Goal: Transaction & Acquisition: Book appointment/travel/reservation

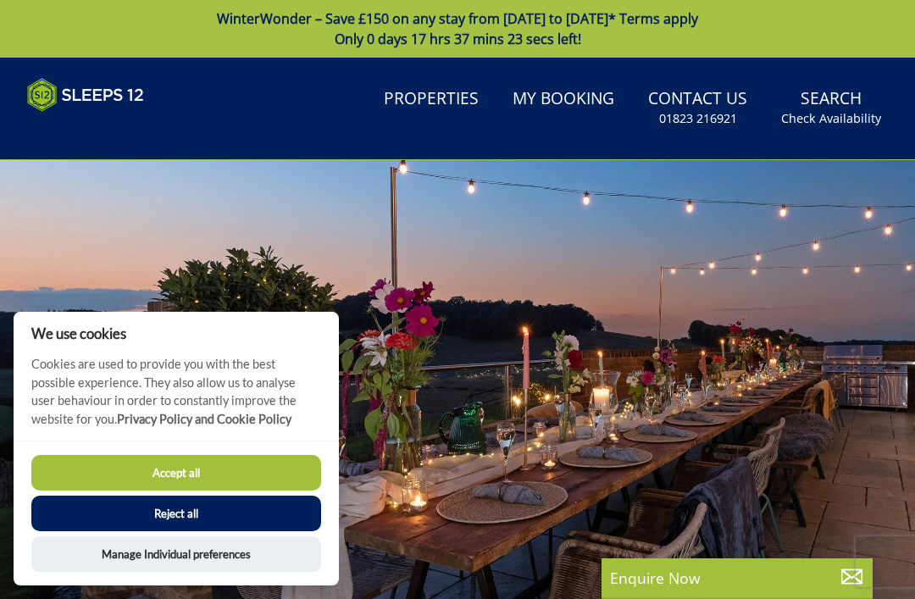
click at [248, 484] on button "Accept all" at bounding box center [176, 473] width 290 height 36
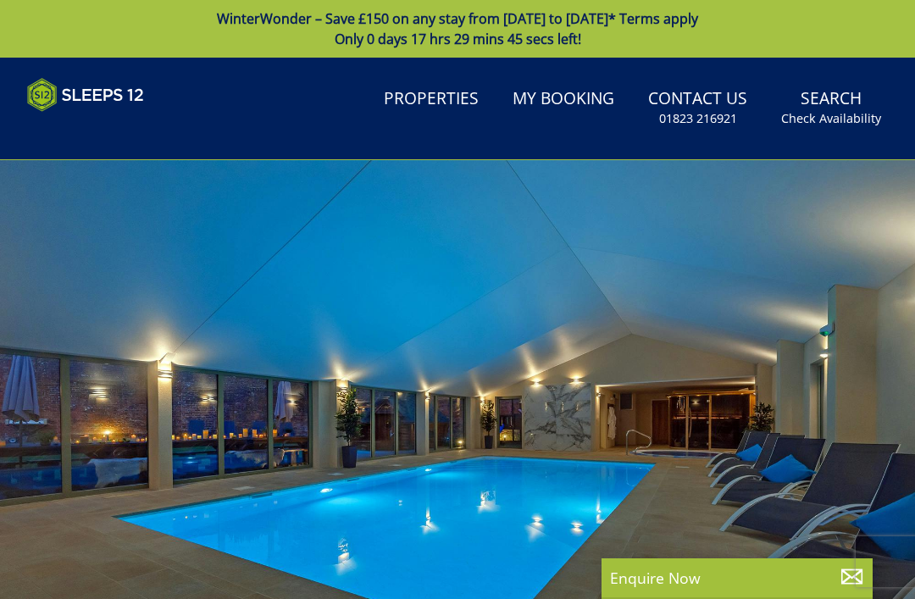
click at [843, 115] on small "Check Availability" at bounding box center [831, 118] width 100 height 17
click at [849, 114] on small "Check Availability" at bounding box center [831, 118] width 100 height 17
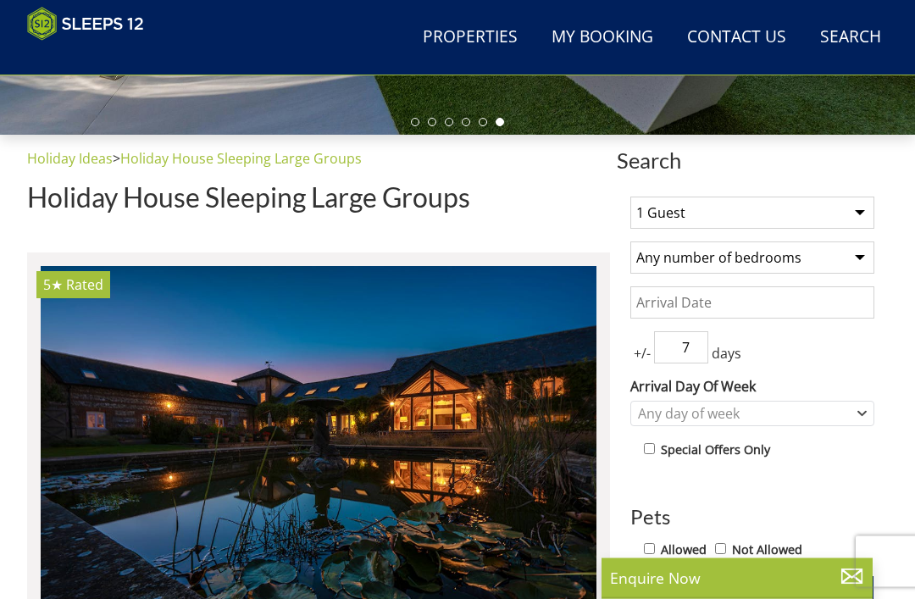
scroll to position [493, 0]
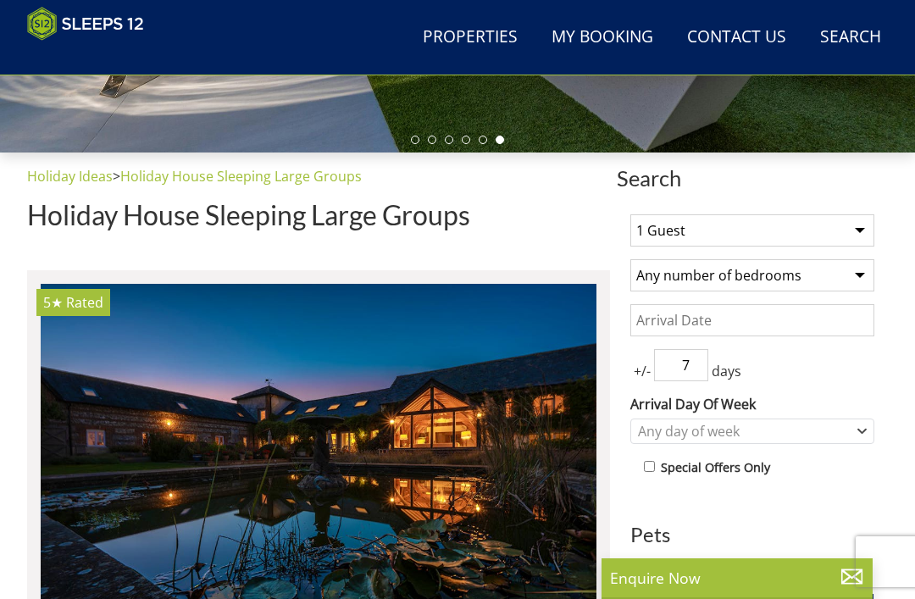
click at [858, 231] on select "1 Guest 2 Guests 3 Guests 4 Guests 5 Guests 6 Guests 7 Guests 8 Guests 9 Guests…" at bounding box center [753, 230] width 244 height 32
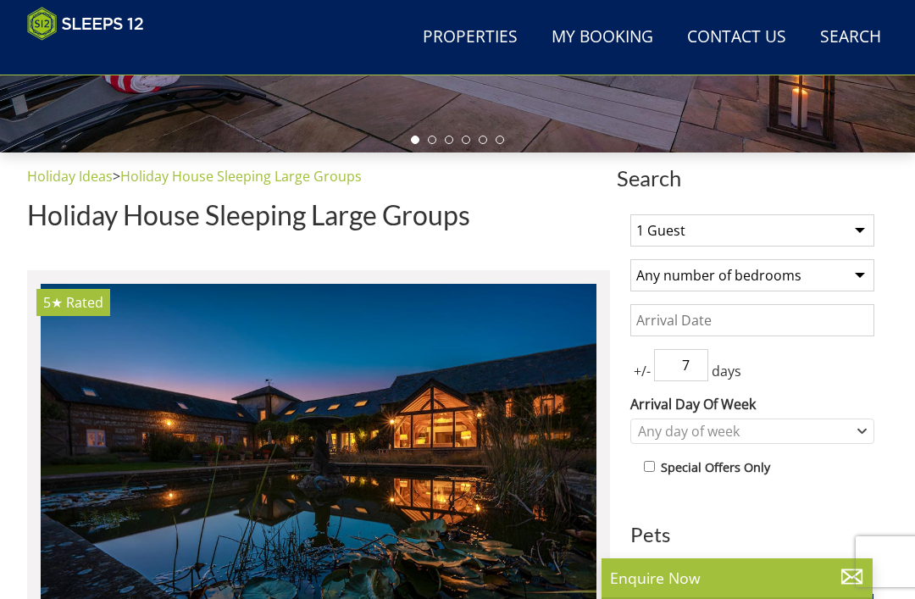
select select "26"
click at [848, 273] on select "Any number of bedrooms 4 Bedrooms 5 Bedrooms 6 Bedrooms 7 Bedrooms 8 Bedrooms 9…" at bounding box center [753, 275] width 244 height 32
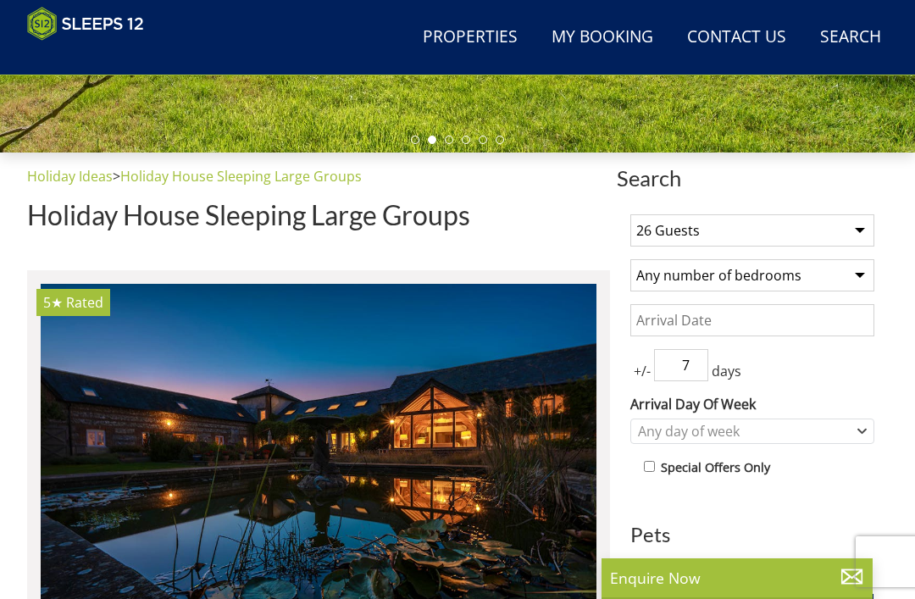
select select "13"
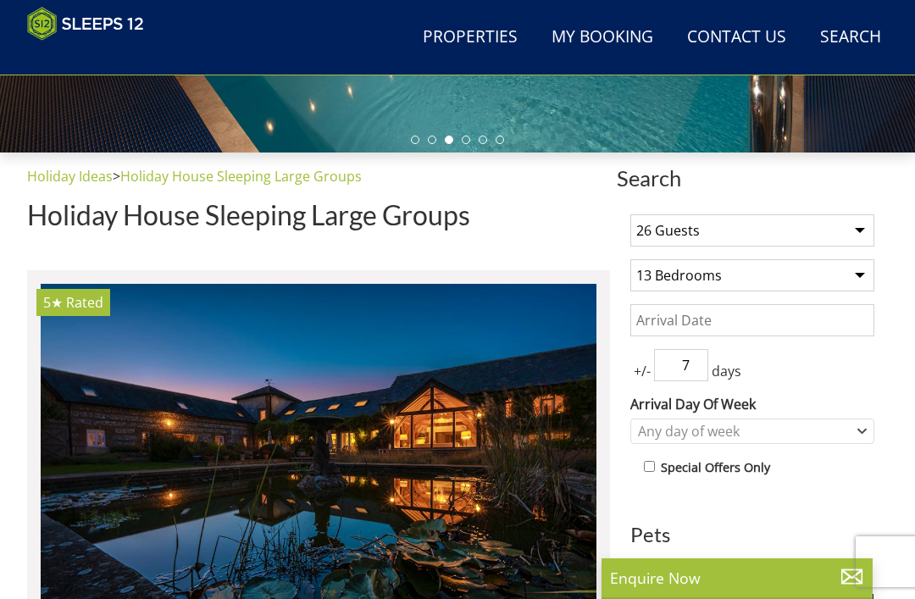
click at [843, 320] on input "Date" at bounding box center [753, 320] width 244 height 32
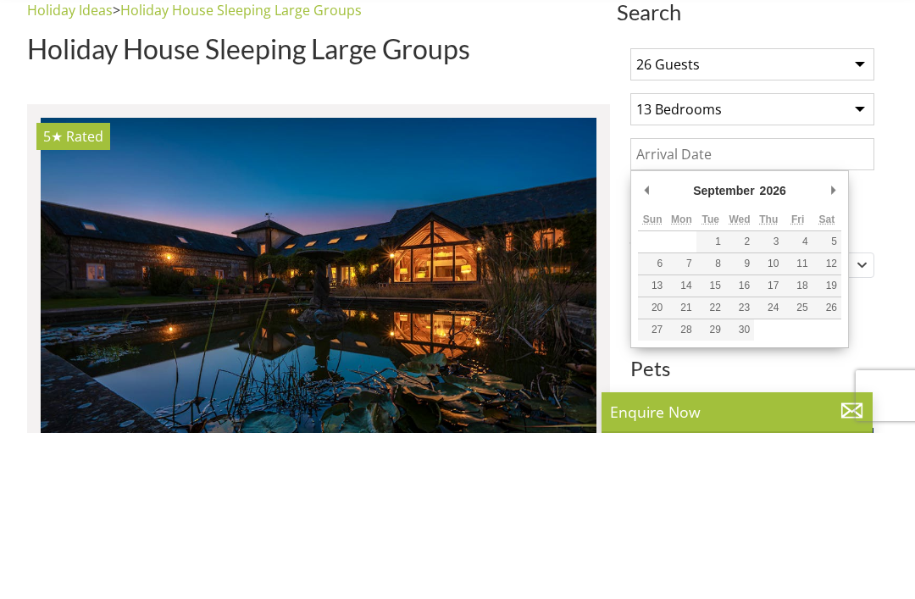
type input "[DATE]"
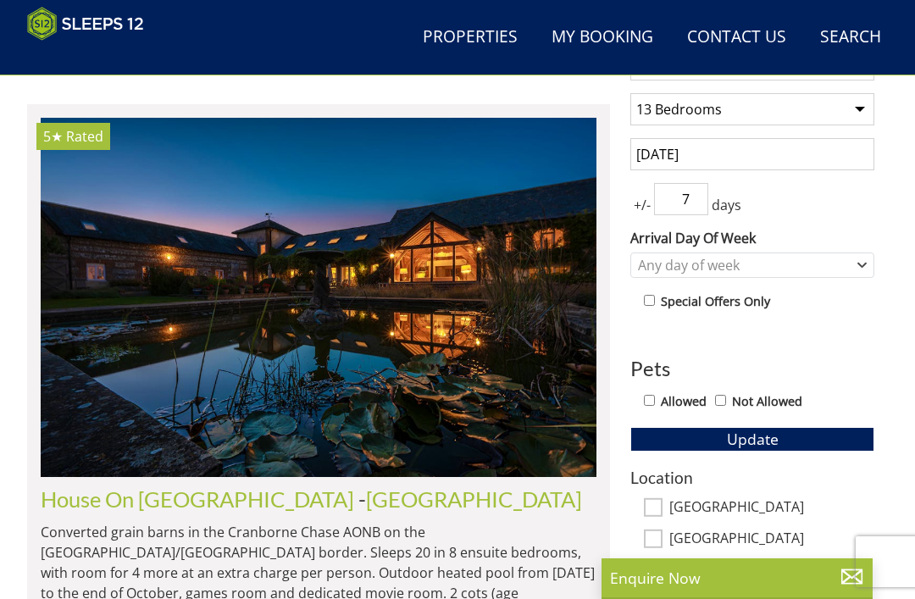
click at [682, 209] on input "7" at bounding box center [681, 199] width 54 height 32
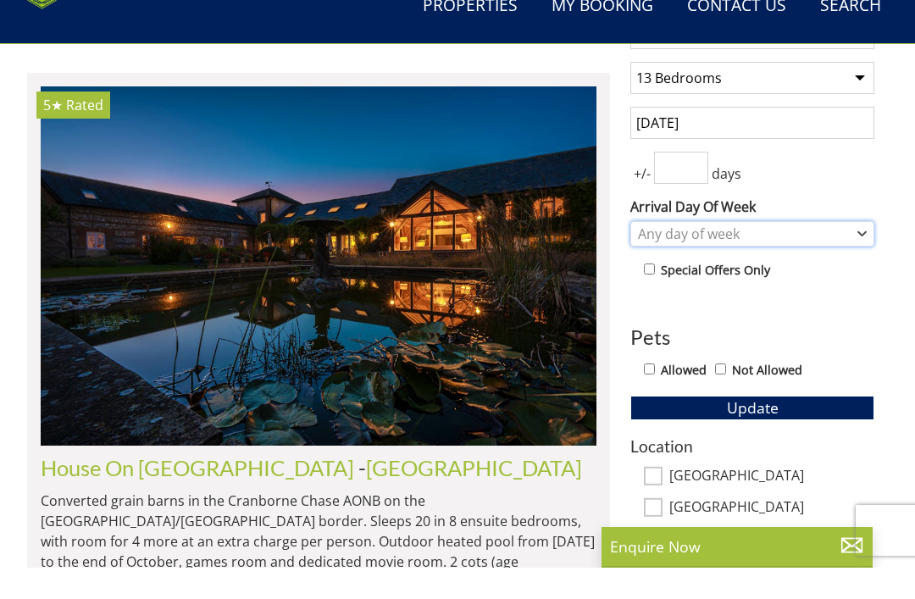
click at [853, 256] on div "Any day of week" at bounding box center [744, 265] width 220 height 19
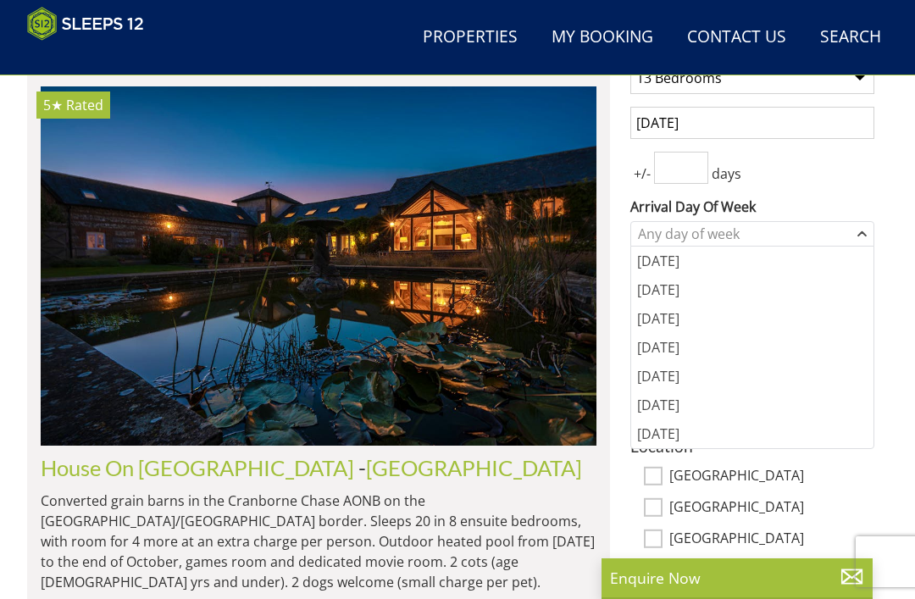
click at [715, 382] on div "[DATE]" at bounding box center [752, 376] width 242 height 29
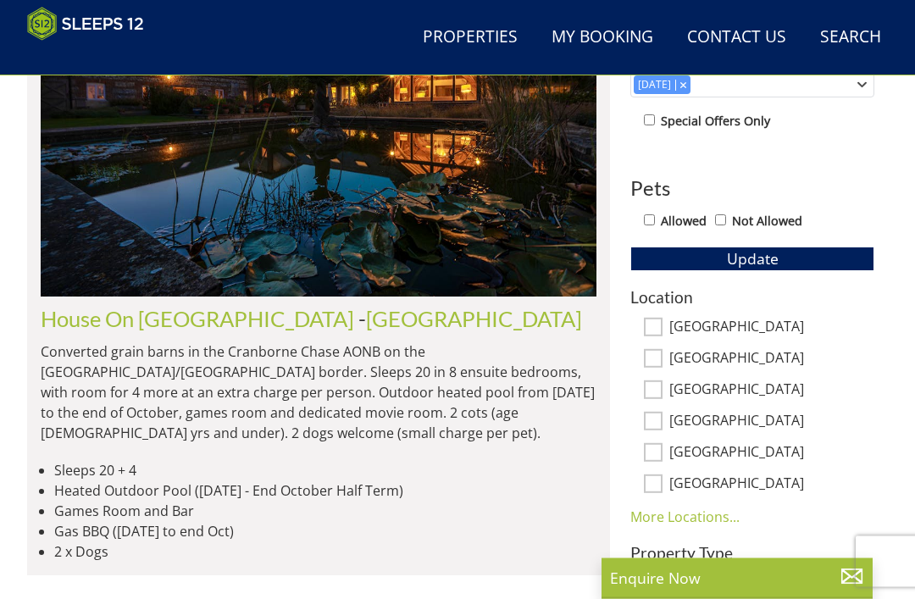
scroll to position [842, 0]
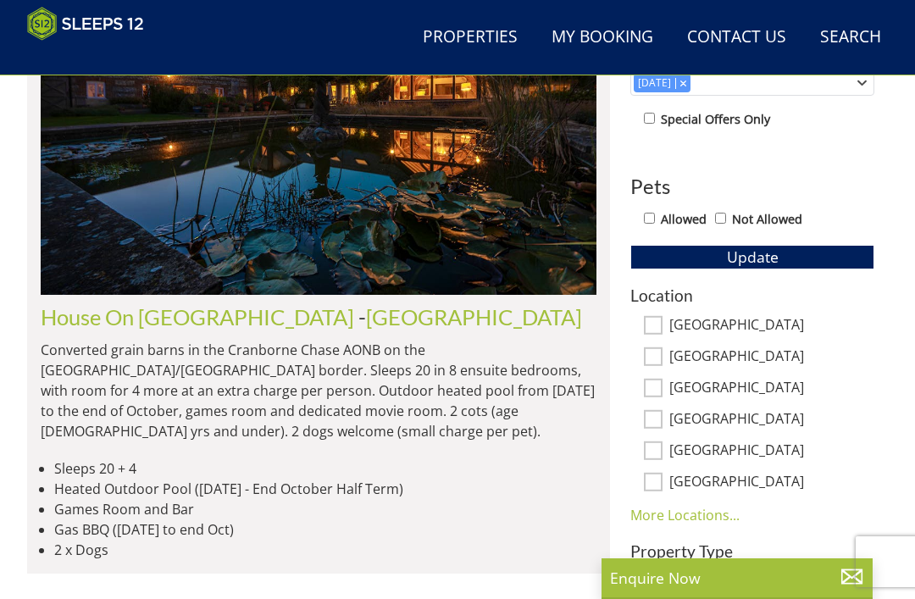
click at [656, 386] on input "[GEOGRAPHIC_DATA]" at bounding box center [653, 388] width 19 height 19
checkbox input "true"
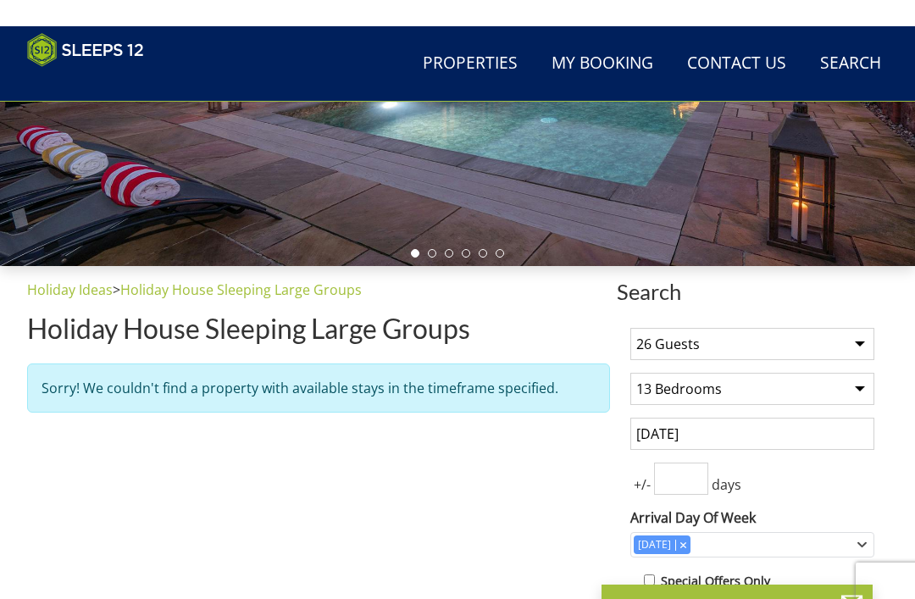
scroll to position [379, 0]
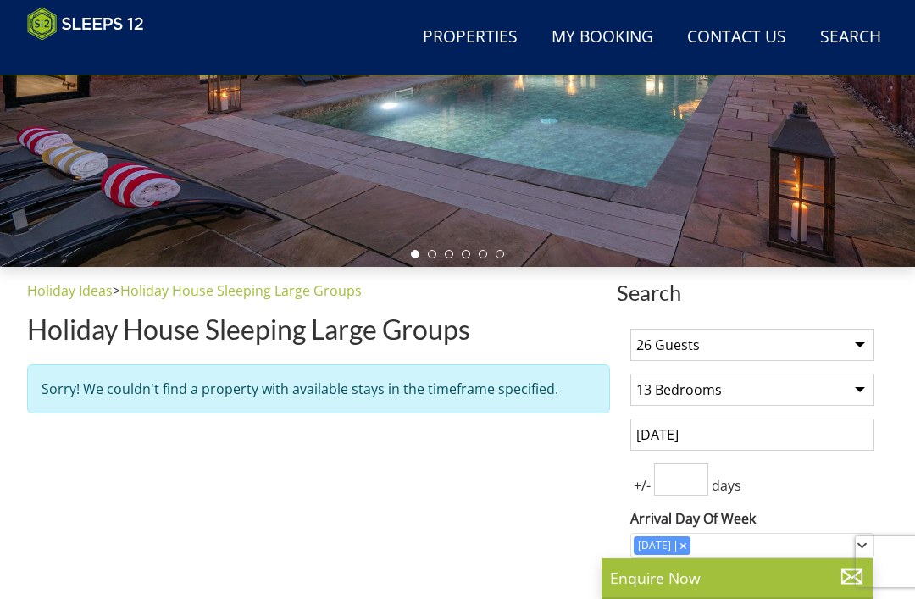
click at [849, 392] on select "Any number of bedrooms 4 Bedrooms 5 Bedrooms 6 Bedrooms 7 Bedrooms 8 Bedrooms 9…" at bounding box center [753, 390] width 244 height 32
select select "12"
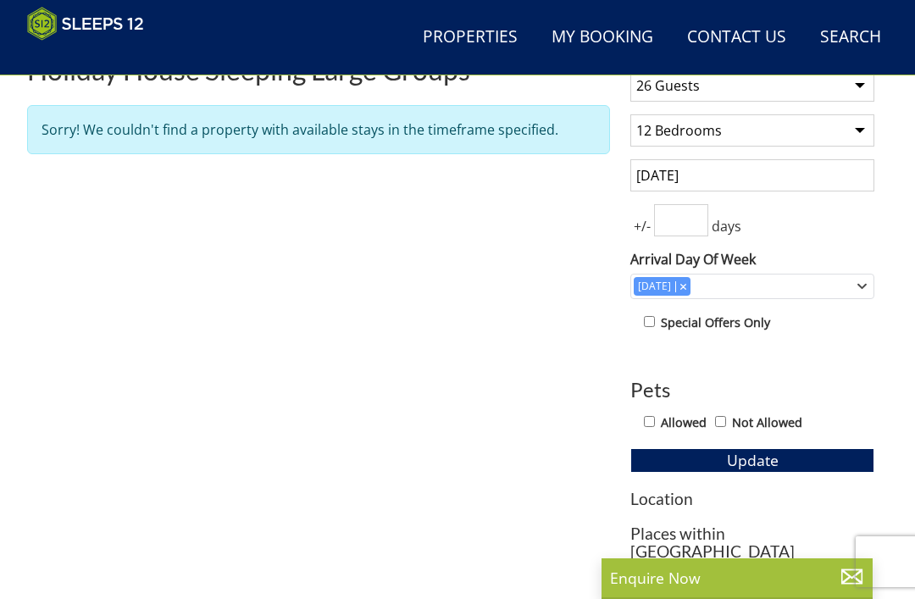
scroll to position [647, 0]
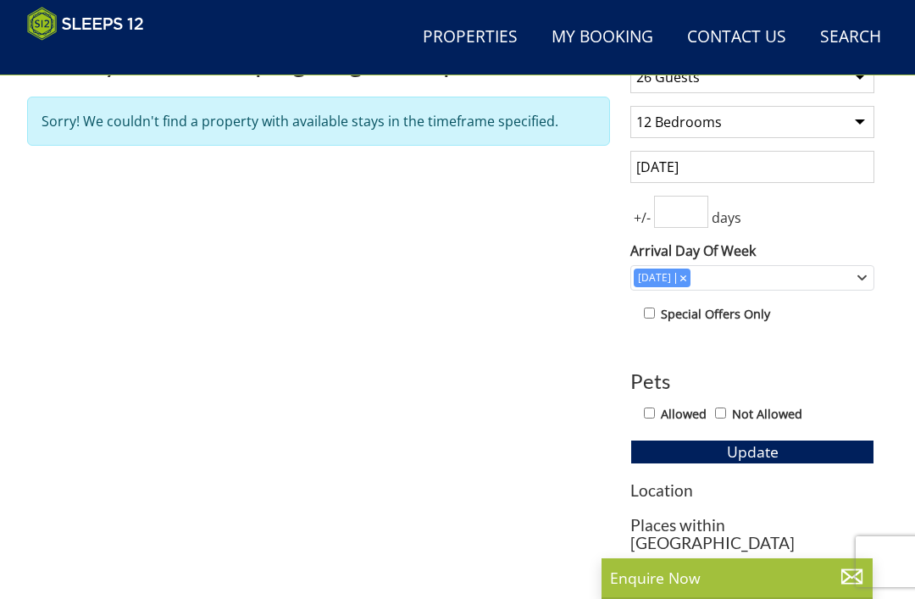
click at [794, 455] on button "Update" at bounding box center [753, 452] width 244 height 24
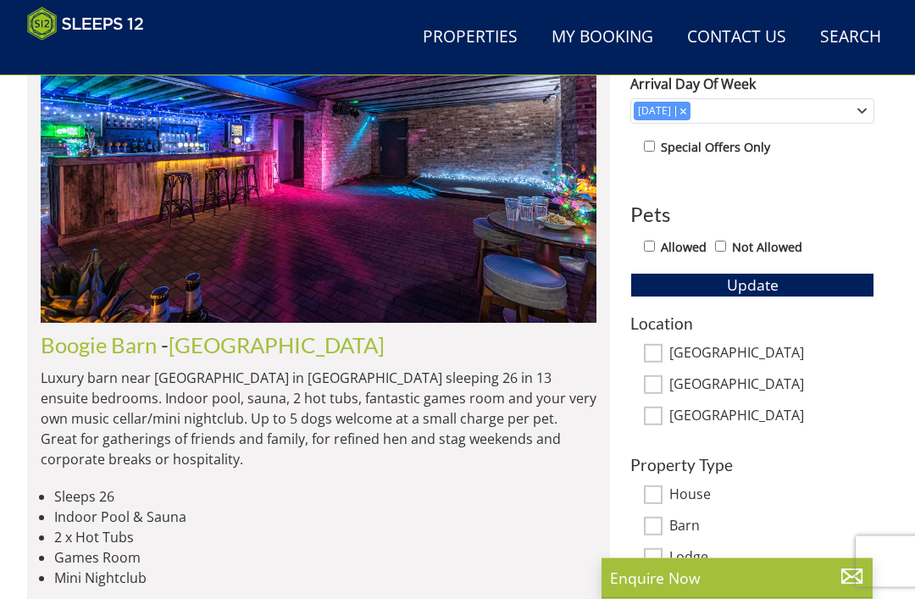
scroll to position [815, 0]
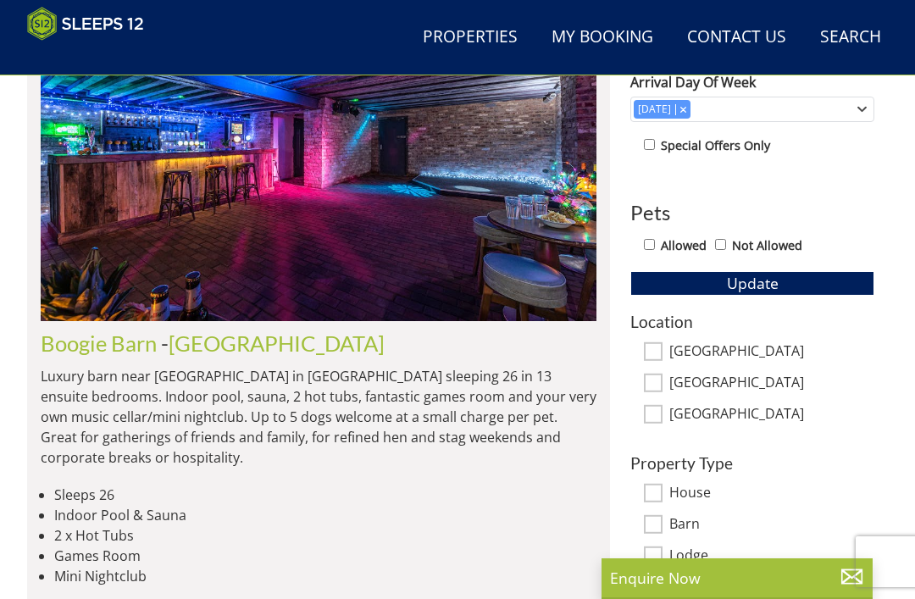
click at [659, 354] on input "[GEOGRAPHIC_DATA]" at bounding box center [653, 351] width 19 height 19
checkbox input "true"
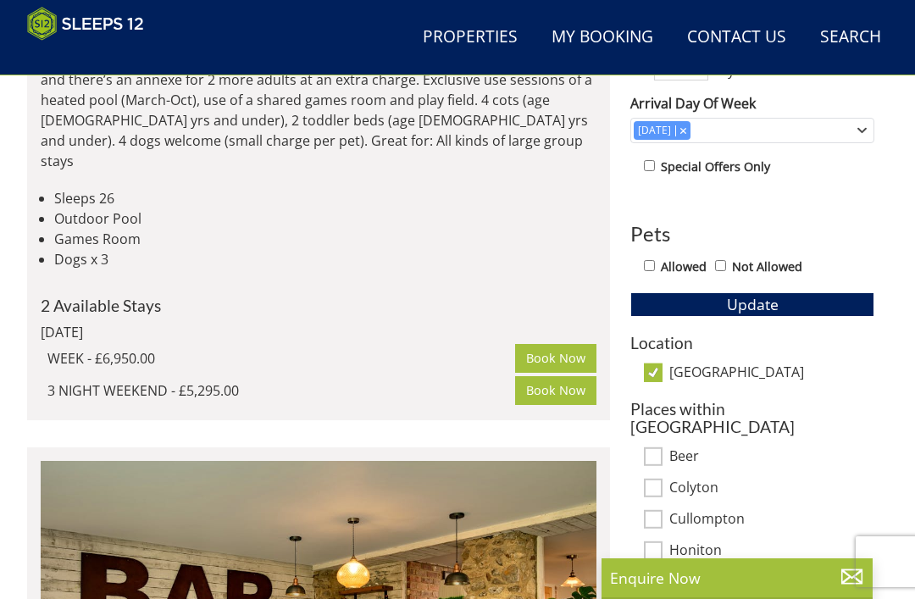
scroll to position [776, 0]
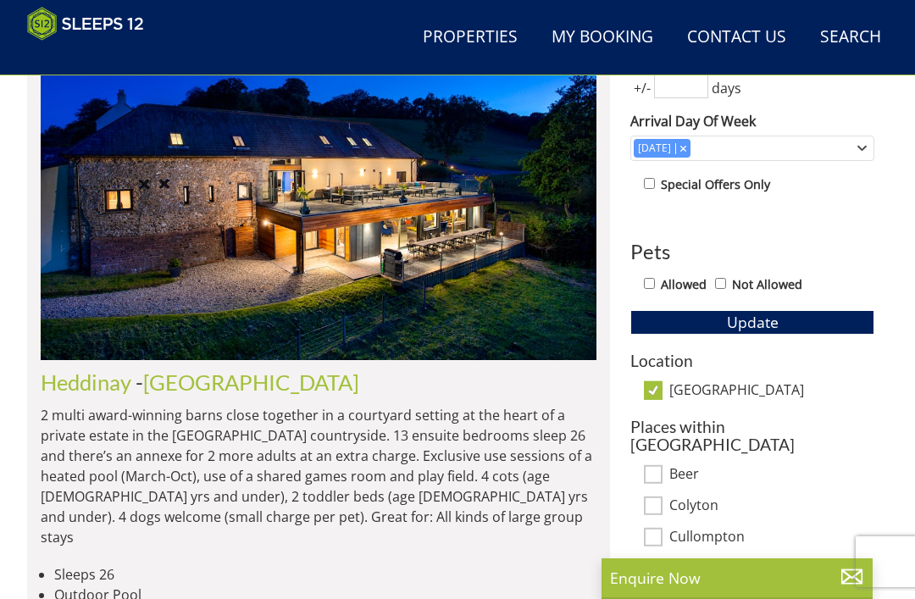
click at [661, 385] on input "[GEOGRAPHIC_DATA]" at bounding box center [653, 390] width 19 height 19
checkbox input "false"
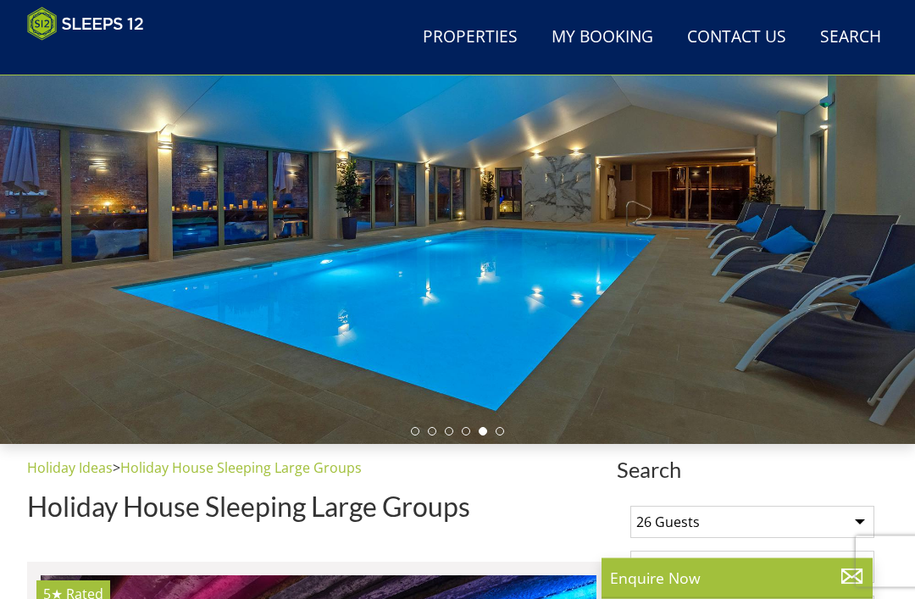
scroll to position [192, 0]
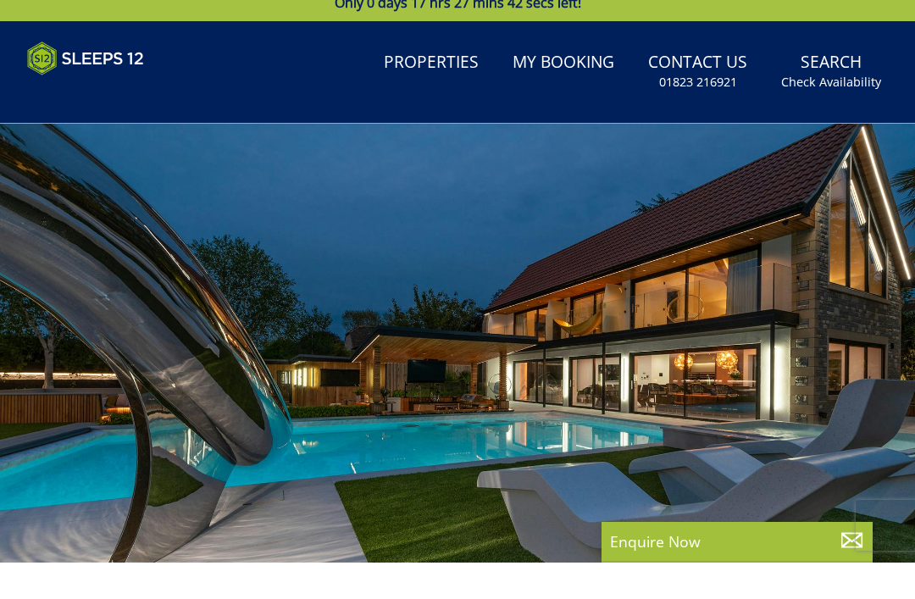
scroll to position [39, 0]
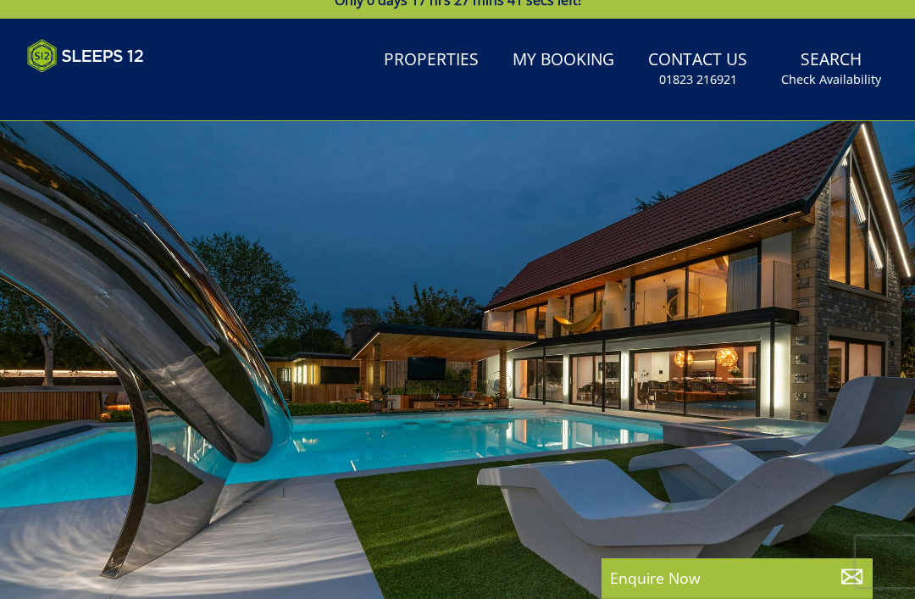
click at [458, 60] on link "Properties" at bounding box center [431, 61] width 108 height 38
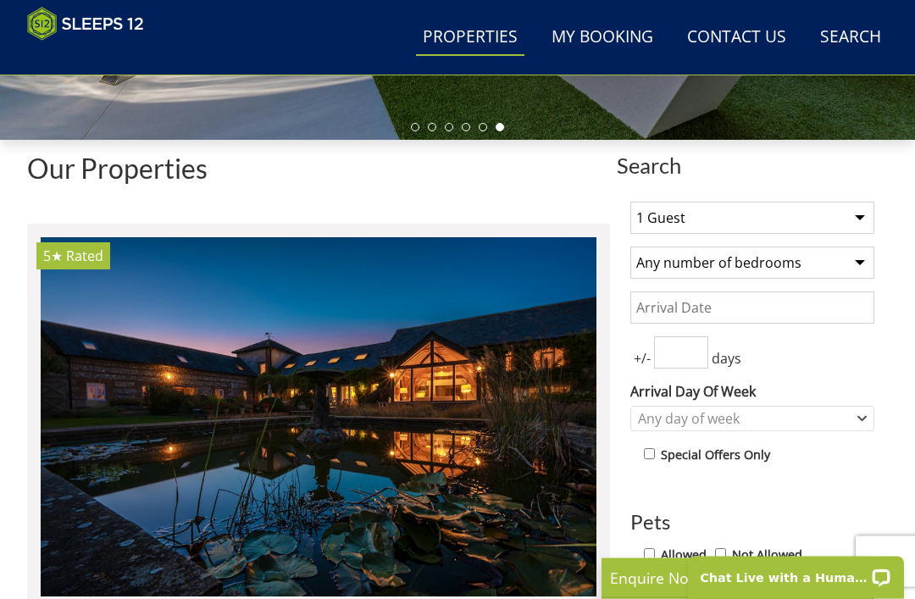
scroll to position [506, 0]
click at [857, 219] on select "1 Guest 2 Guests 3 Guests 4 Guests 5 Guests 6 Guests 7 Guests 8 Guests 9 Guests…" at bounding box center [753, 218] width 244 height 32
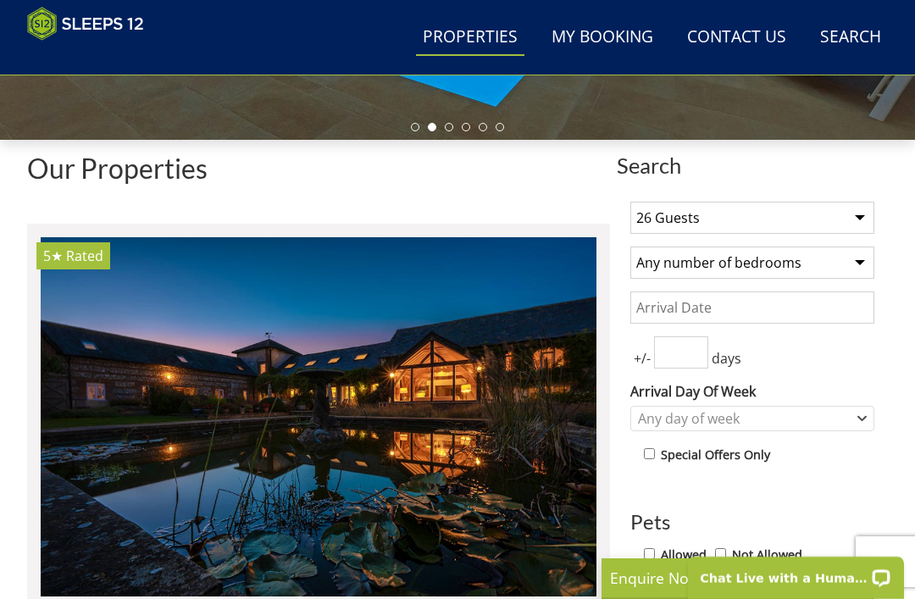
click at [834, 312] on input "Date" at bounding box center [753, 308] width 244 height 32
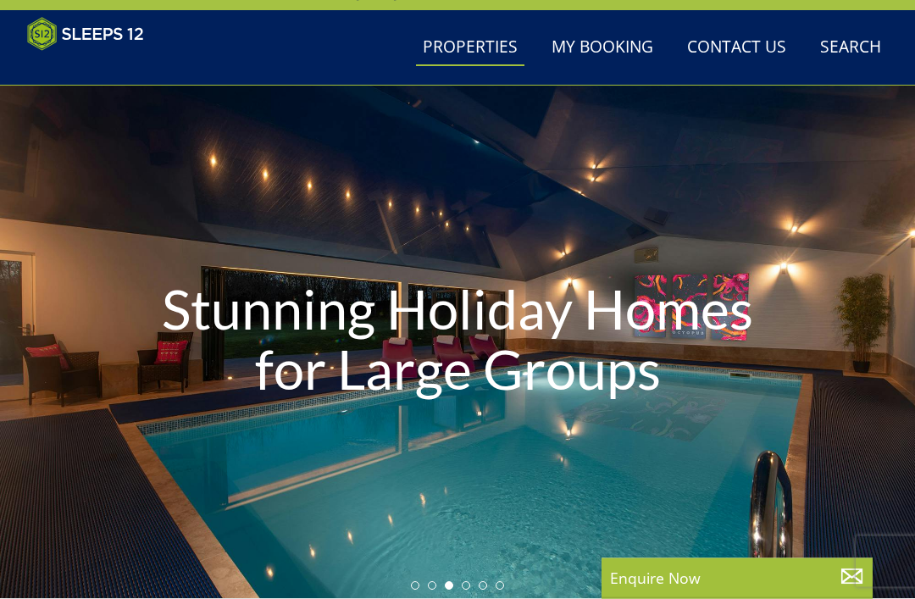
scroll to position [0, 0]
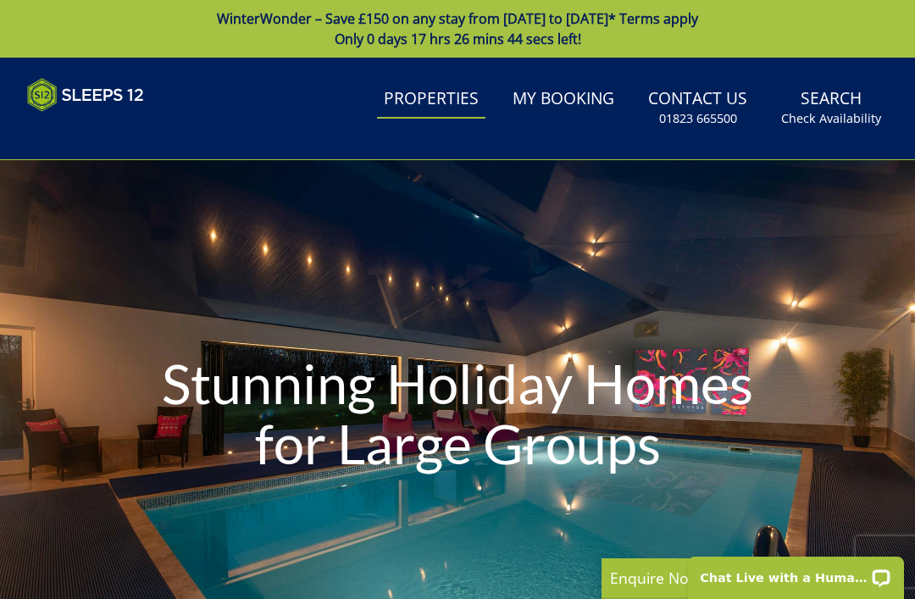
click at [842, 114] on small "Check Availability" at bounding box center [831, 118] width 100 height 17
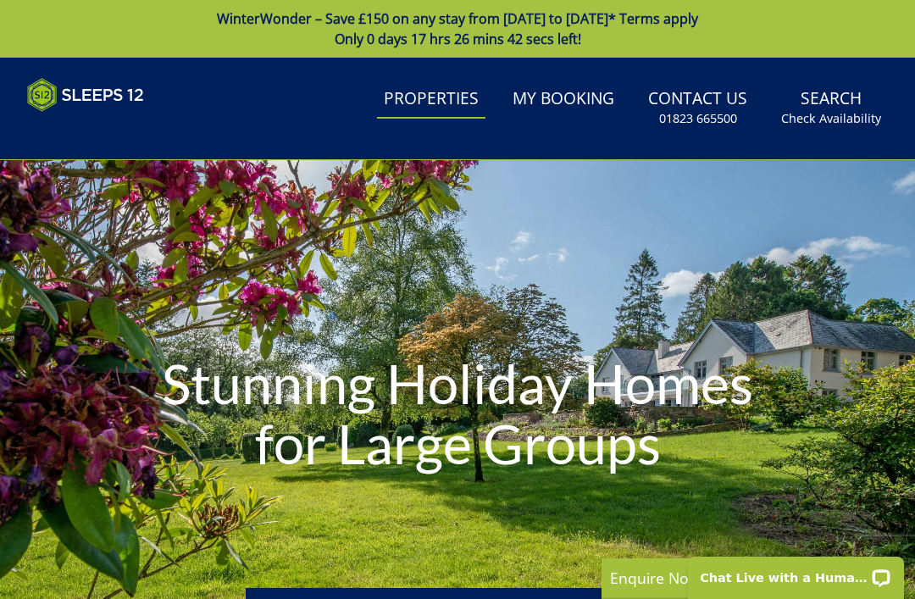
click at [831, 110] on small "Check Availability" at bounding box center [831, 118] width 100 height 17
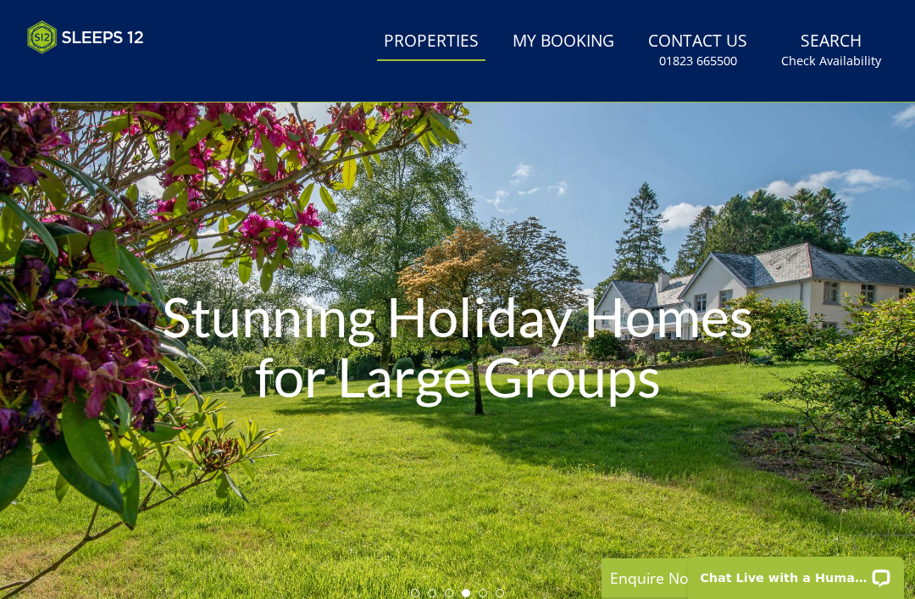
scroll to position [70, 0]
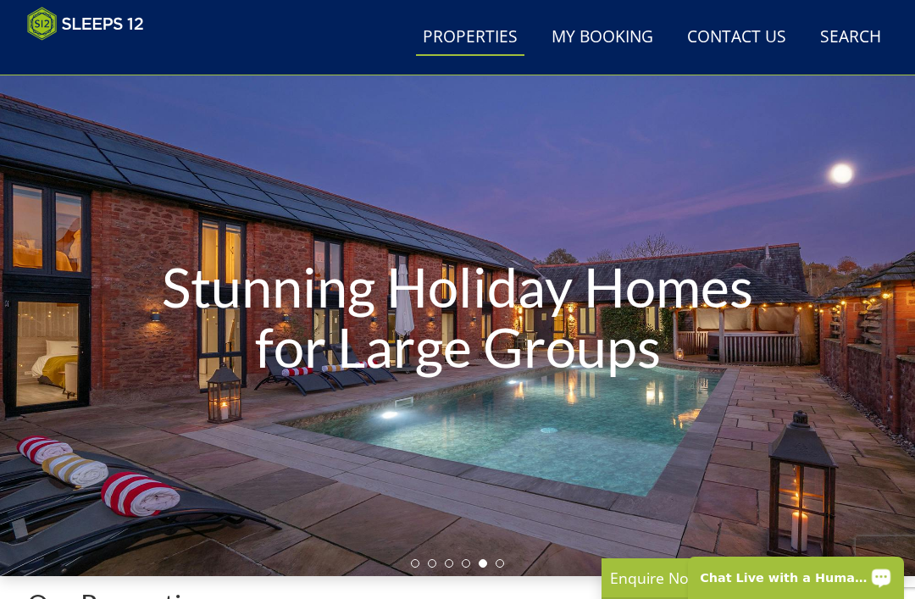
click at [889, 576] on div "Open LiveChat chat widget" at bounding box center [881, 576] width 21 height 21
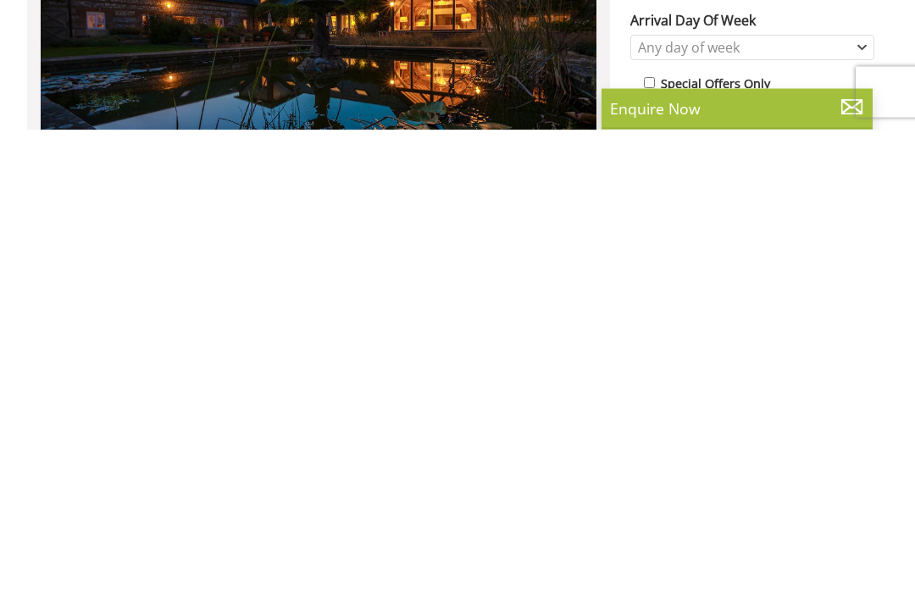
scroll to position [406, 0]
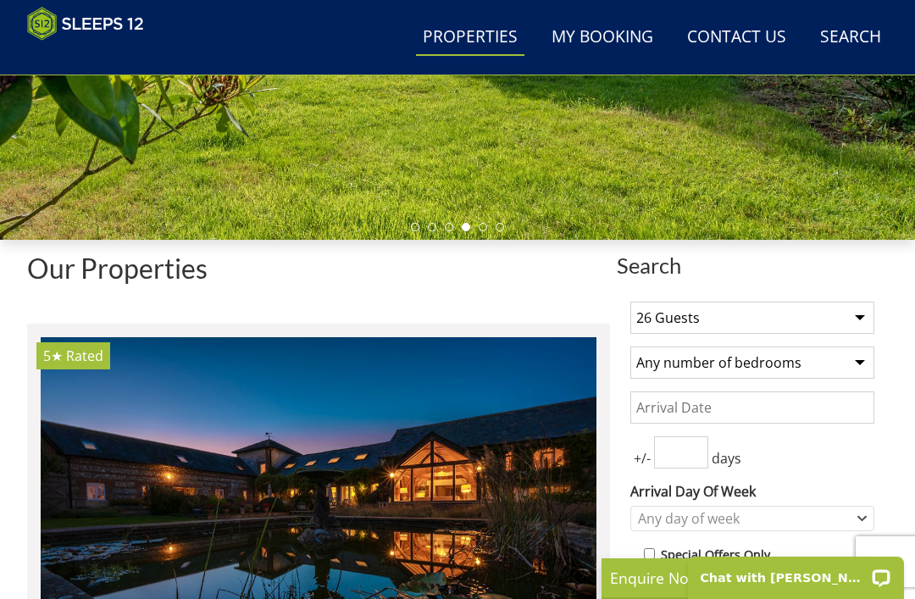
click at [859, 317] on select "1 Guest 2 Guests 3 Guests 4 Guests 5 Guests 6 Guests 7 Guests 8 Guests 9 Guests…" at bounding box center [753, 318] width 244 height 32
select select "27"
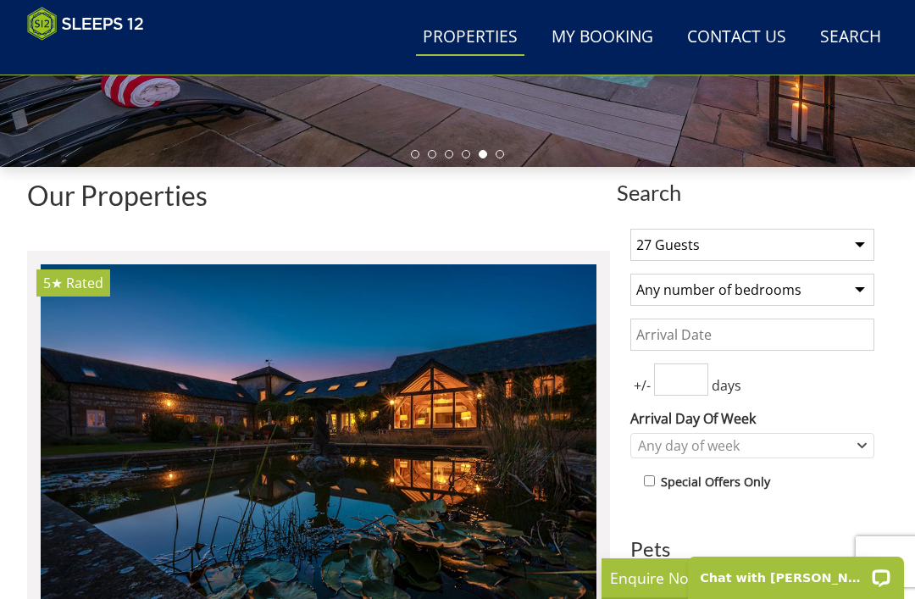
scroll to position [481, 0]
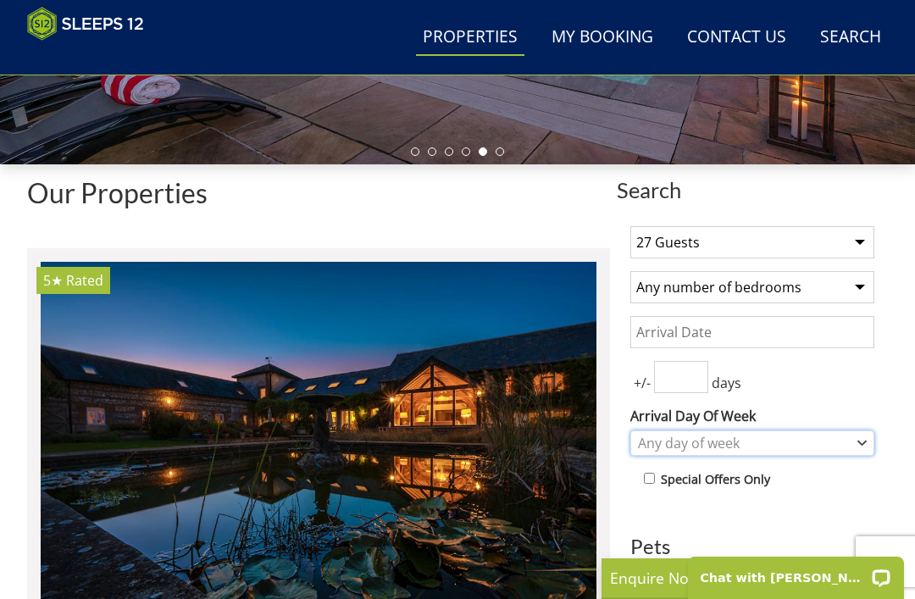
click at [768, 449] on div "Any day of week" at bounding box center [744, 443] width 220 height 19
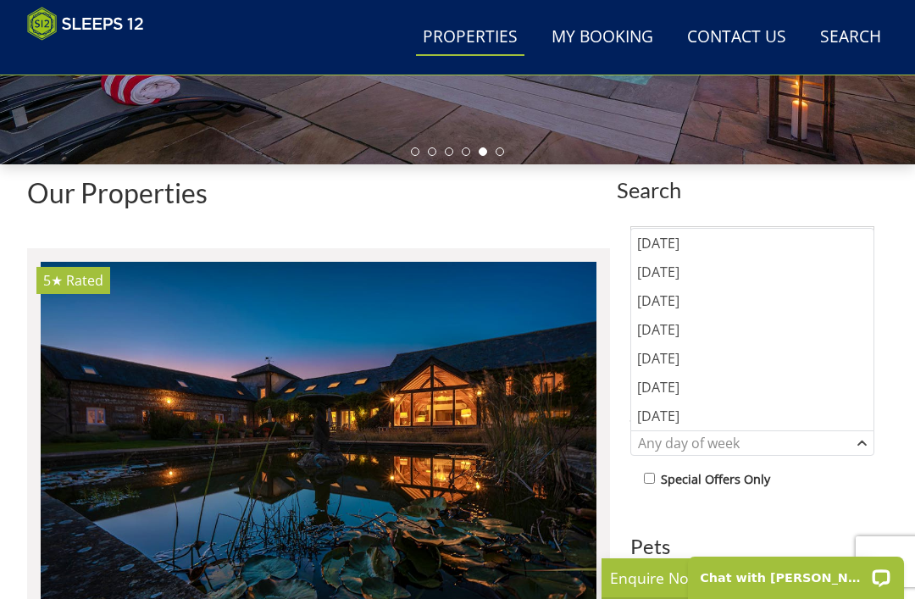
click at [713, 360] on div "[DATE]" at bounding box center [752, 358] width 242 height 29
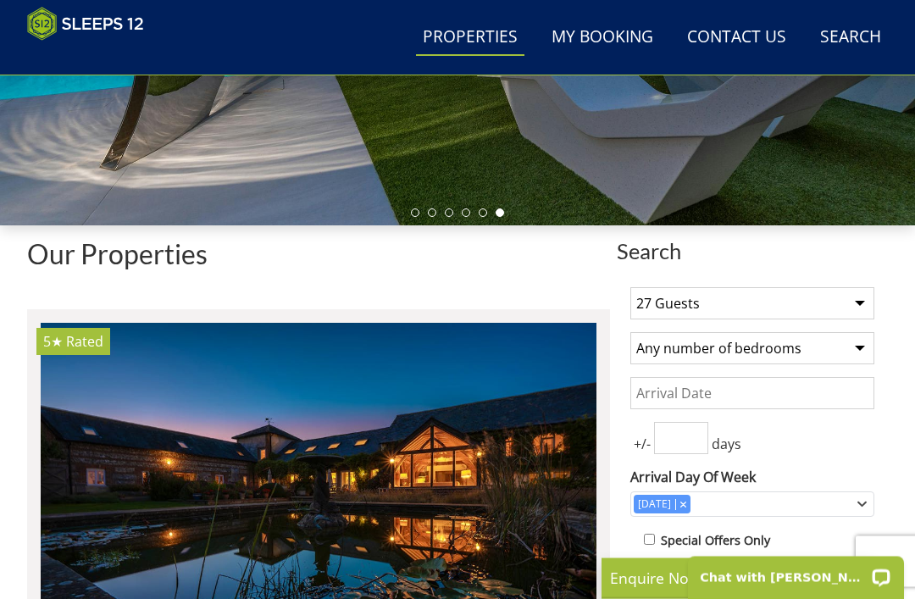
scroll to position [424, 0]
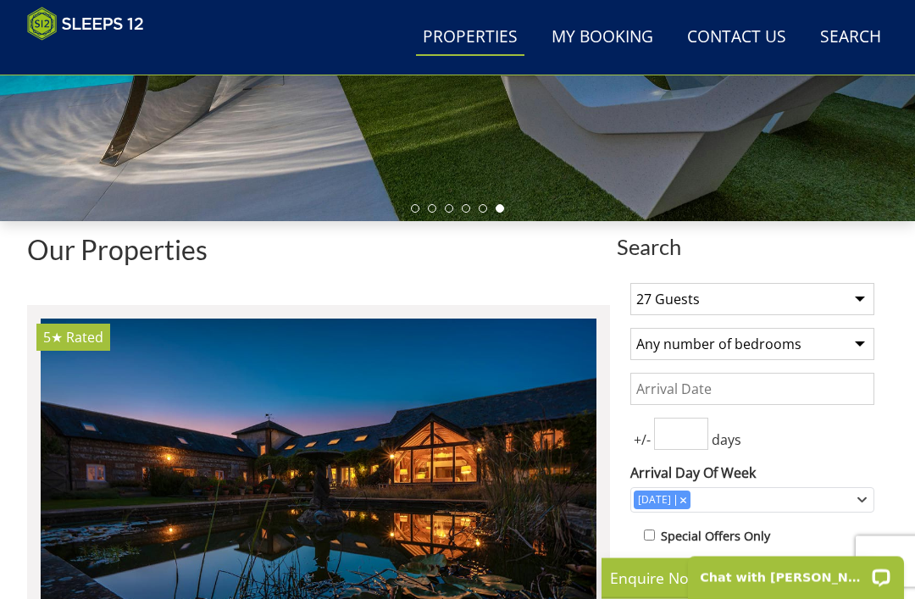
click at [811, 390] on input "Date" at bounding box center [753, 390] width 244 height 32
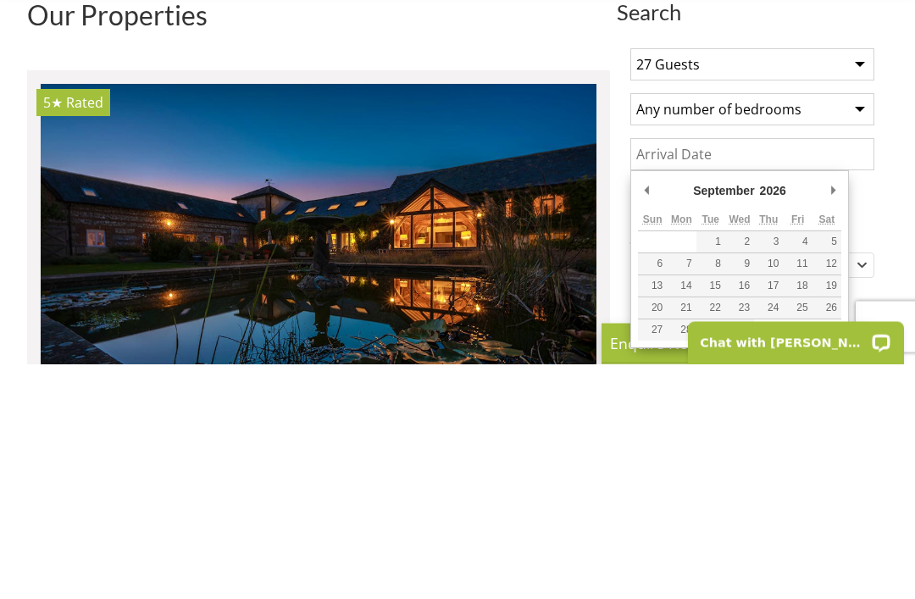
type input "[DATE]"
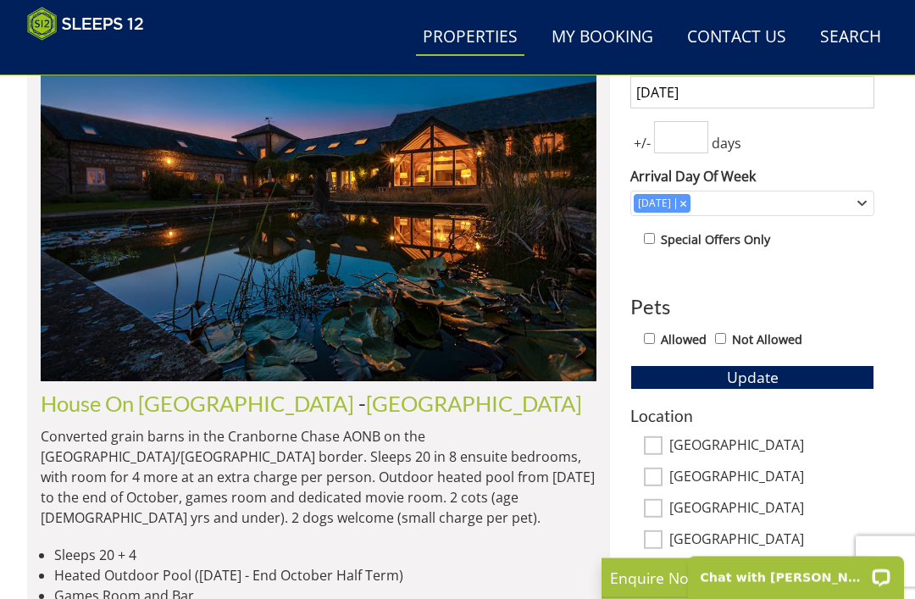
scroll to position [721, 0]
click at [816, 386] on button "Update" at bounding box center [753, 377] width 244 height 24
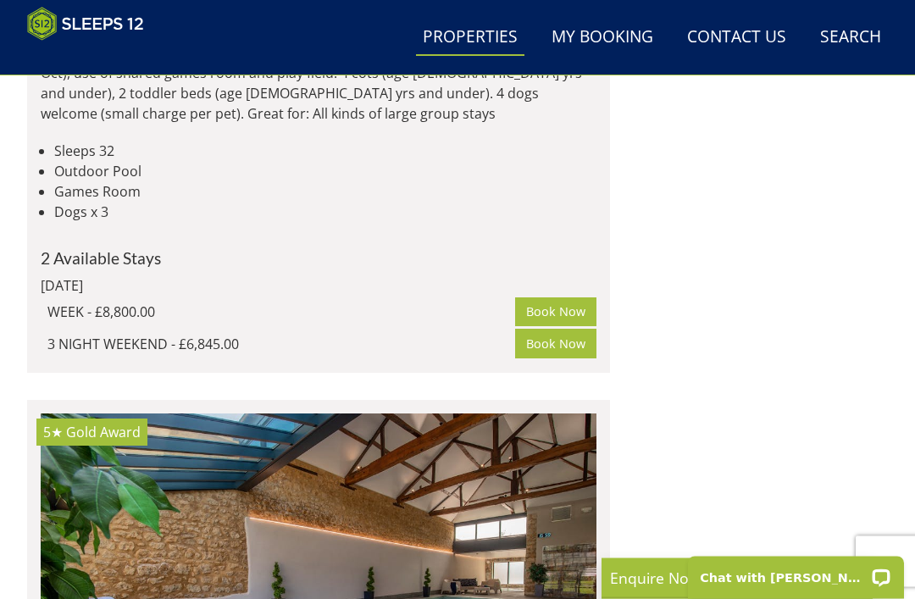
scroll to position [2061, 0]
click at [749, 586] on div "Chat with [PERSON_NAME]" at bounding box center [796, 578] width 216 height 42
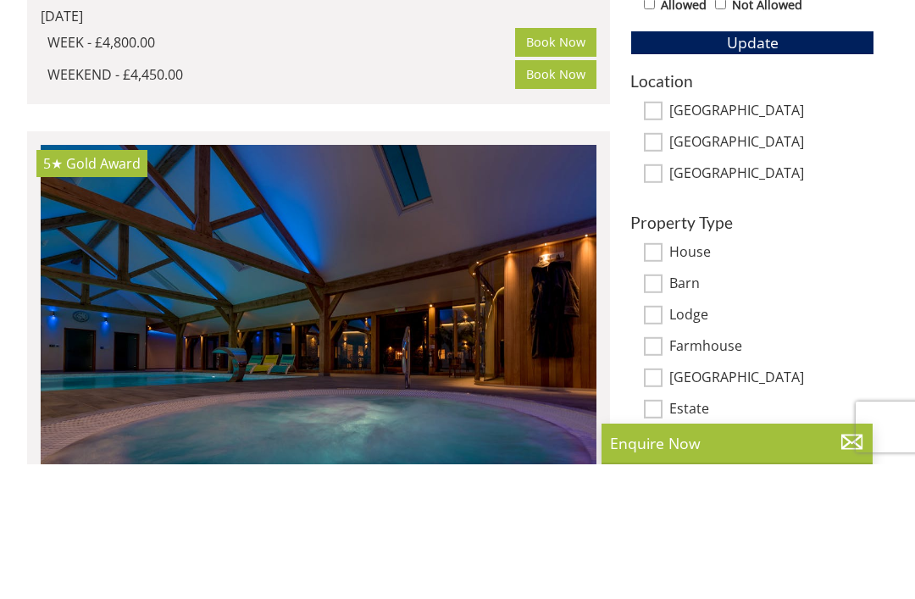
scroll to position [931, 0]
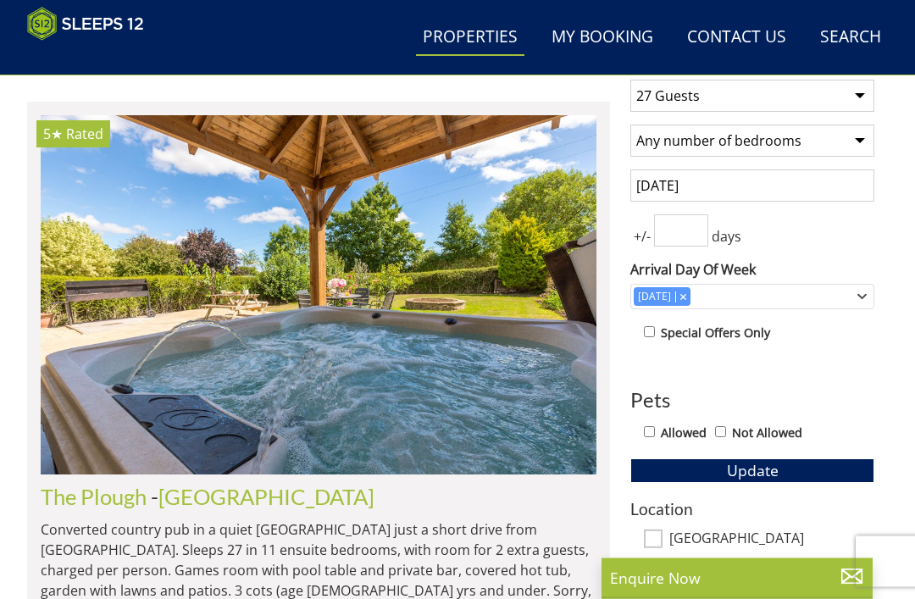
click at [410, 197] on img at bounding box center [319, 295] width 556 height 359
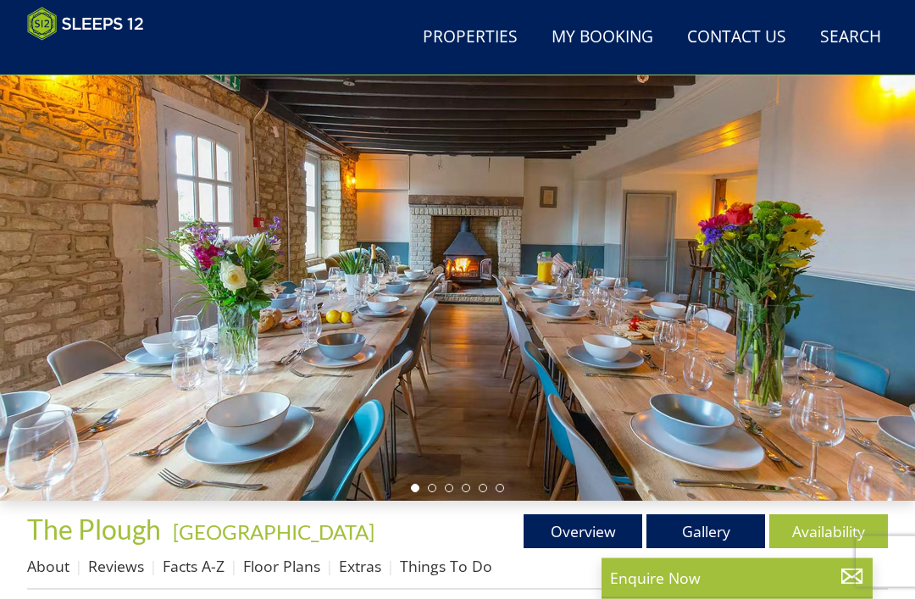
scroll to position [145, 0]
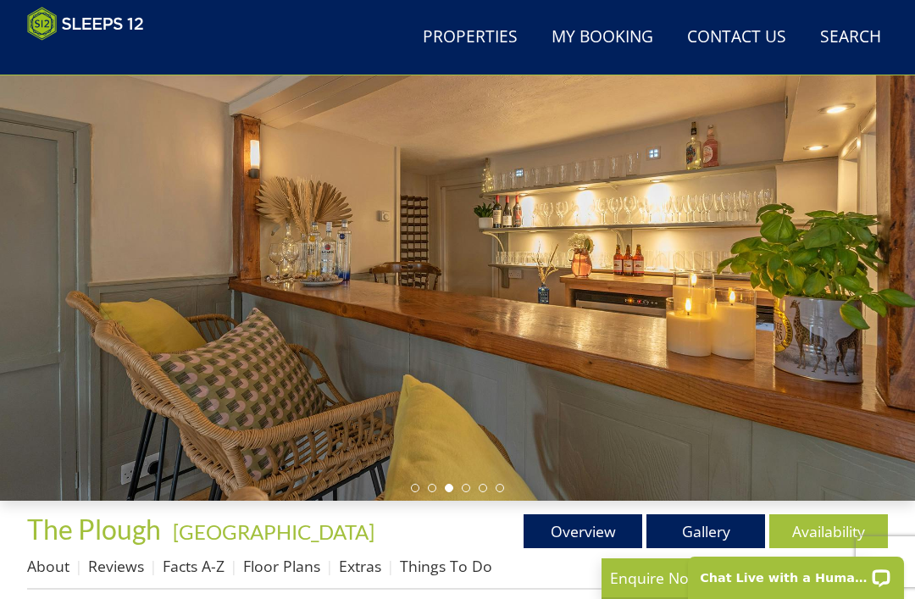
click at [804, 276] on div at bounding box center [457, 244] width 915 height 513
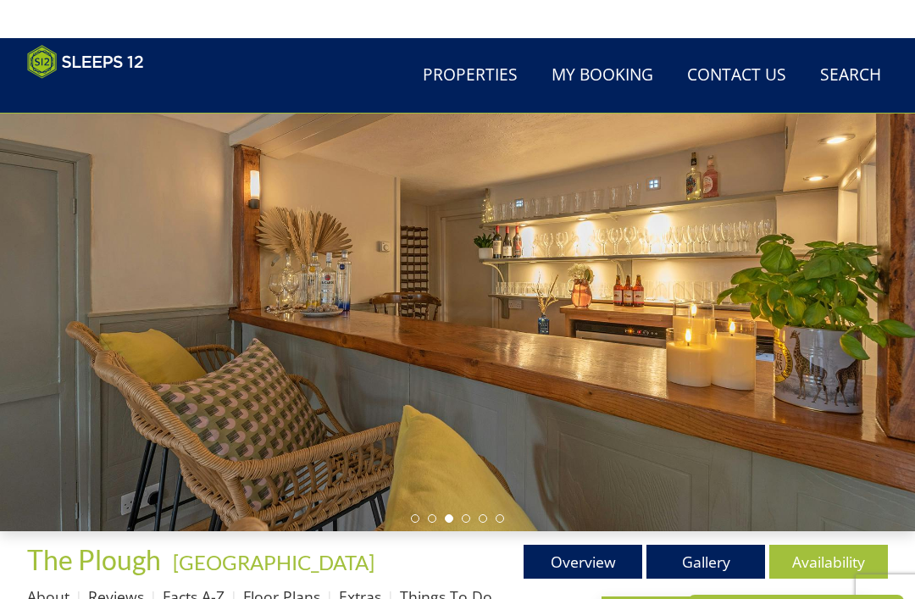
scroll to position [0, 0]
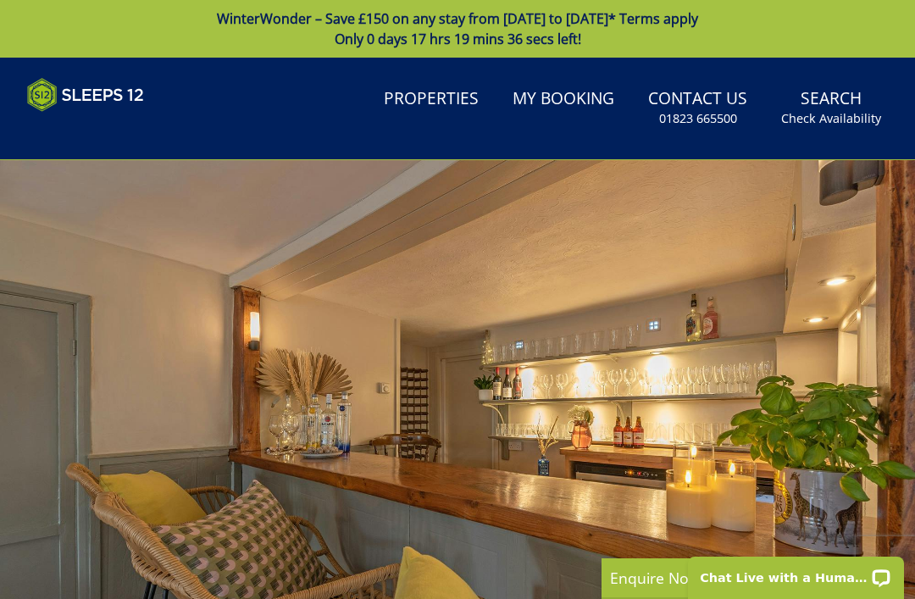
select select "27"
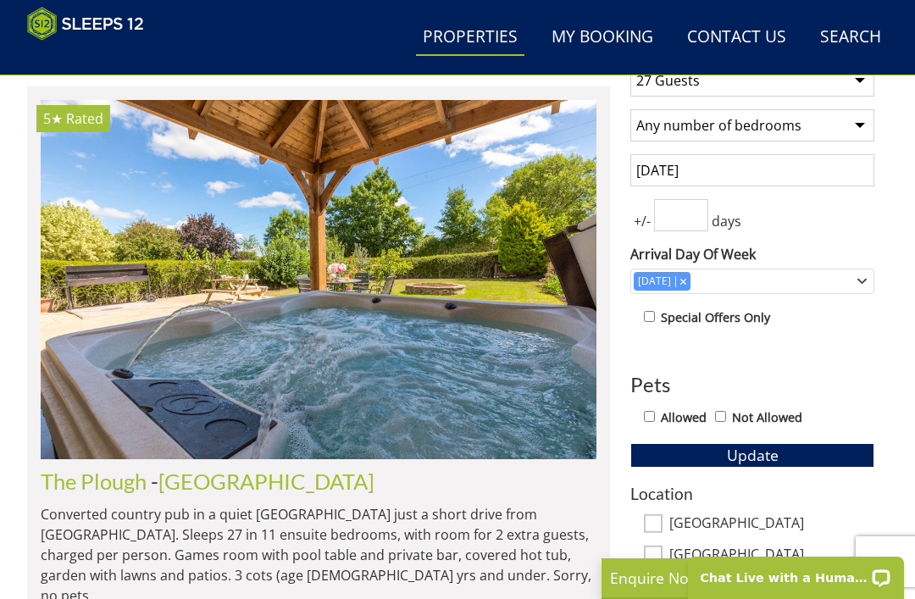
scroll to position [650, 0]
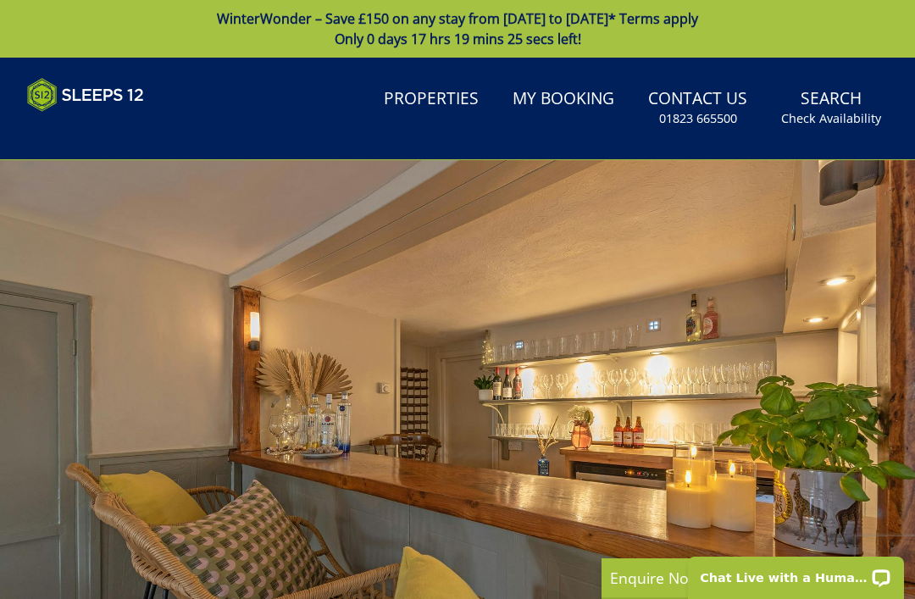
select select "27"
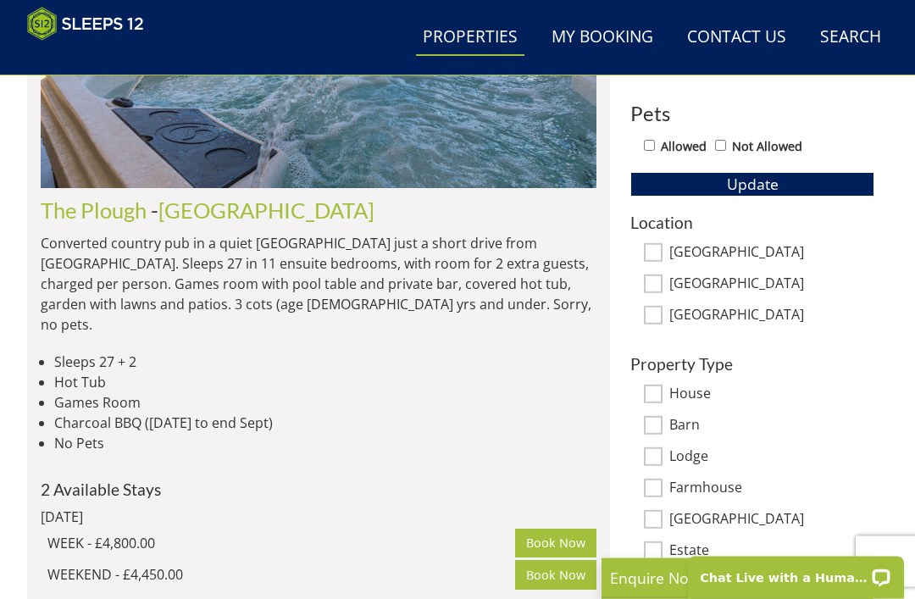
scroll to position [915, 0]
click at [552, 560] on link "Book Now" at bounding box center [555, 574] width 81 height 29
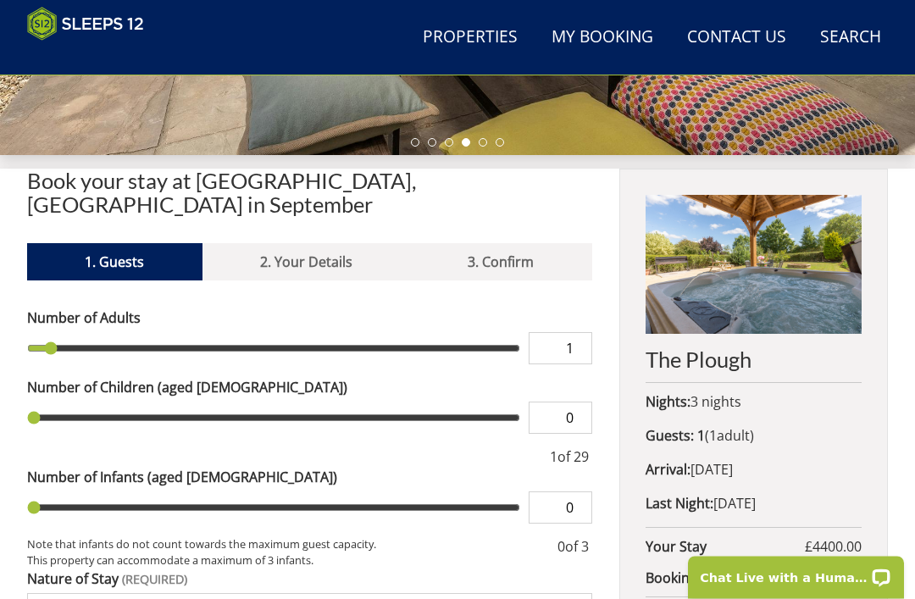
scroll to position [491, 0]
type input "18"
click at [329, 332] on input "range" at bounding box center [273, 348] width 493 height 32
type input "18"
type input "24"
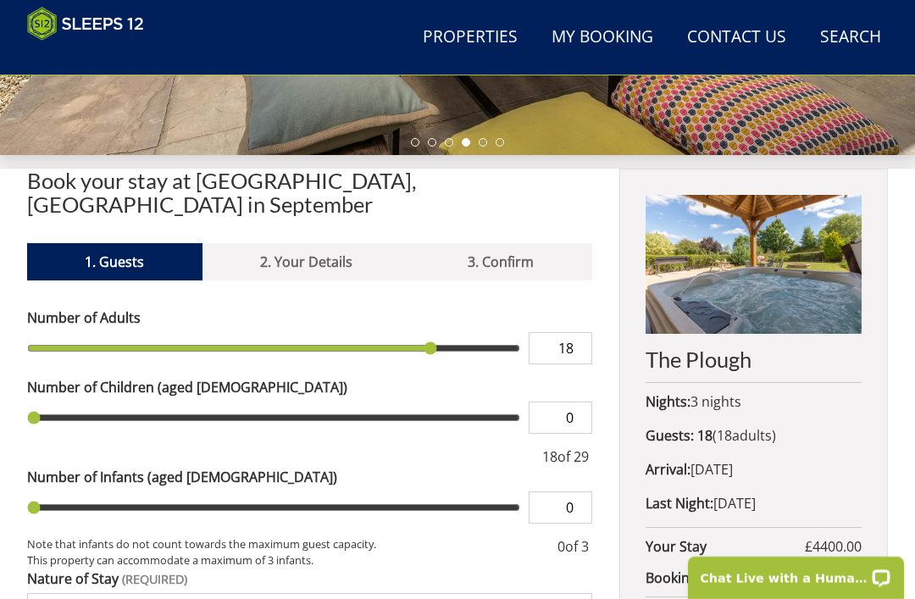
click at [435, 332] on input "range" at bounding box center [273, 348] width 493 height 32
type input "24"
type input "27"
click at [477, 332] on input "range" at bounding box center [273, 348] width 493 height 32
type input "27"
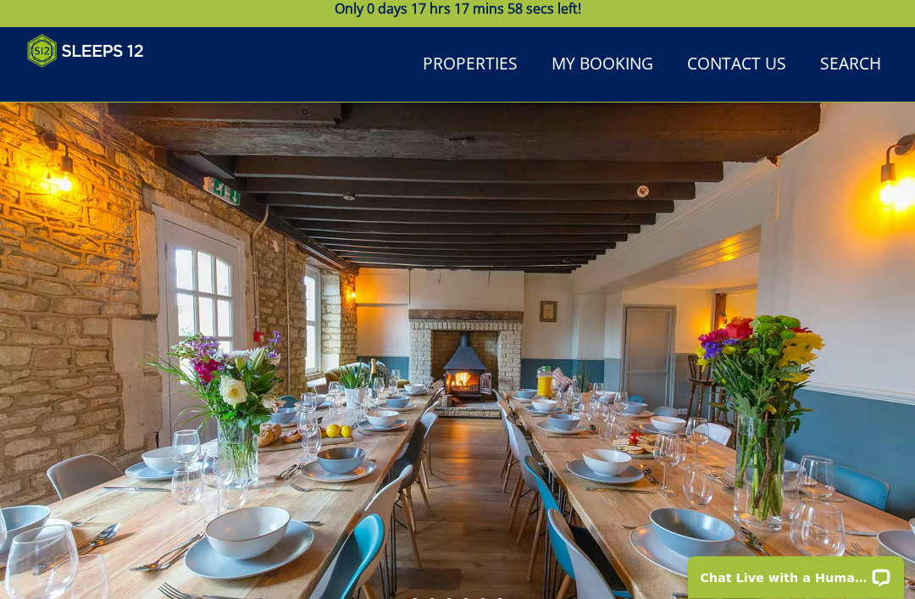
scroll to position [0, 0]
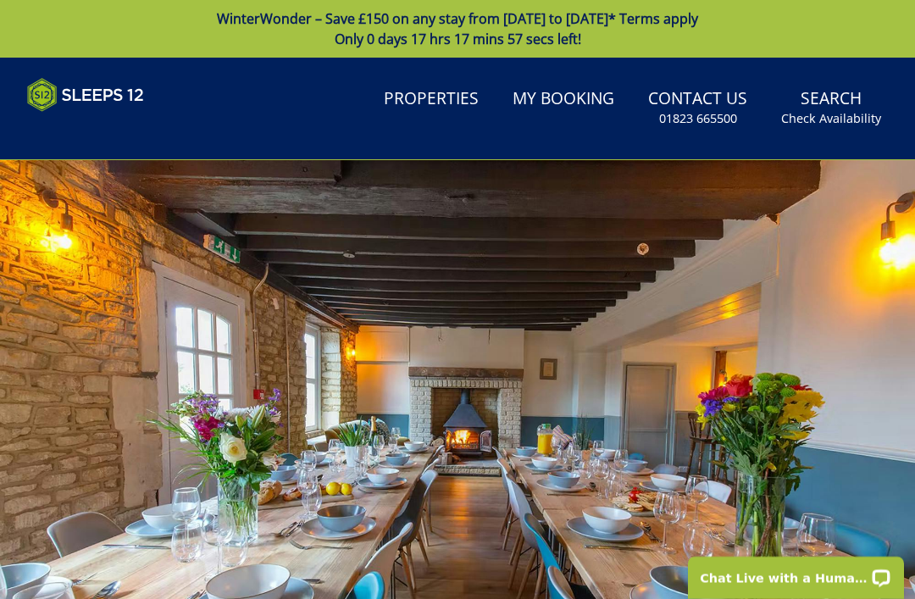
click at [445, 100] on link "Properties" at bounding box center [431, 100] width 108 height 38
select select "27"
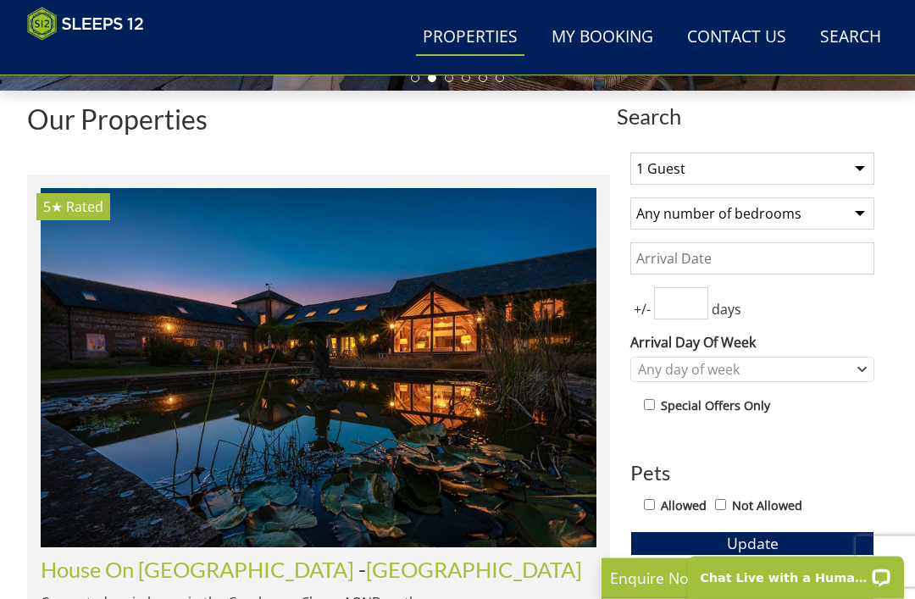
scroll to position [525, 0]
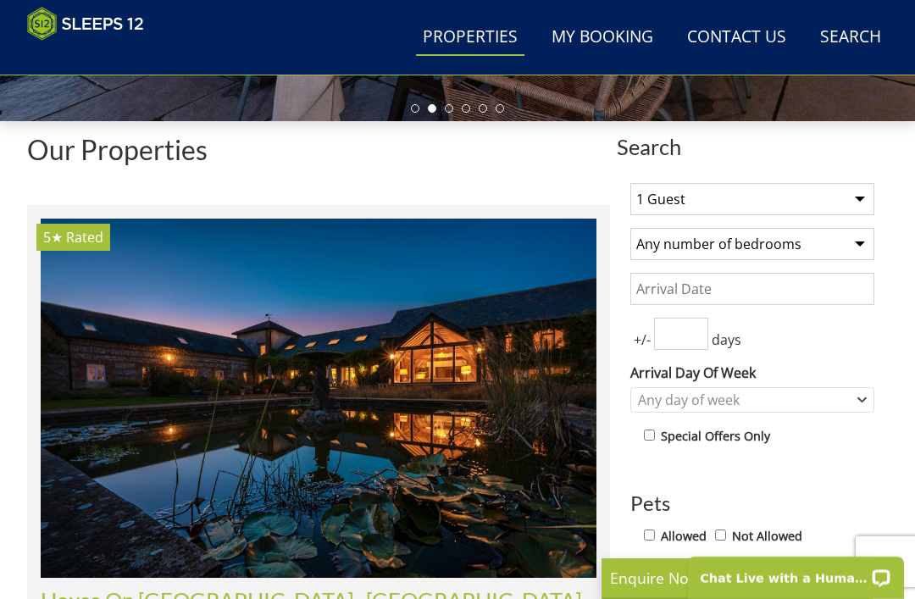
click at [850, 198] on select "1 Guest 2 Guests 3 Guests 4 Guests 5 Guests 6 Guests 7 Guests 8 Guests 9 Guests…" at bounding box center [753, 199] width 244 height 32
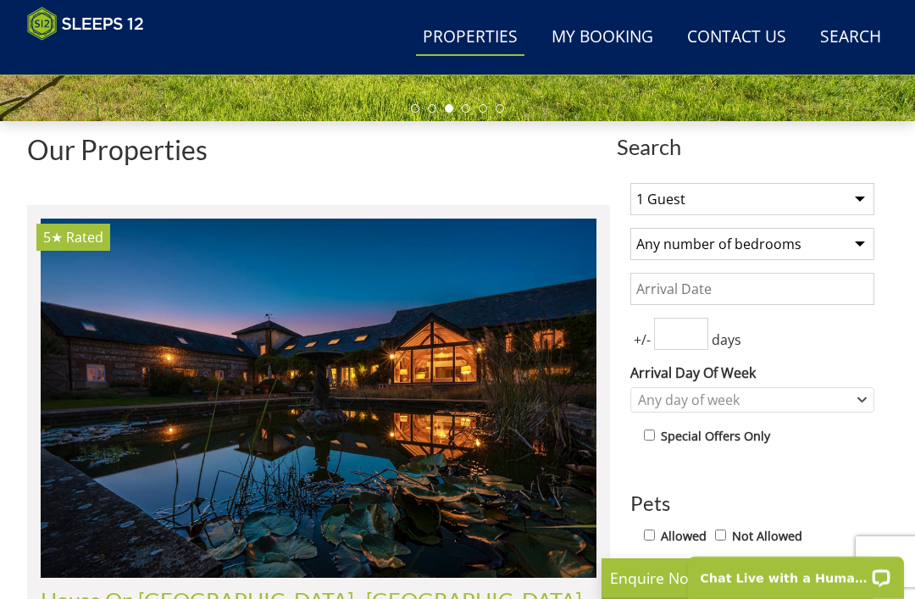
select select "27"
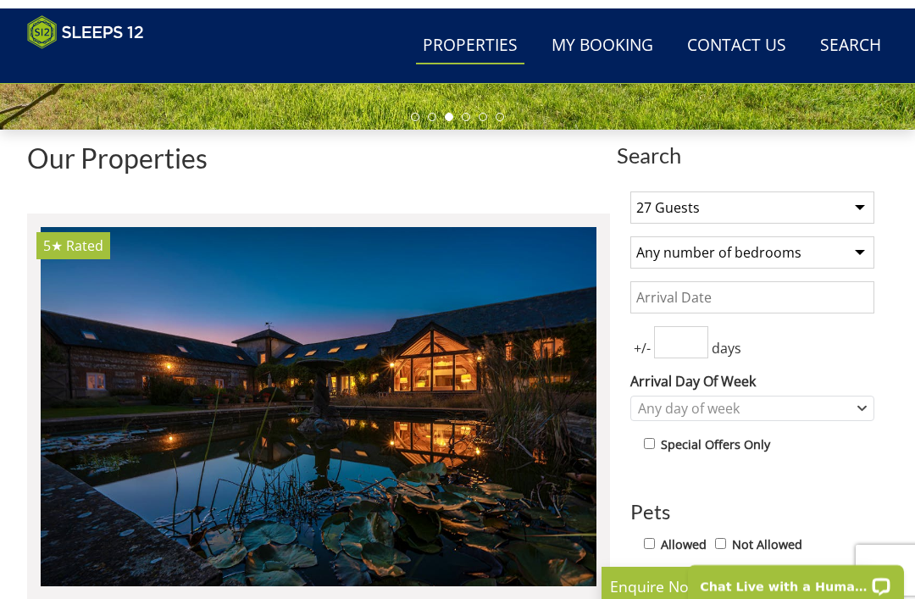
scroll to position [489, 0]
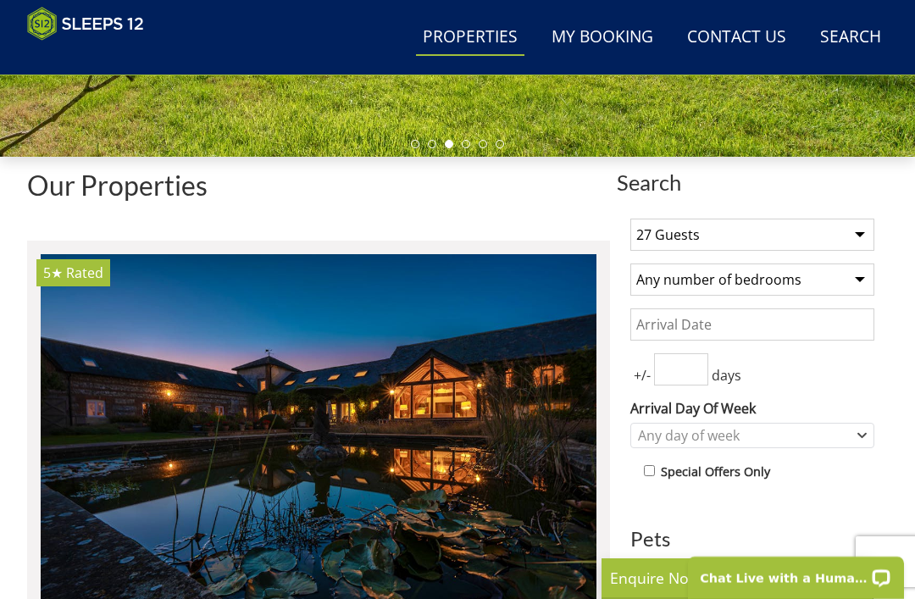
click at [840, 317] on input "Date" at bounding box center [753, 325] width 244 height 32
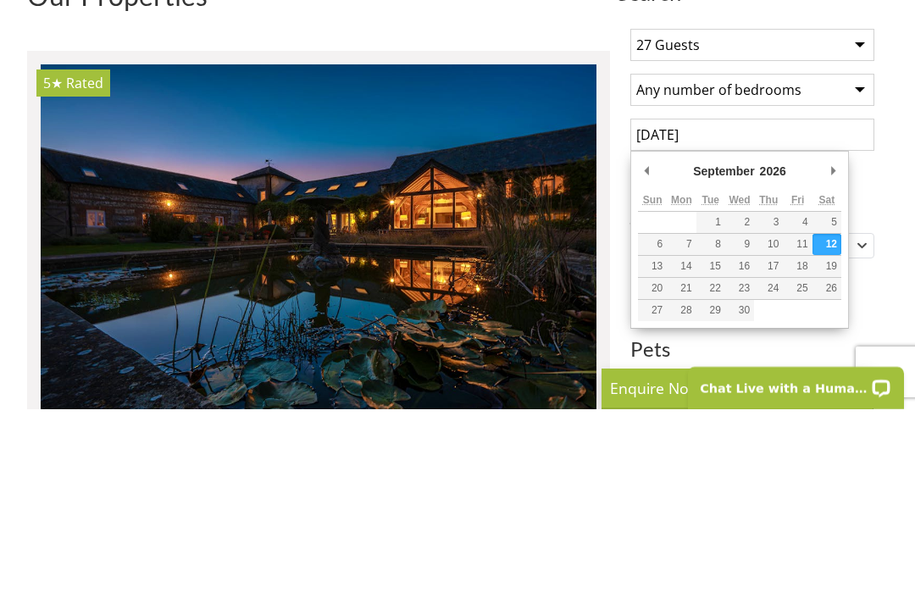
scroll to position [679, 0]
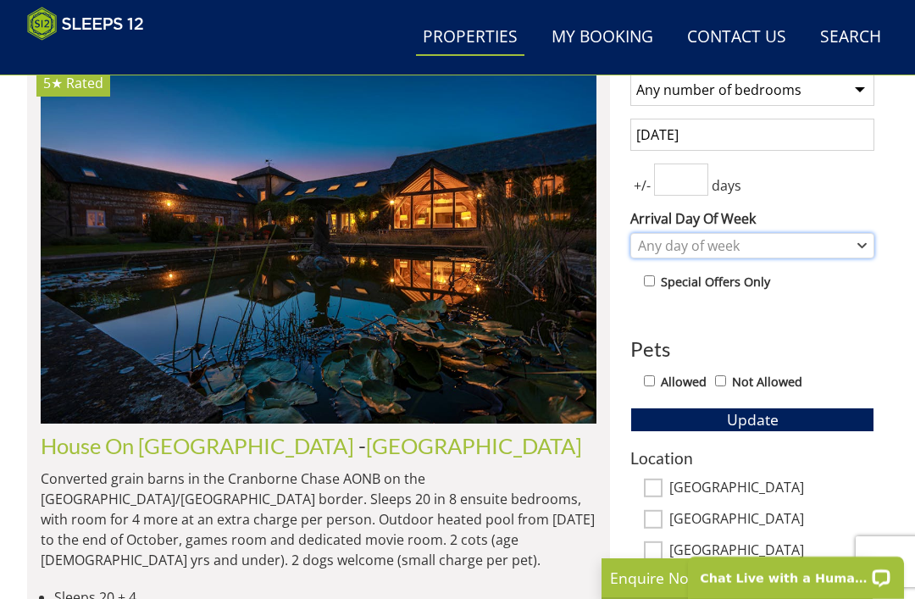
click at [795, 247] on div "Any day of week" at bounding box center [744, 245] width 220 height 19
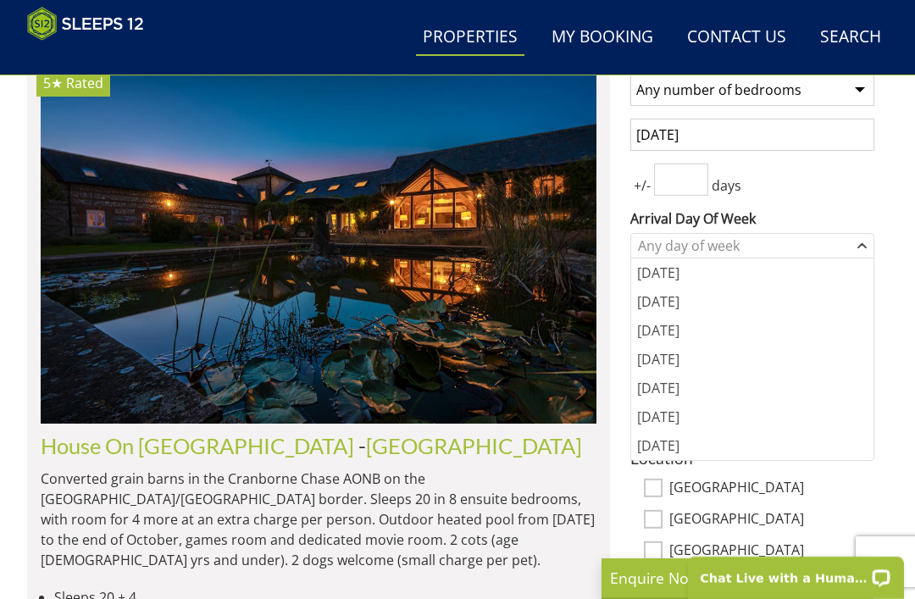
click at [819, 139] on input "[DATE]" at bounding box center [753, 135] width 244 height 32
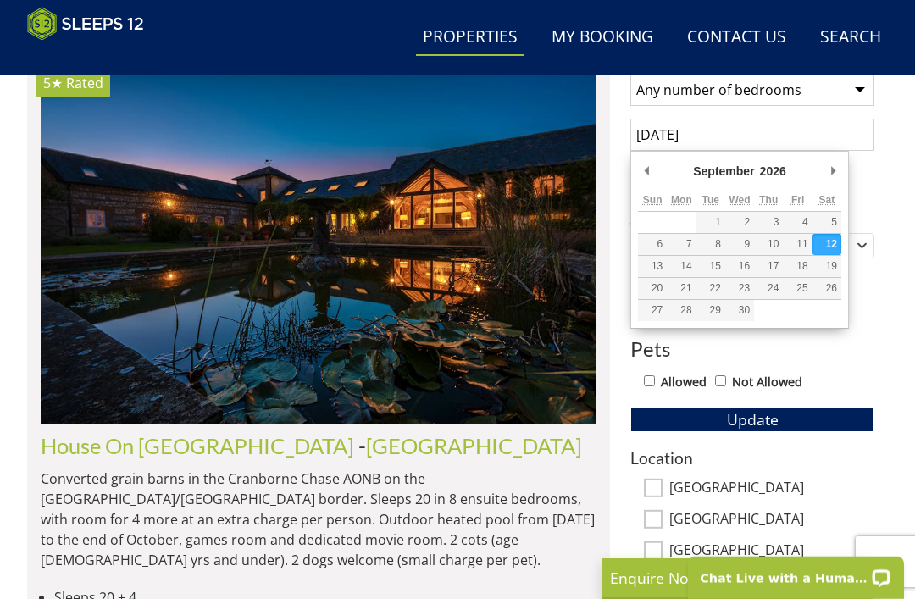
type input "[DATE]"
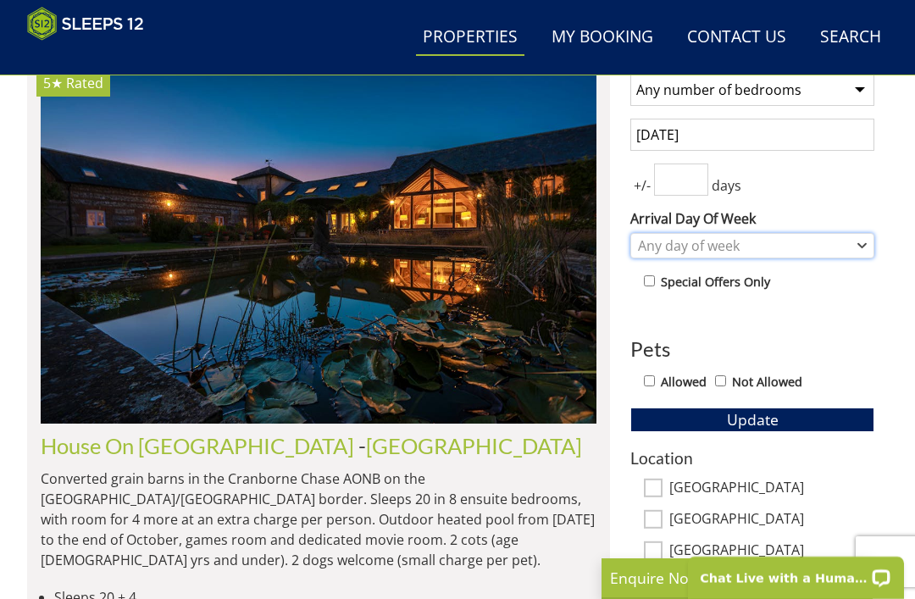
click at [860, 250] on icon "Combobox" at bounding box center [862, 246] width 9 height 10
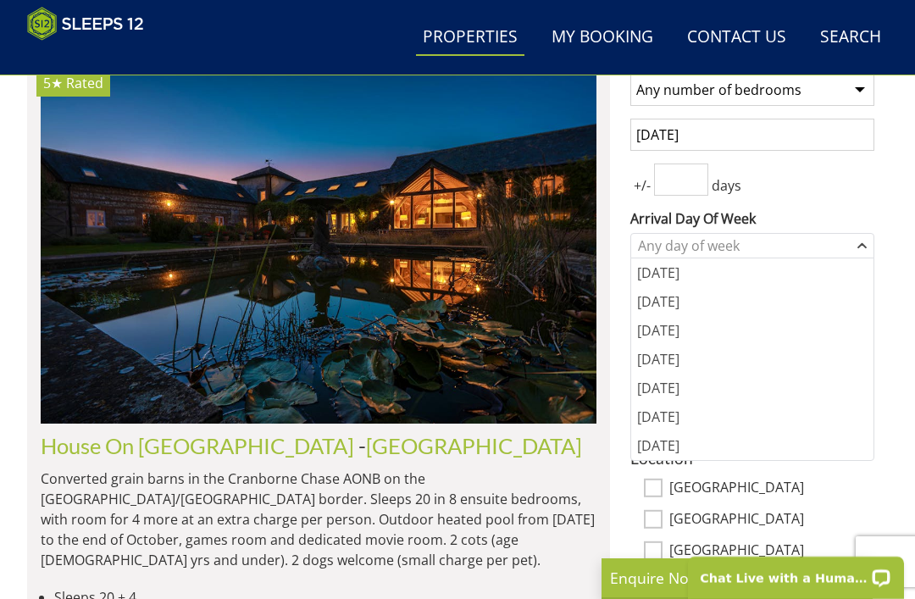
click at [712, 392] on div "[DATE]" at bounding box center [752, 388] width 242 height 29
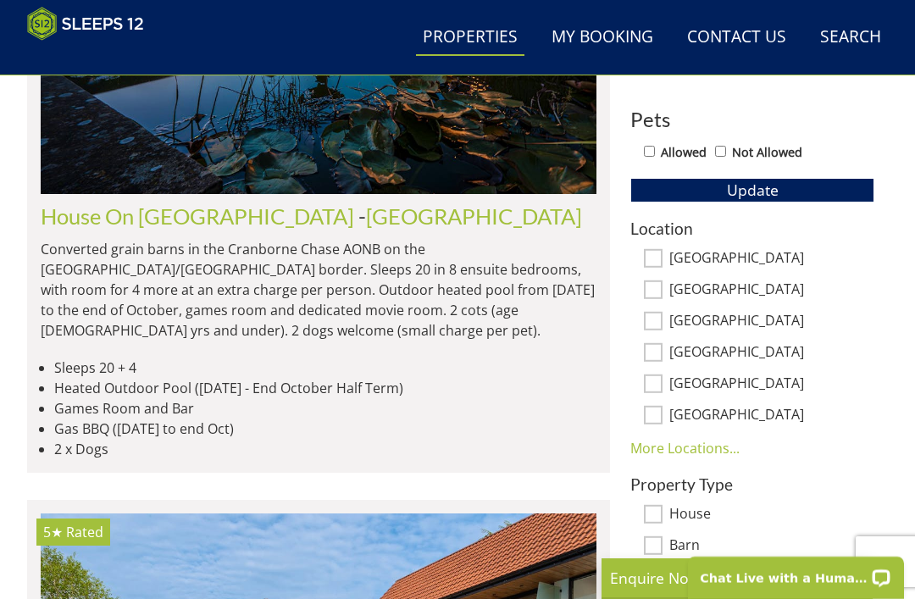
scroll to position [905, 0]
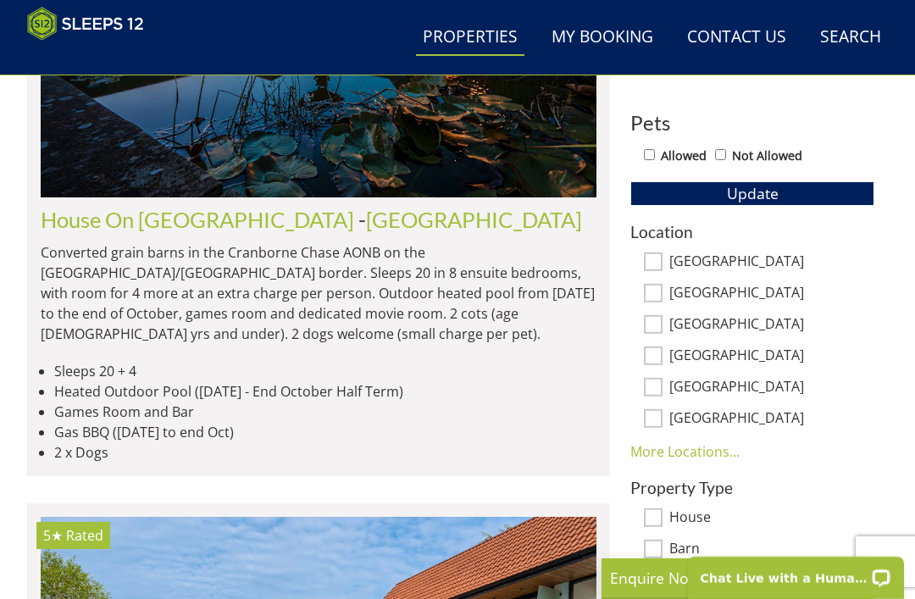
click at [481, 286] on p "Converted grain barns in the Cranborne Chase AONB on the [GEOGRAPHIC_DATA]/[GEO…" at bounding box center [319, 293] width 556 height 102
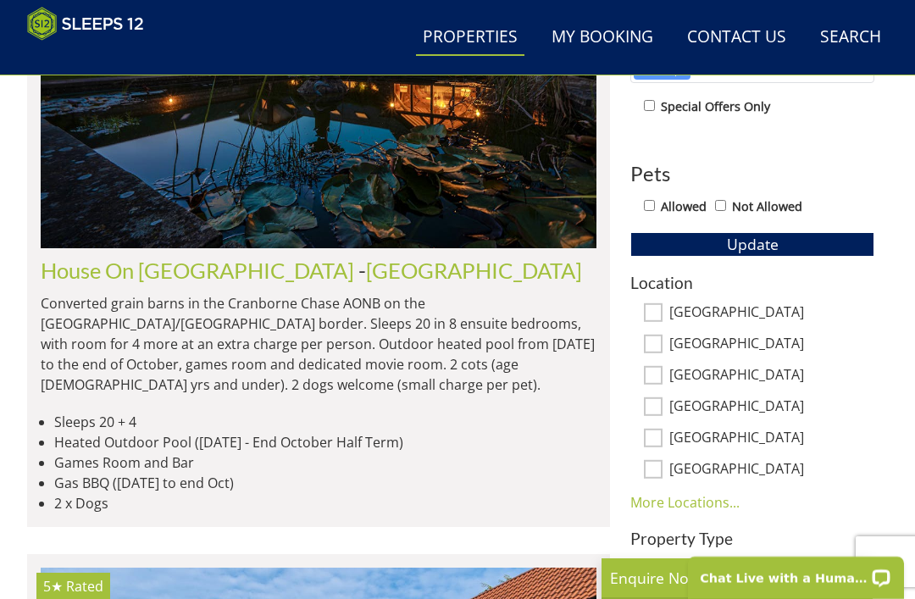
scroll to position [827, 0]
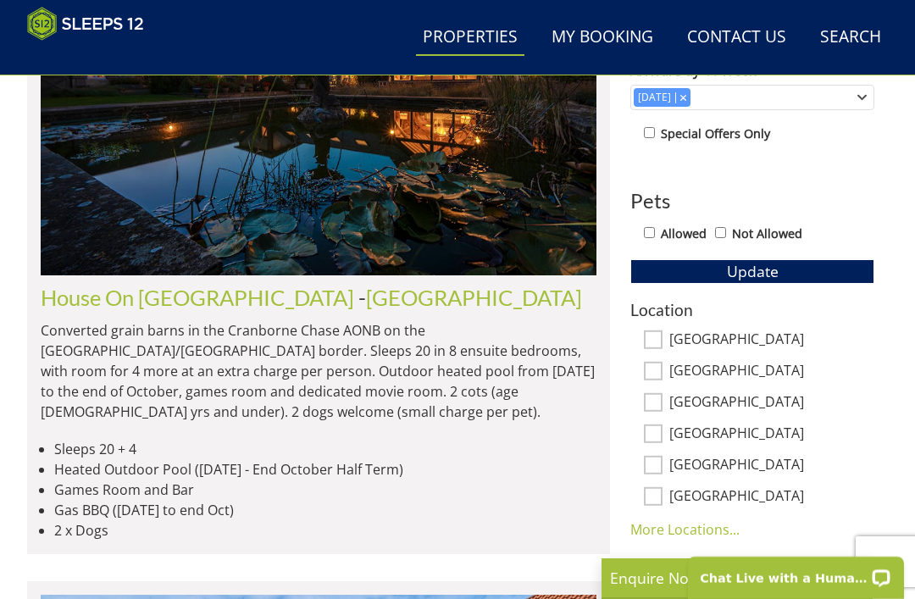
click at [366, 302] on link "[GEOGRAPHIC_DATA]" at bounding box center [474, 297] width 216 height 25
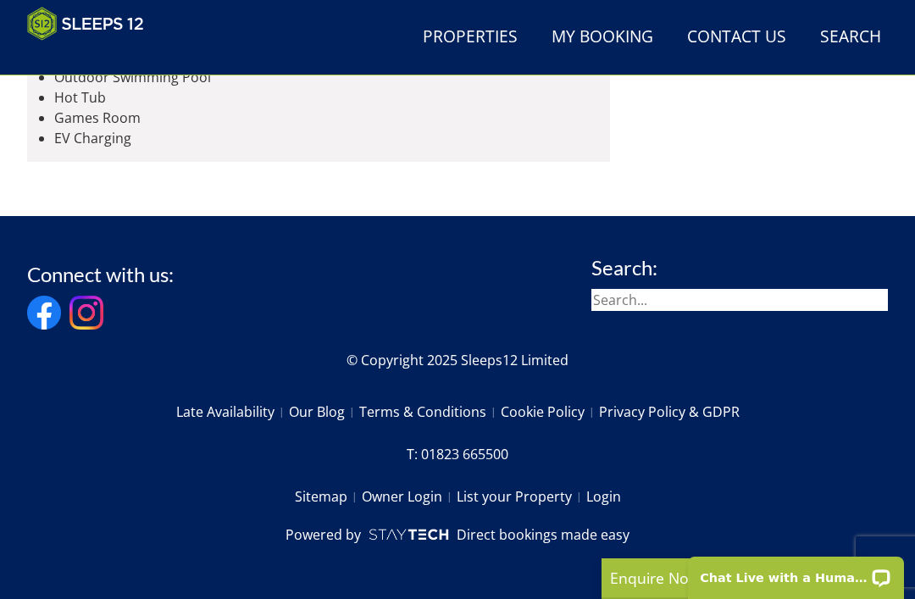
scroll to position [4601, 0]
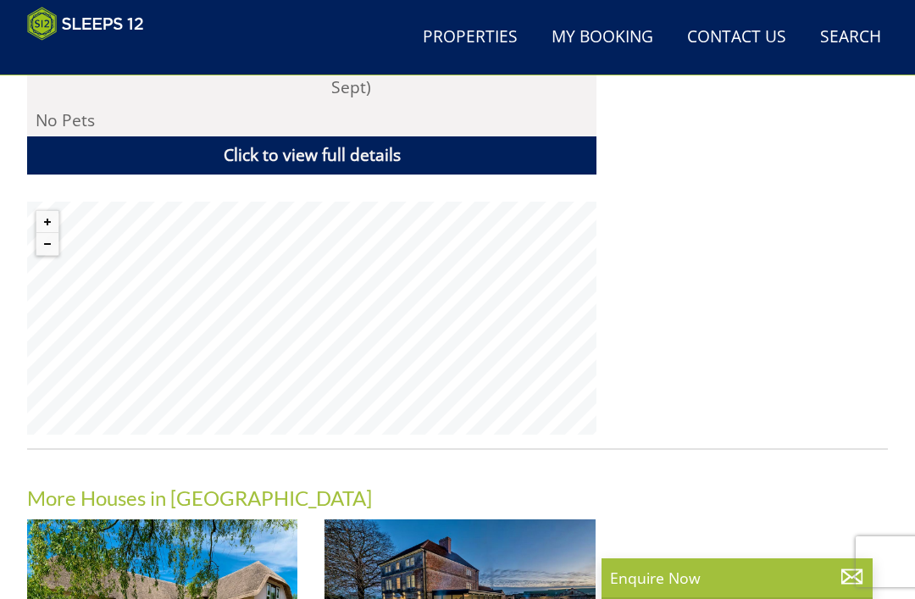
scroll to position [1082, 0]
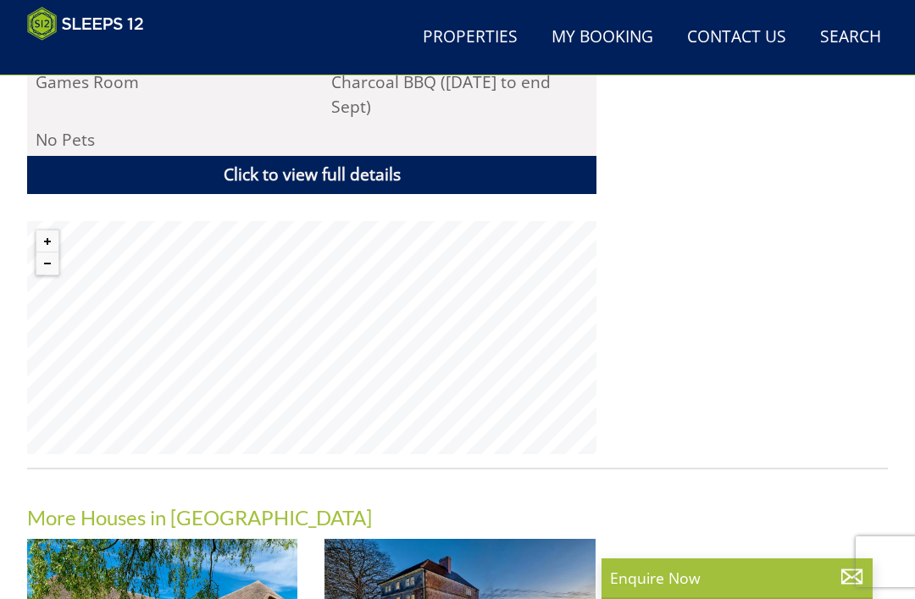
click at [464, 156] on link "Click to view full details" at bounding box center [312, 175] width 570 height 38
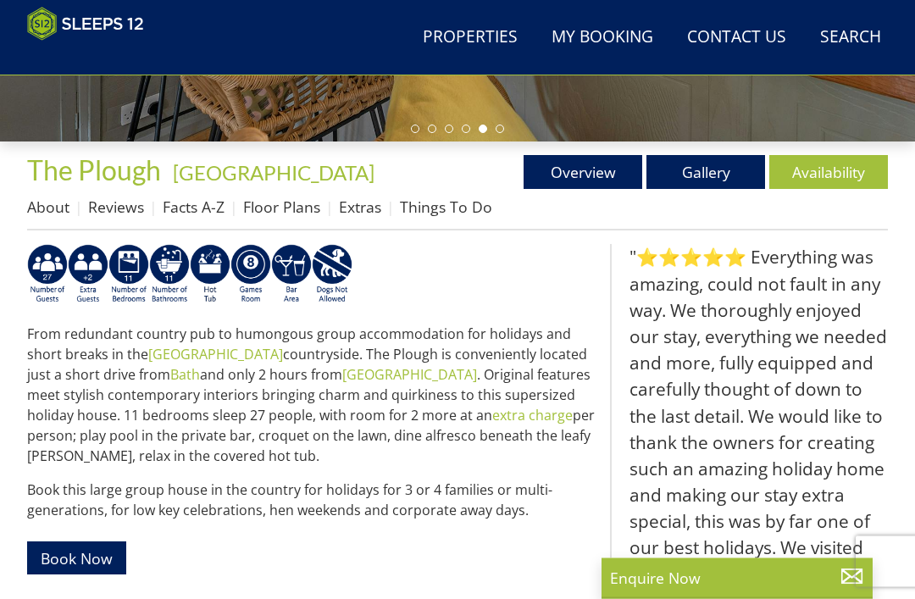
scroll to position [504, 0]
click at [42, 212] on link "About" at bounding box center [48, 207] width 42 height 20
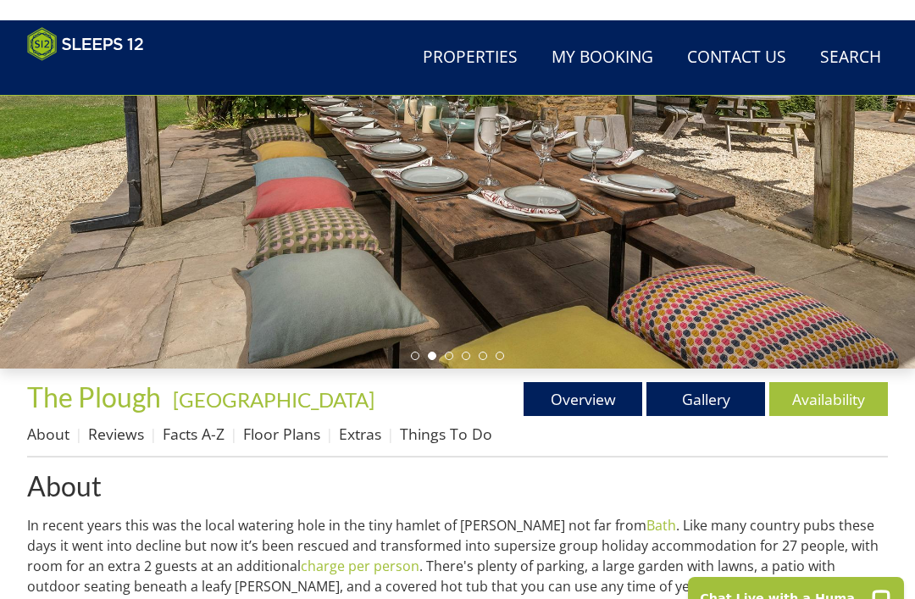
scroll to position [255, 0]
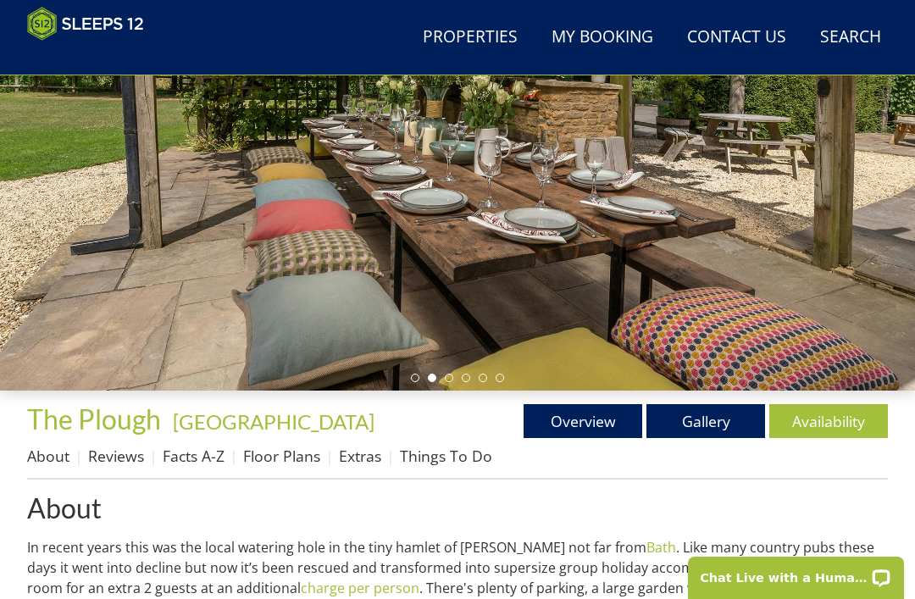
click at [128, 463] on link "Reviews" at bounding box center [116, 456] width 56 height 20
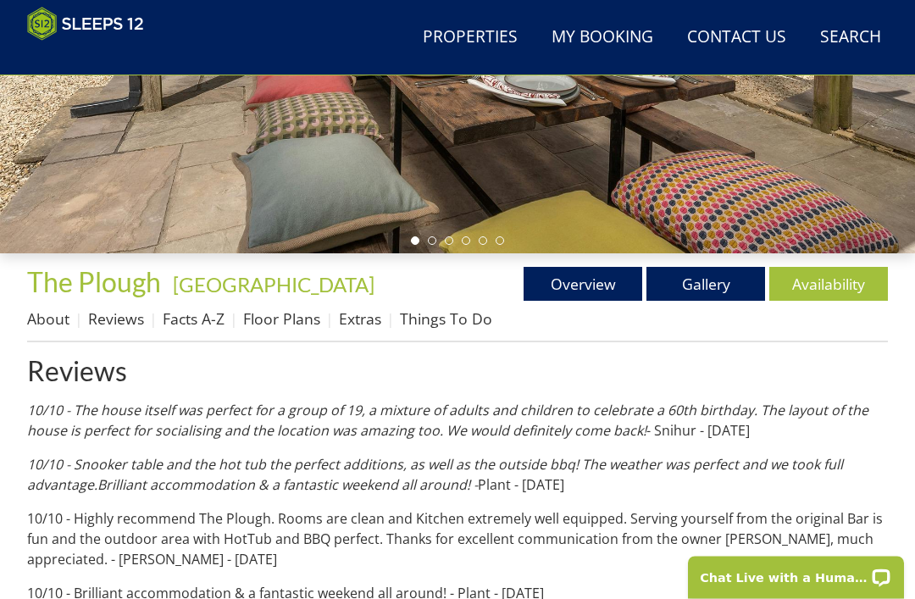
scroll to position [372, 0]
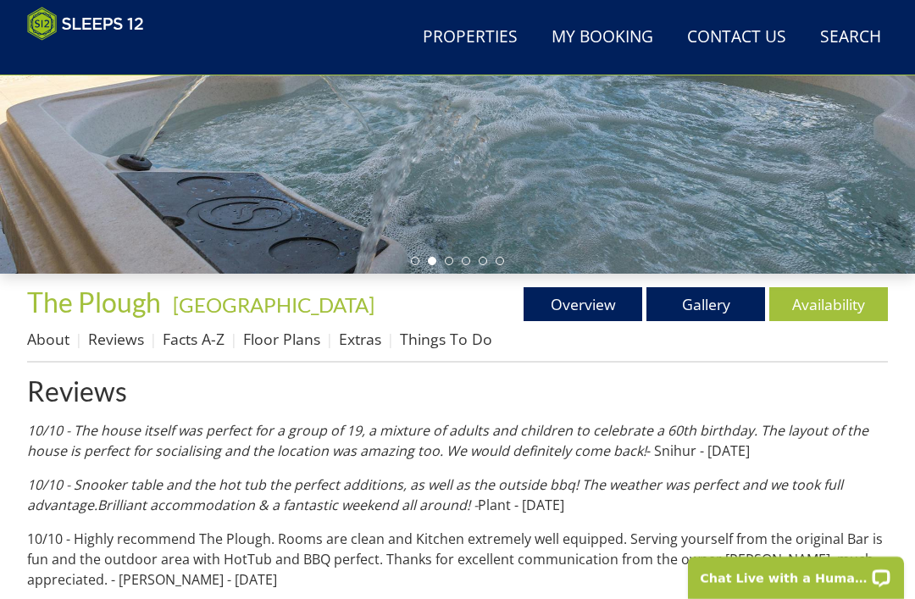
click at [707, 302] on link "Gallery" at bounding box center [706, 304] width 119 height 34
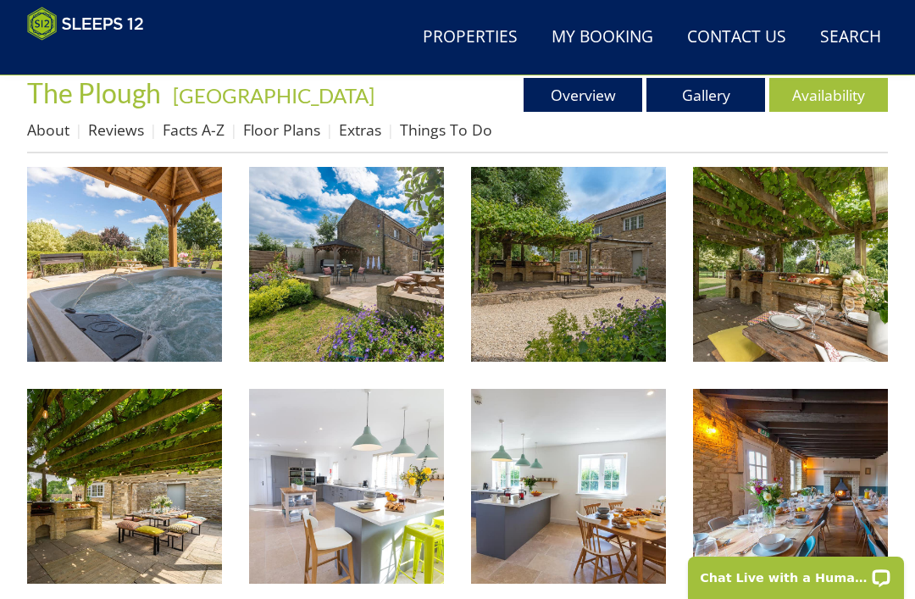
scroll to position [588, 0]
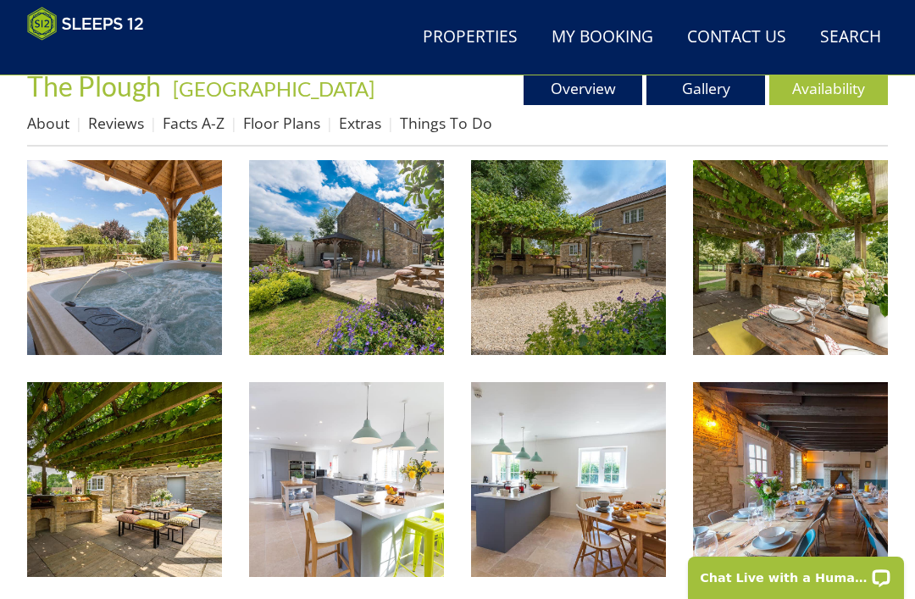
click at [381, 295] on img at bounding box center [346, 257] width 195 height 195
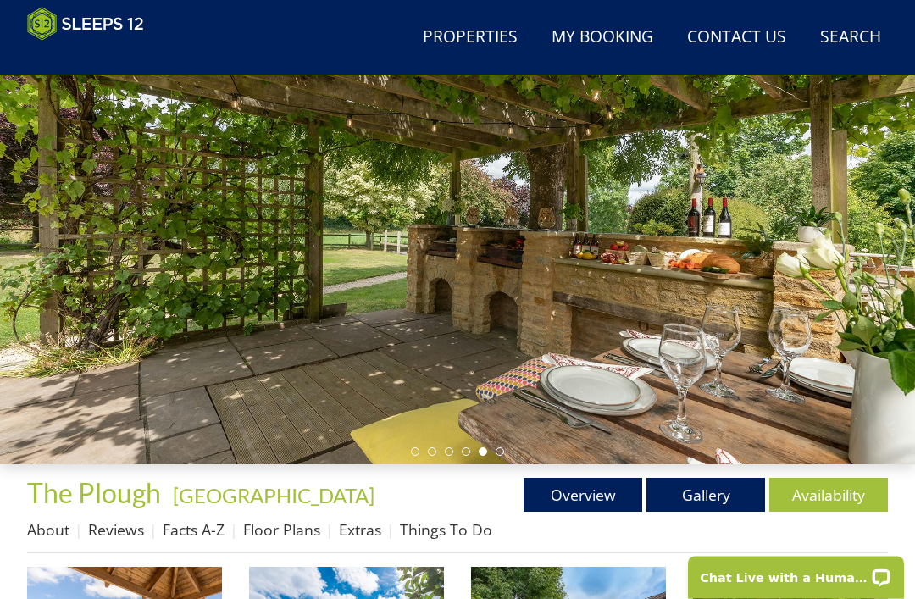
scroll to position [179, 0]
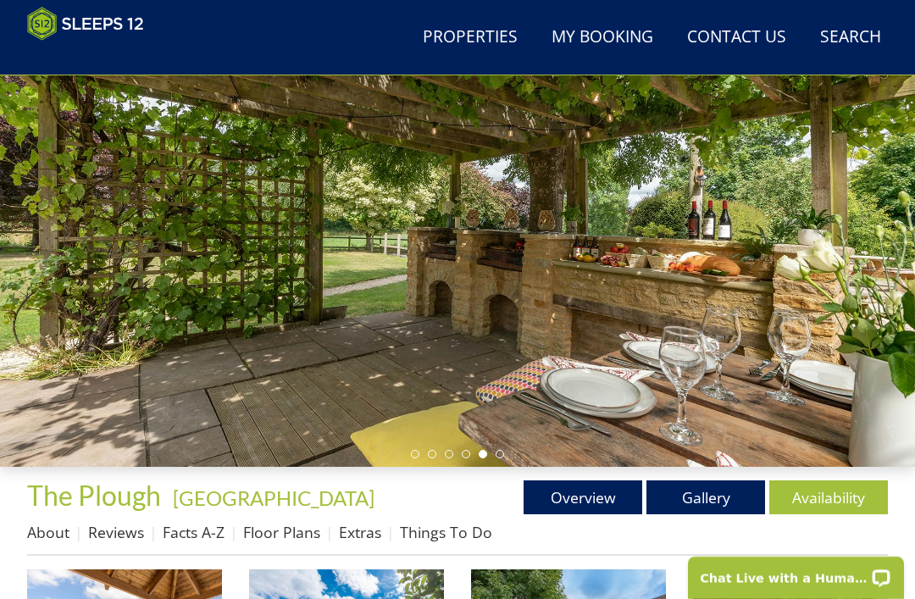
click at [604, 491] on link "Overview" at bounding box center [583, 498] width 119 height 34
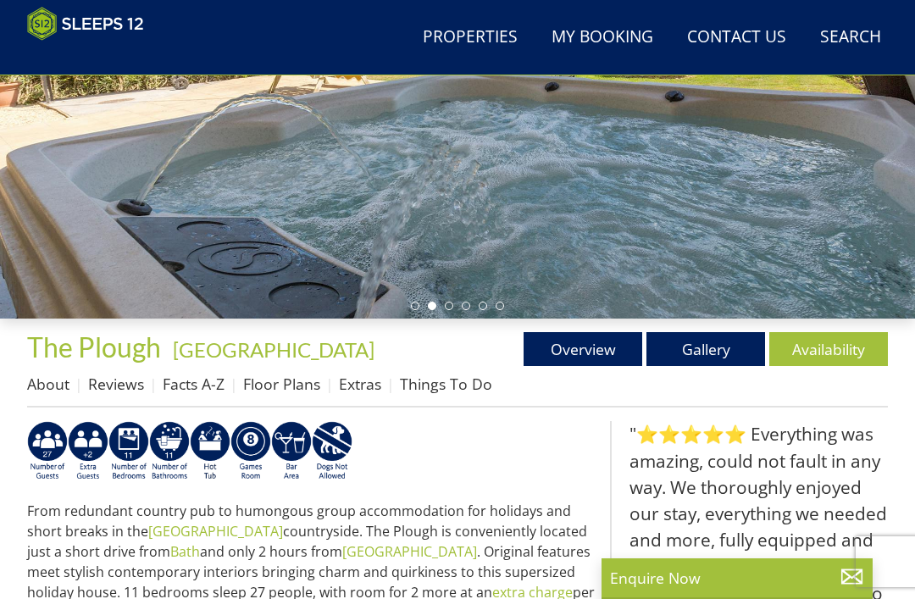
scroll to position [322, 0]
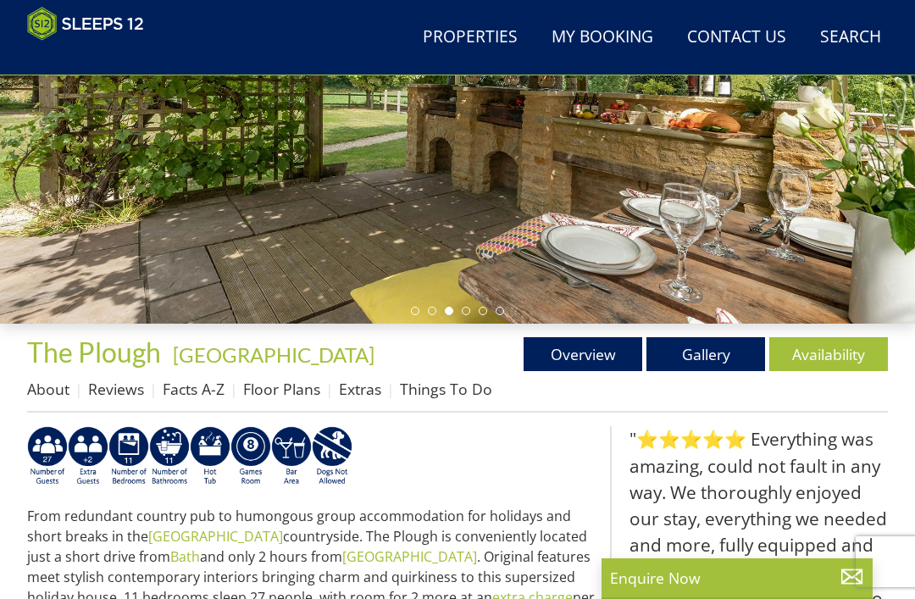
click at [287, 390] on link "Floor Plans" at bounding box center [281, 389] width 77 height 20
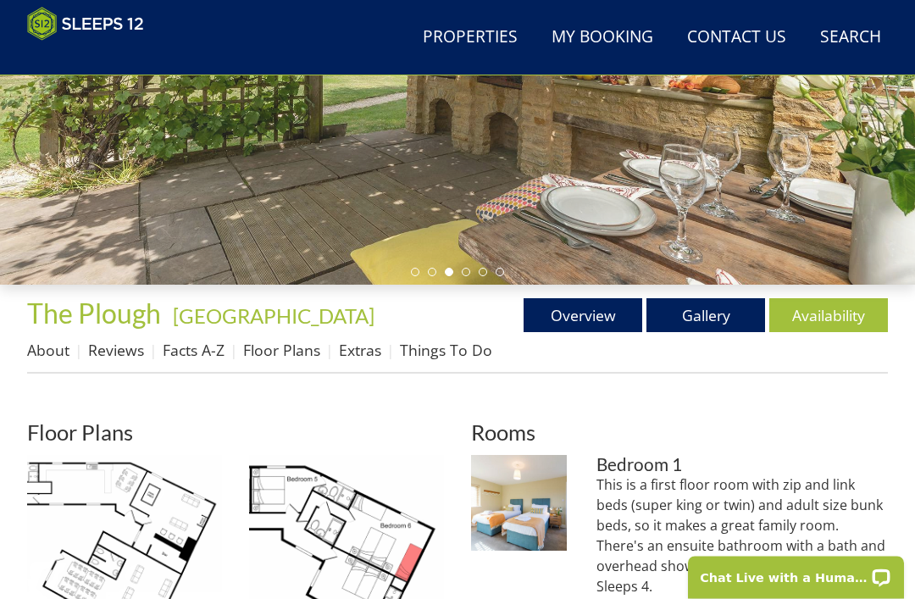
scroll to position [361, 0]
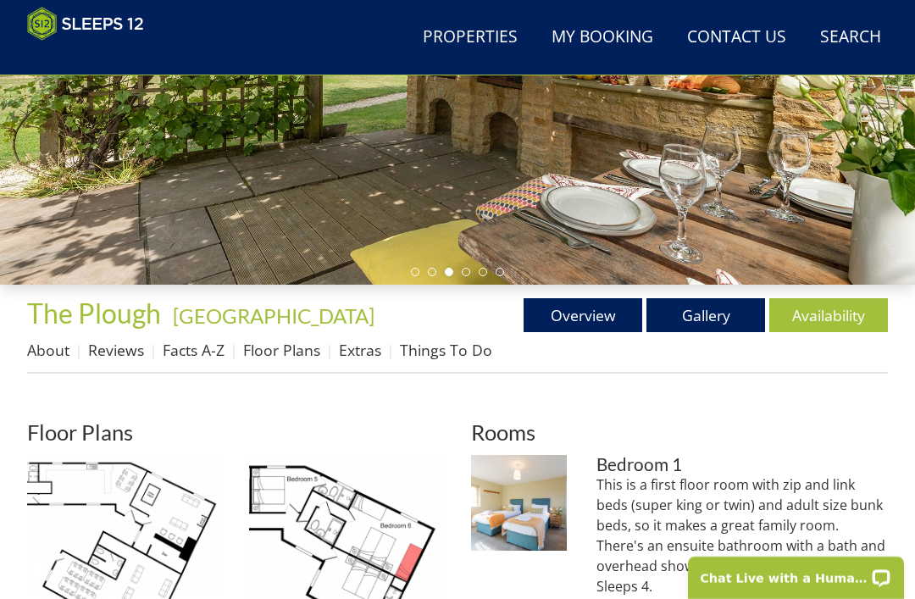
click at [454, 356] on link "Things To Do" at bounding box center [446, 350] width 92 height 20
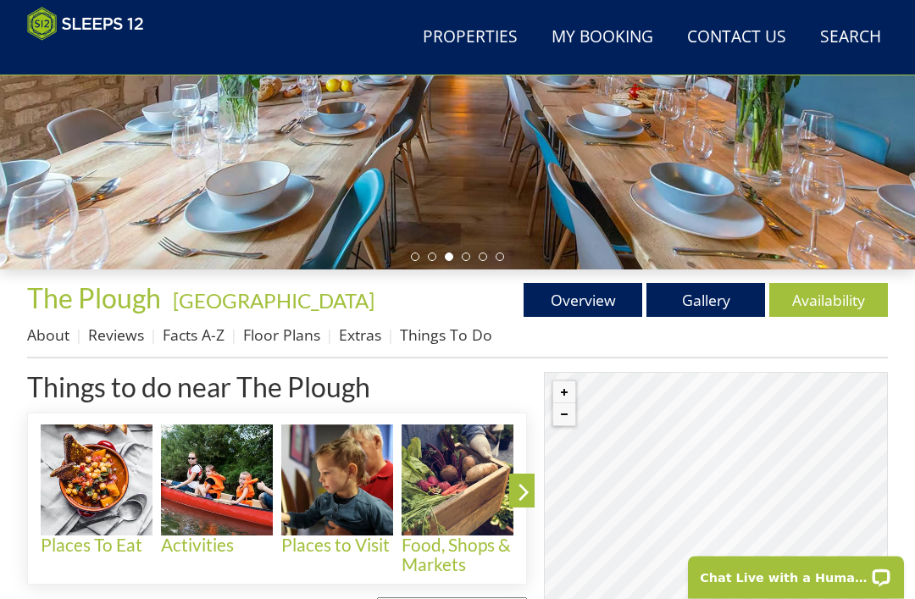
click at [831, 300] on link "Availability" at bounding box center [829, 301] width 119 height 34
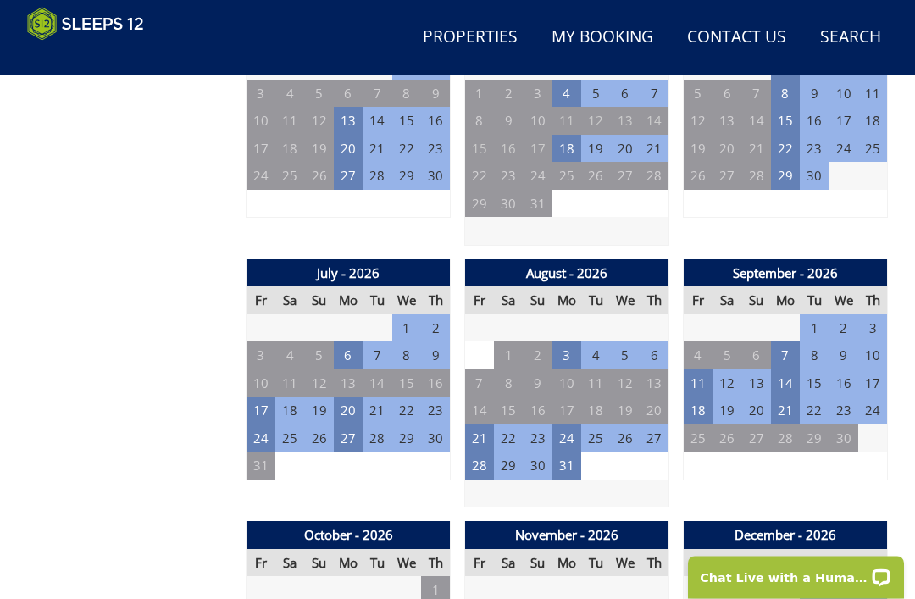
scroll to position [1276, 0]
click at [701, 370] on td "11" at bounding box center [698, 384] width 29 height 28
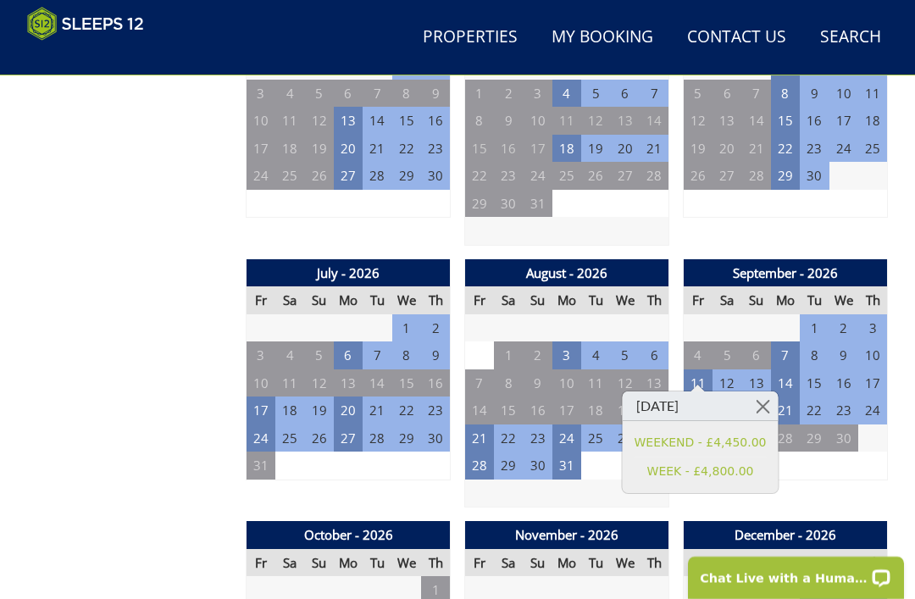
click at [729, 474] on link "WEEK - £4,800.00" at bounding box center [701, 472] width 132 height 18
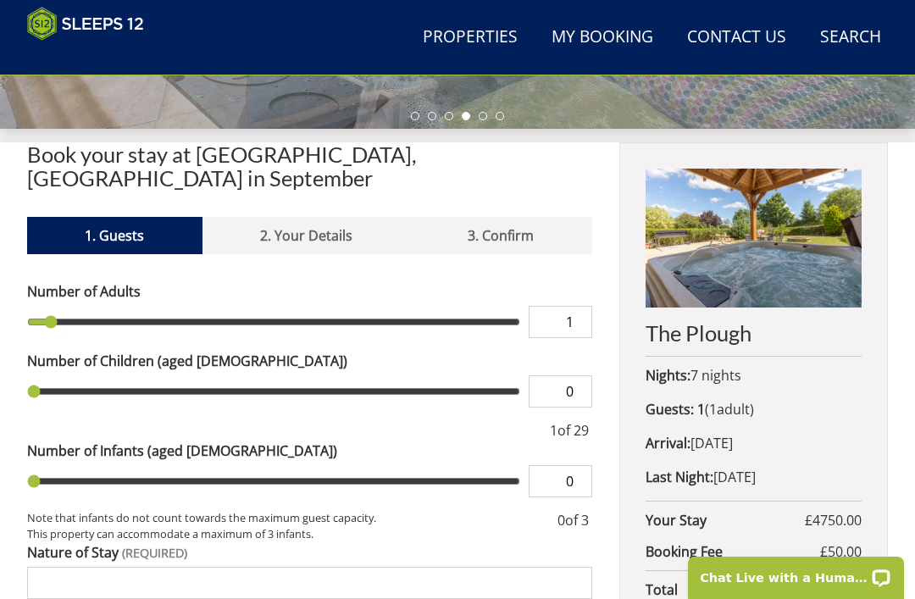
scroll to position [514, 0]
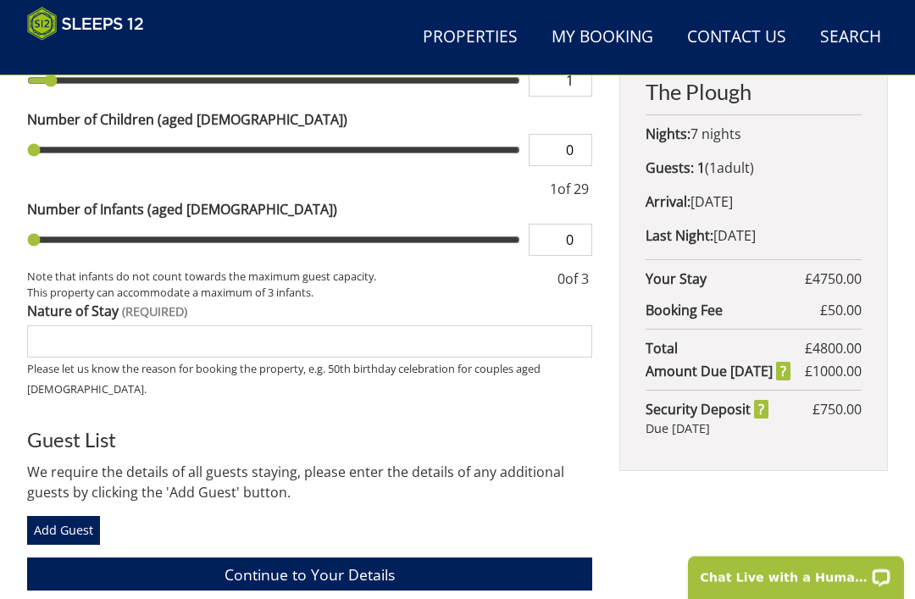
scroll to position [759, 0]
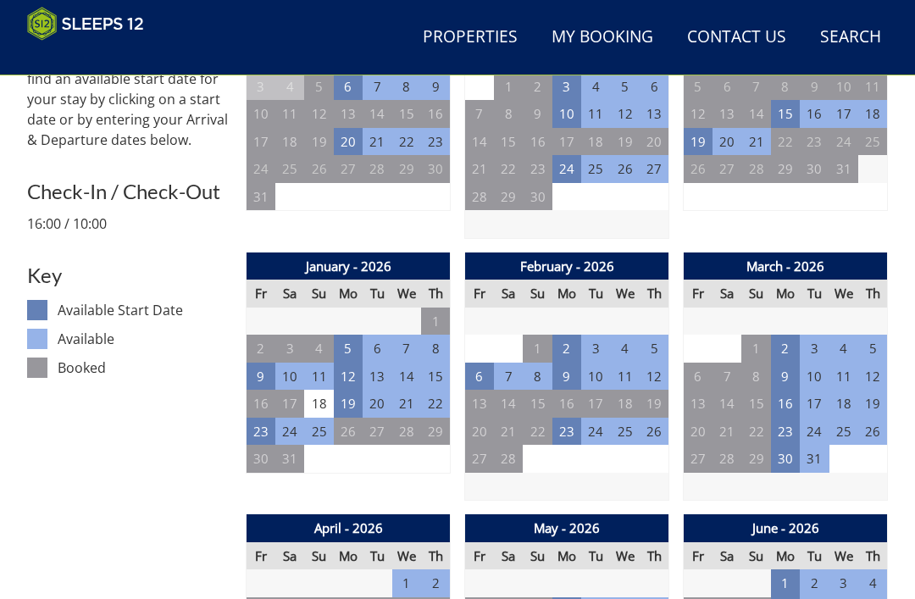
scroll to position [1331, 0]
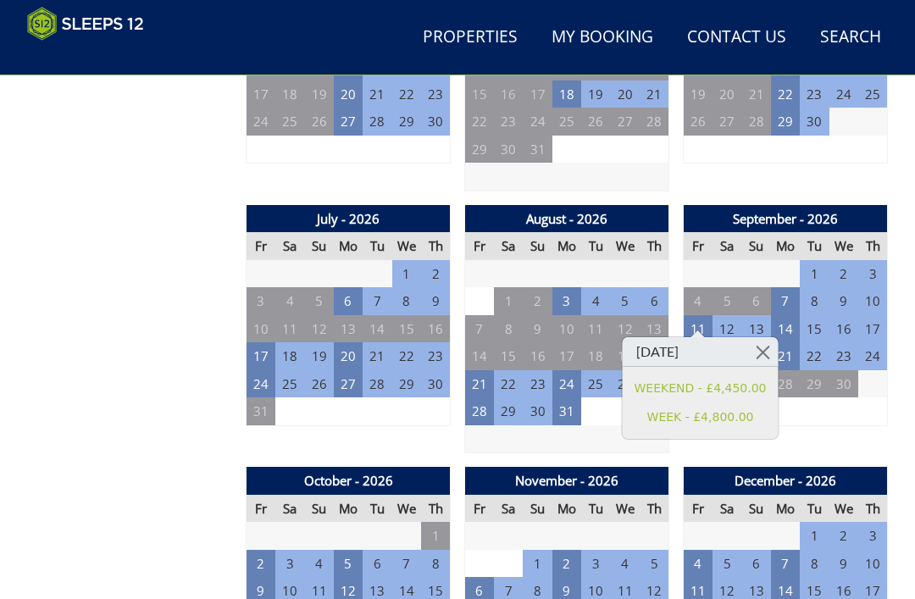
click at [725, 390] on link "WEEKEND - £4,450.00" at bounding box center [701, 389] width 132 height 18
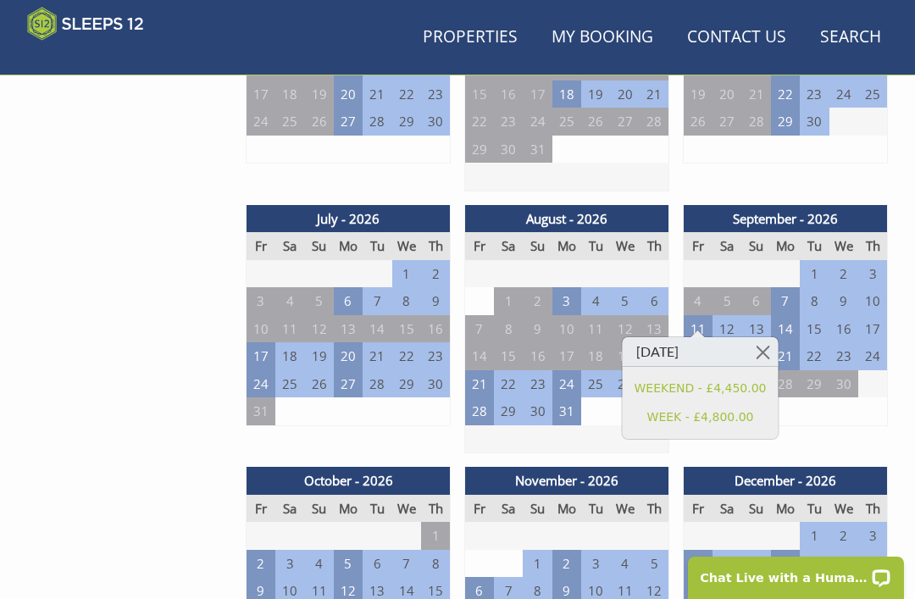
scroll to position [0, 0]
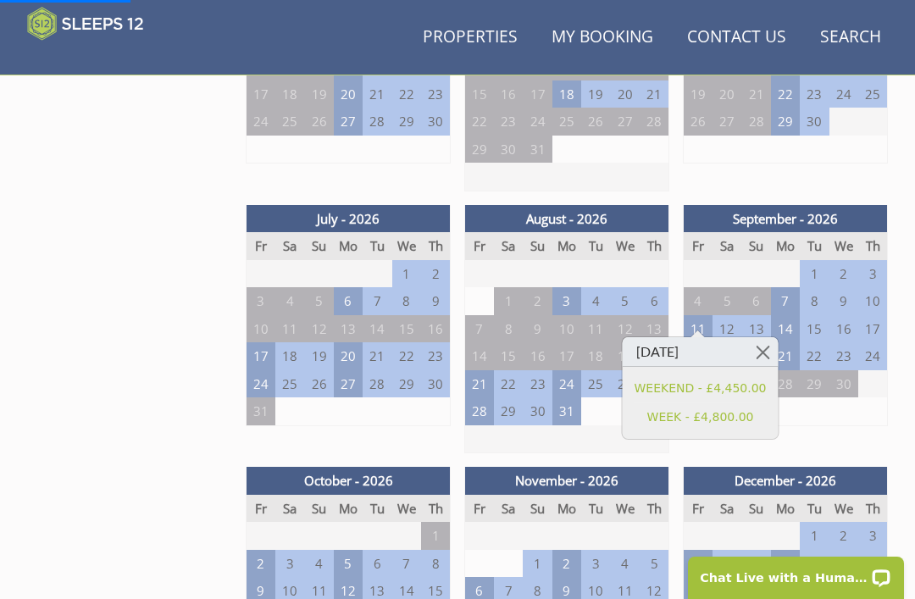
click at [694, 390] on link "WEEKEND - £4,450.00" at bounding box center [701, 389] width 132 height 18
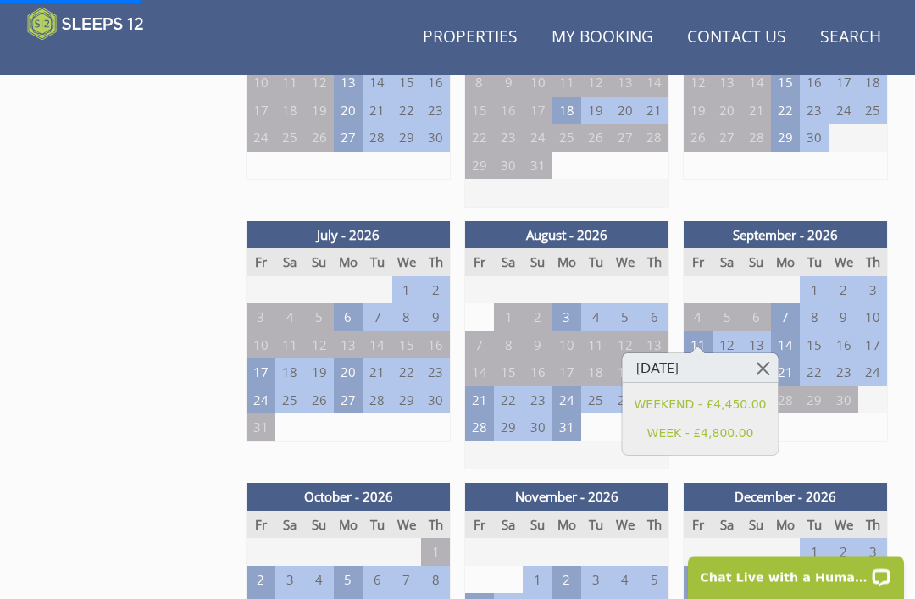
scroll to position [1314, 0]
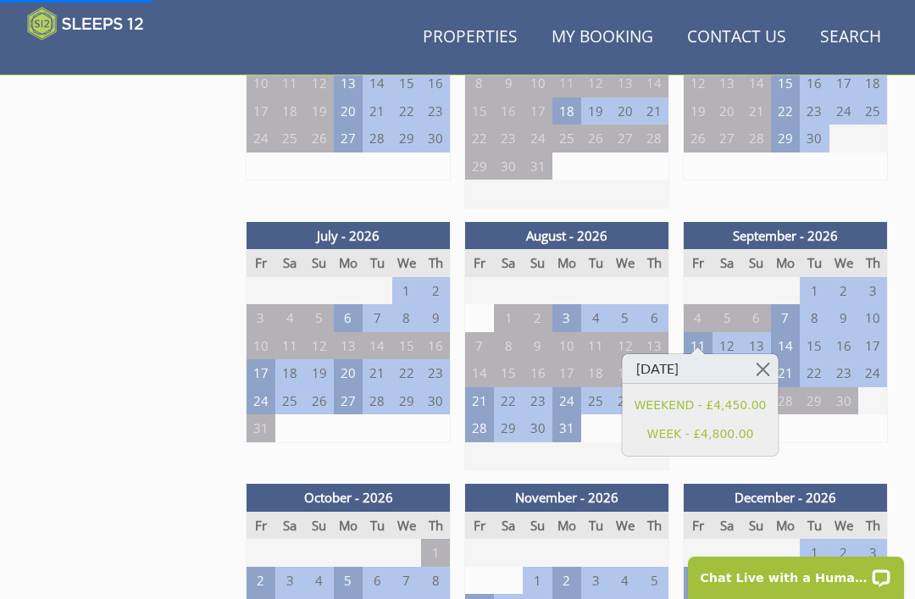
click at [667, 407] on link "WEEKEND - £4,450.00" at bounding box center [701, 406] width 132 height 18
click at [716, 402] on link "WEEKEND - £4,450.00" at bounding box center [701, 406] width 132 height 18
click at [728, 430] on link "WEEK - £4,800.00" at bounding box center [701, 434] width 132 height 18
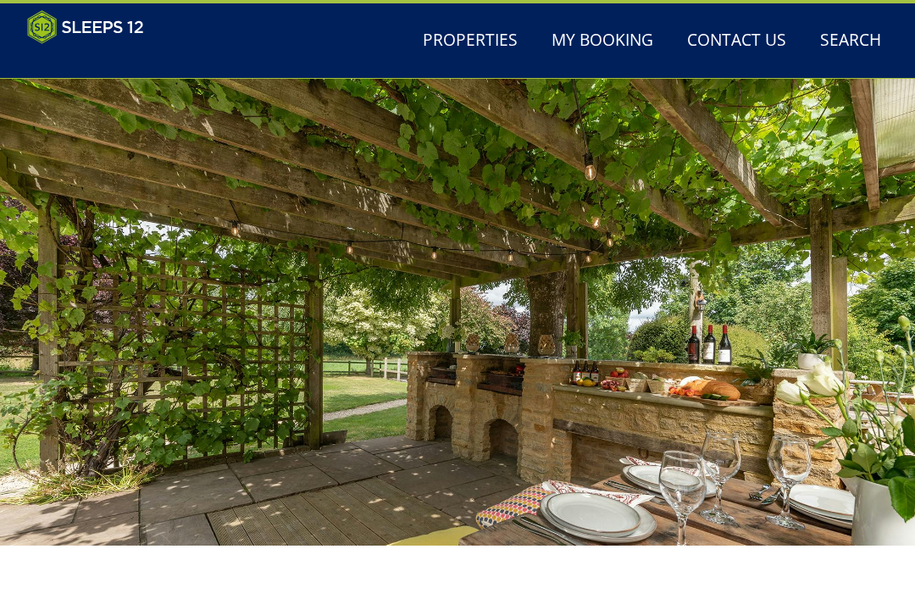
scroll to position [54, 0]
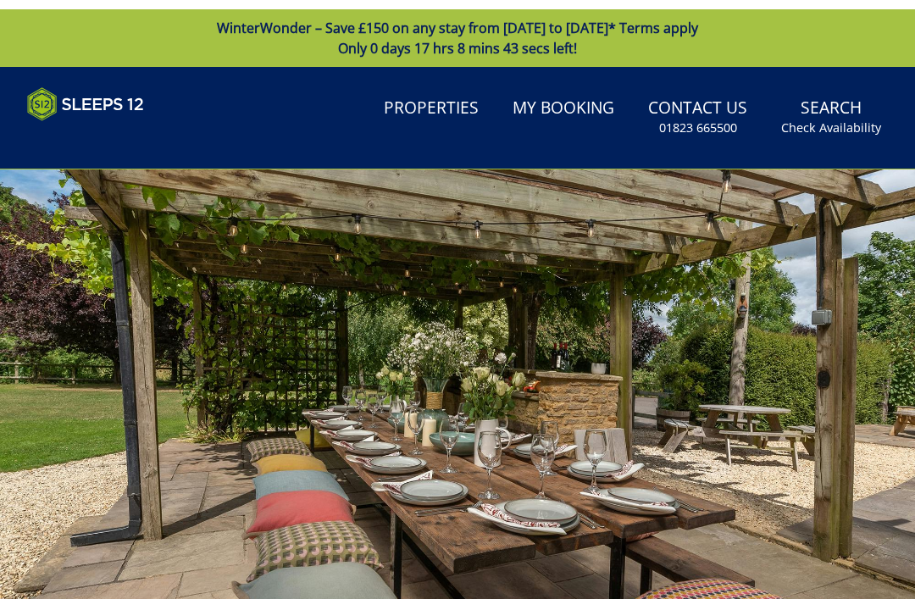
scroll to position [54, 0]
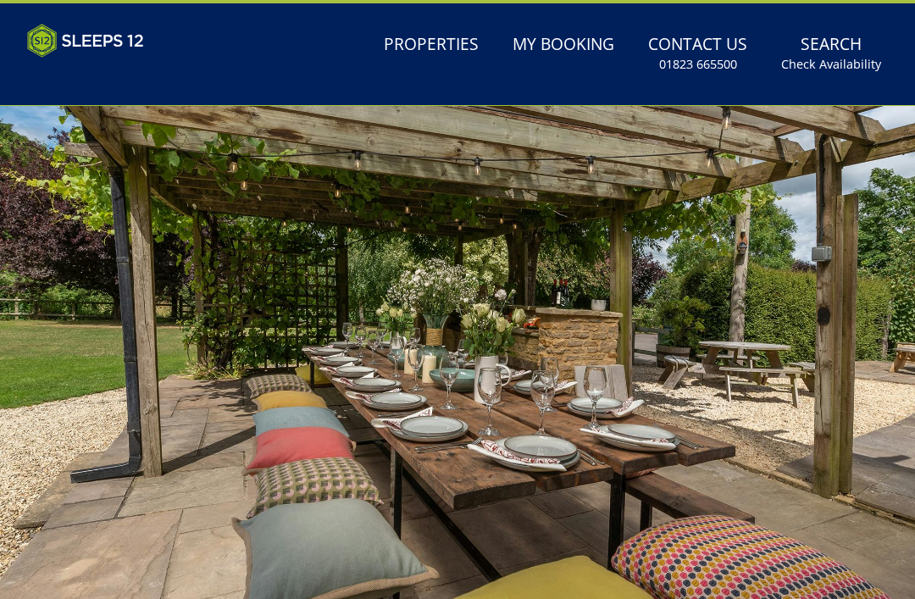
scroll to position [654, 0]
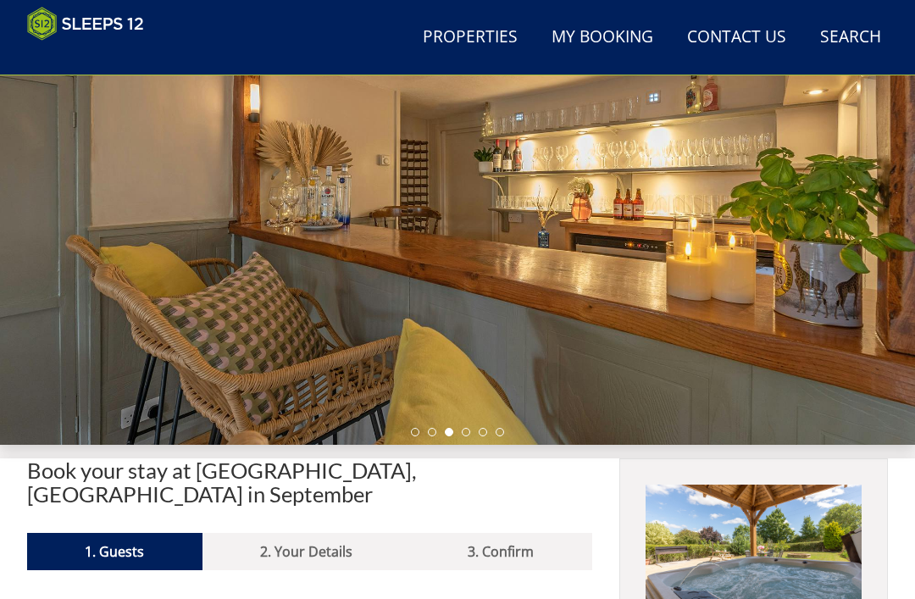
scroll to position [193, 0]
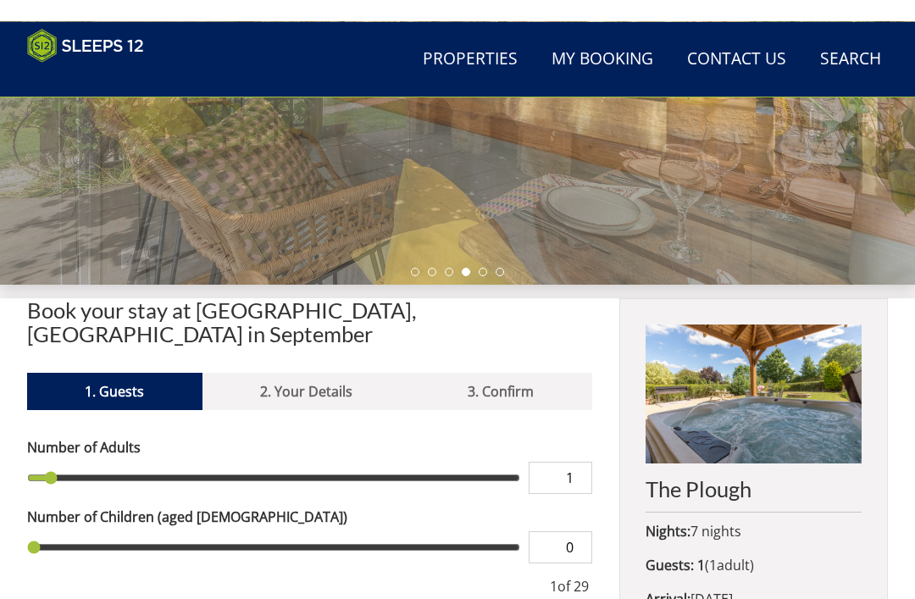
scroll to position [90, 0]
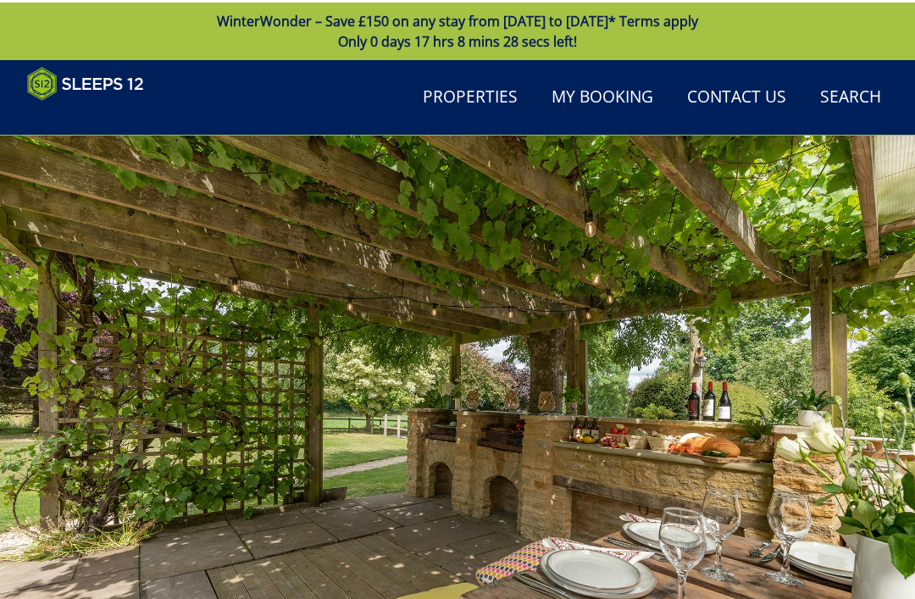
scroll to position [659, 0]
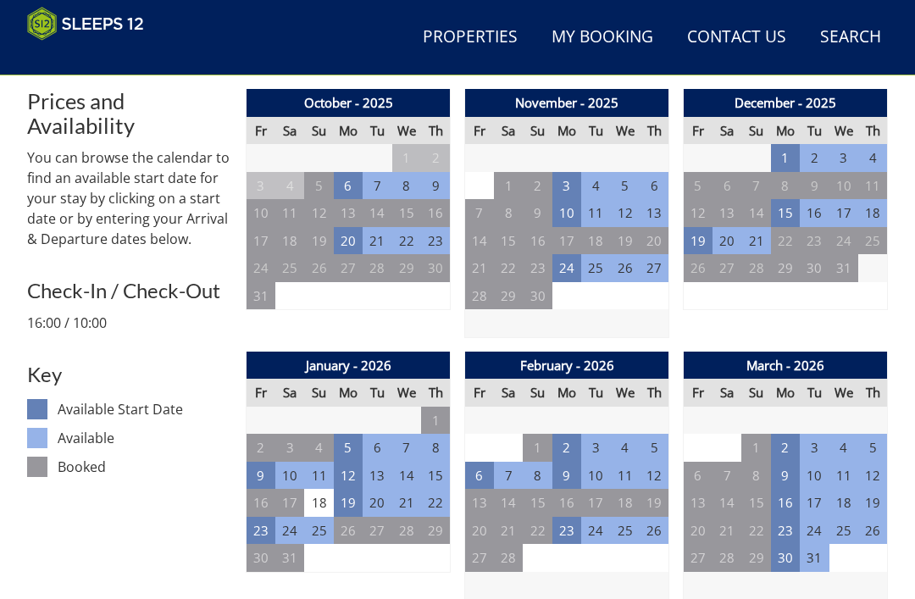
scroll to position [1368, 0]
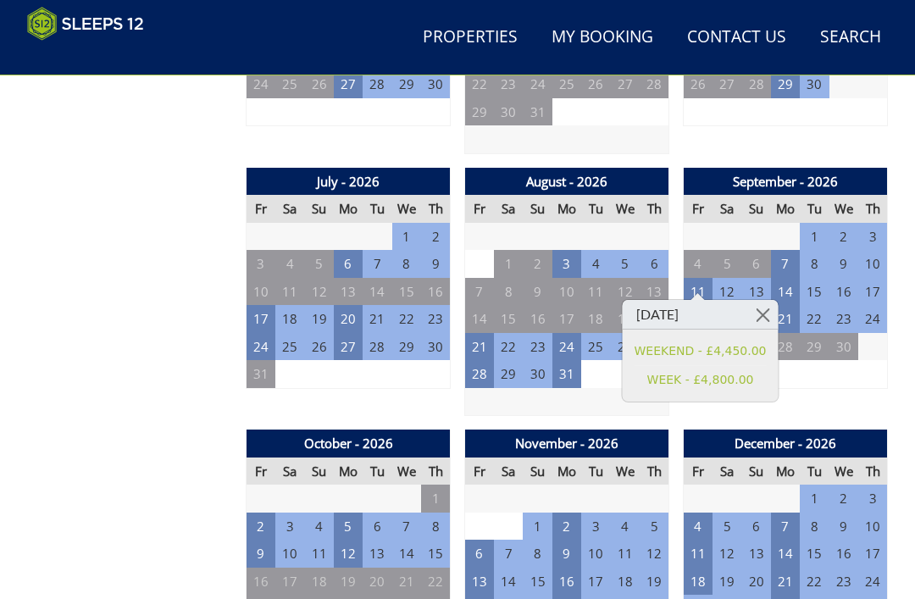
click at [694, 348] on link "WEEKEND - £4,450.00" at bounding box center [701, 351] width 132 height 18
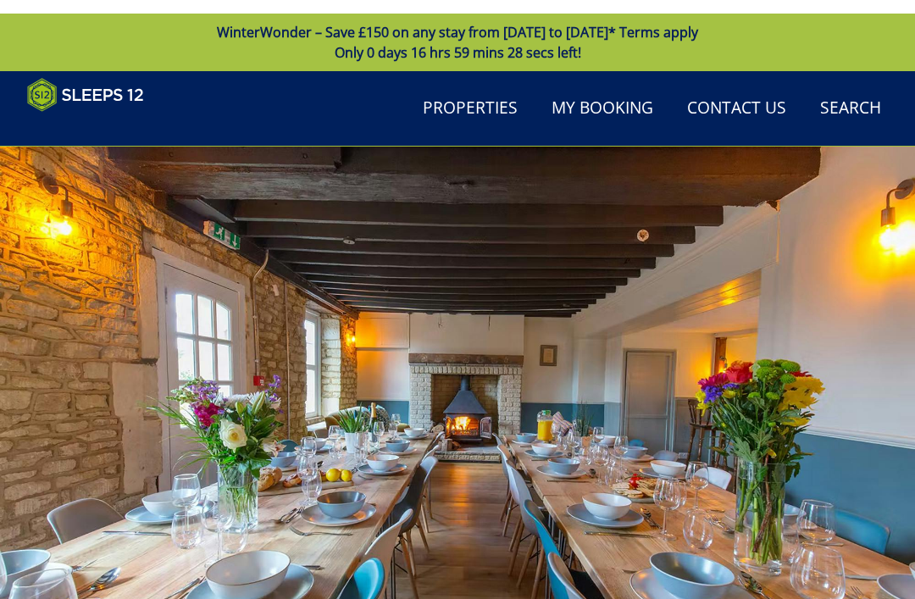
scroll to position [687, 0]
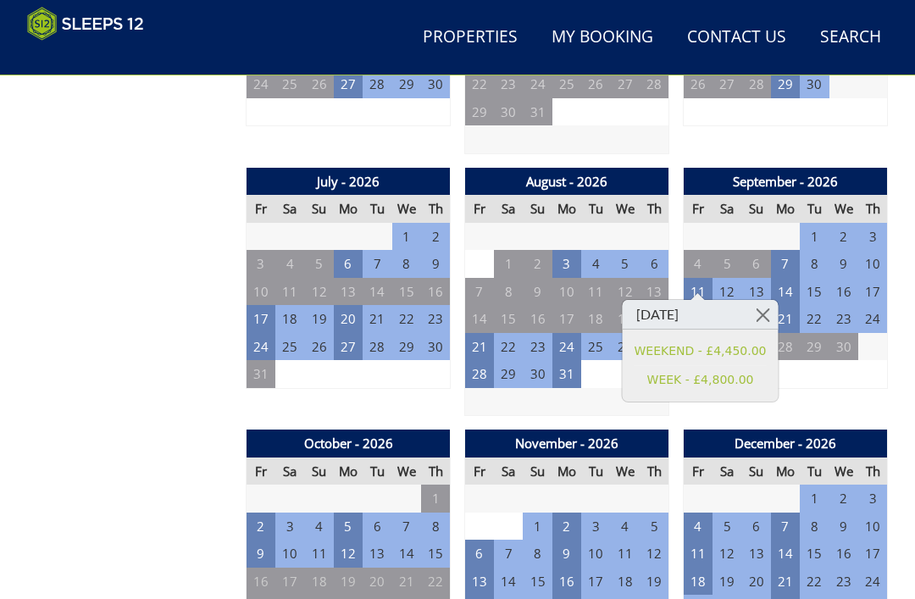
scroll to position [1327, 0]
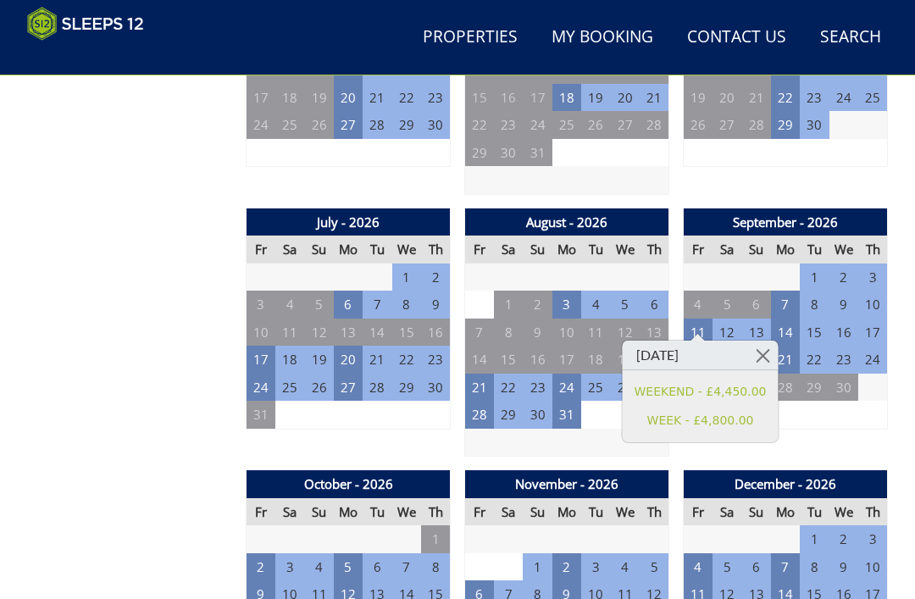
click at [729, 324] on td "12" at bounding box center [727, 333] width 29 height 28
click at [695, 323] on td "11" at bounding box center [698, 333] width 29 height 28
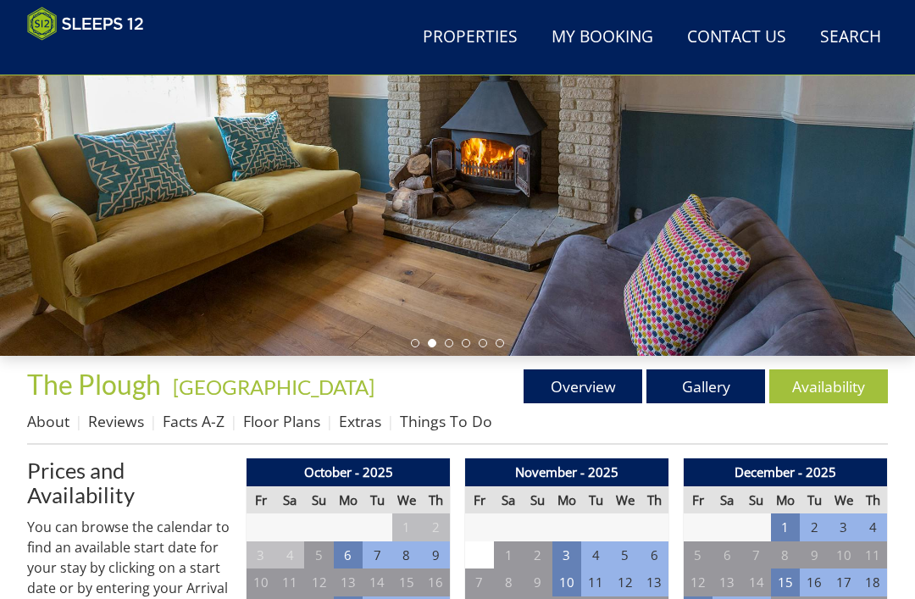
scroll to position [292, 0]
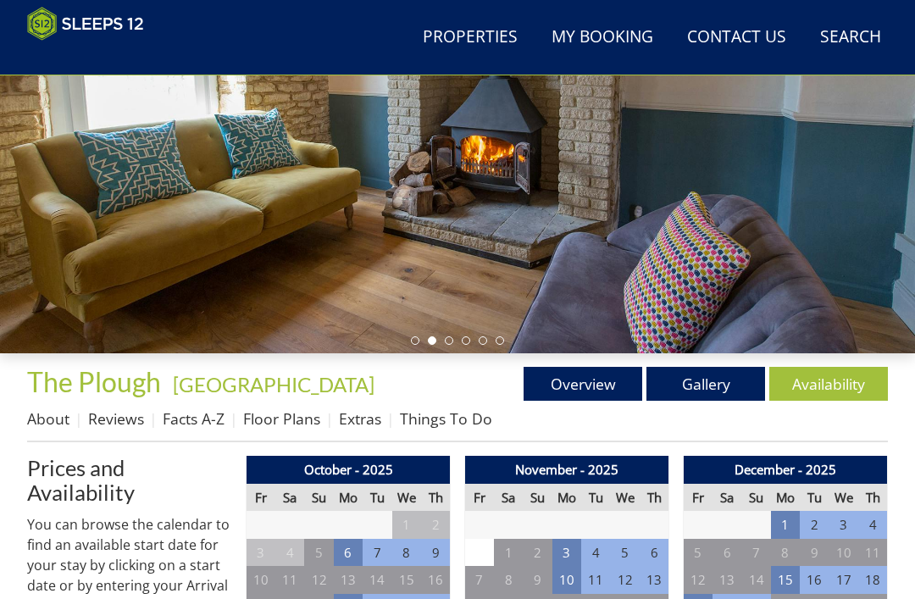
click at [442, 423] on link "Things To Do" at bounding box center [446, 419] width 92 height 20
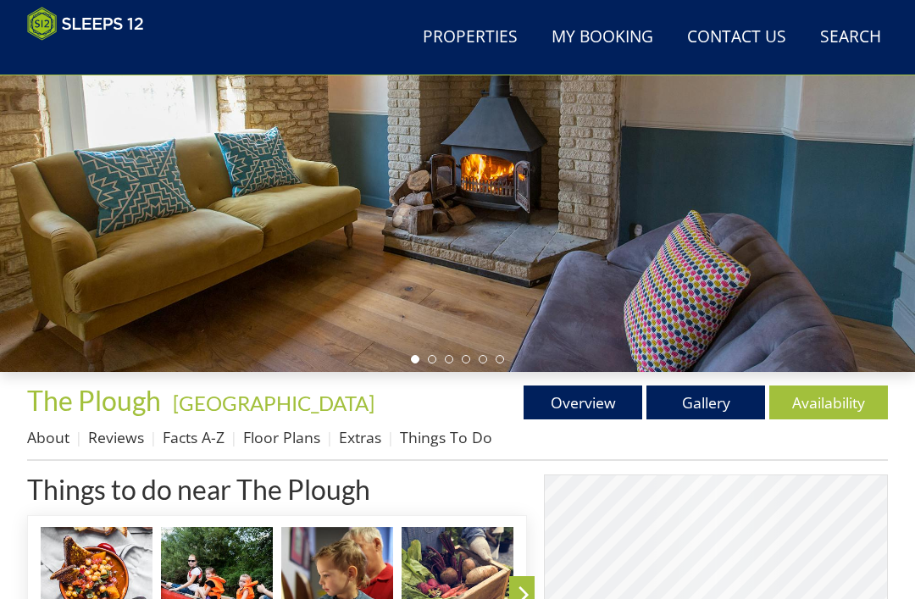
scroll to position [274, 0]
click at [372, 447] on link "Extras" at bounding box center [360, 437] width 42 height 20
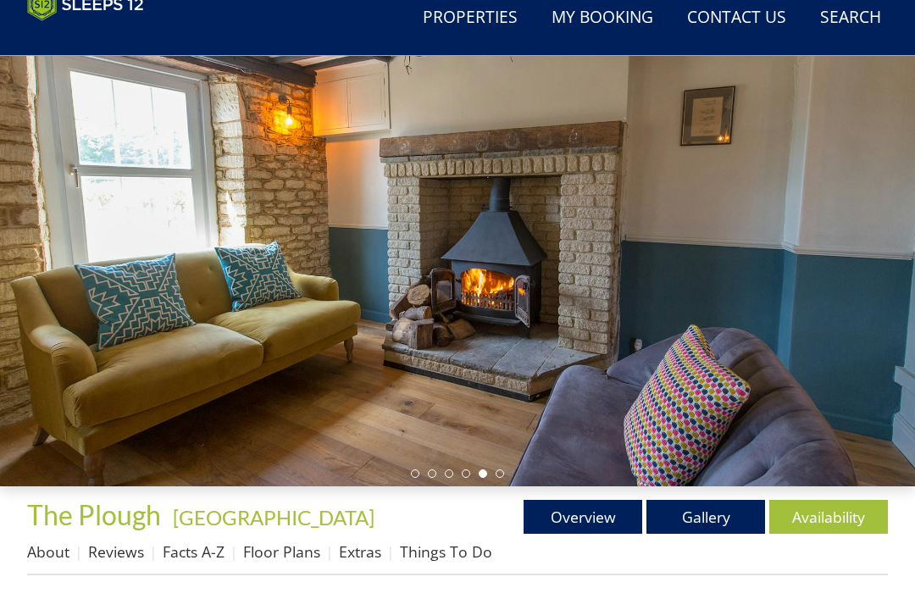
scroll to position [357, 0]
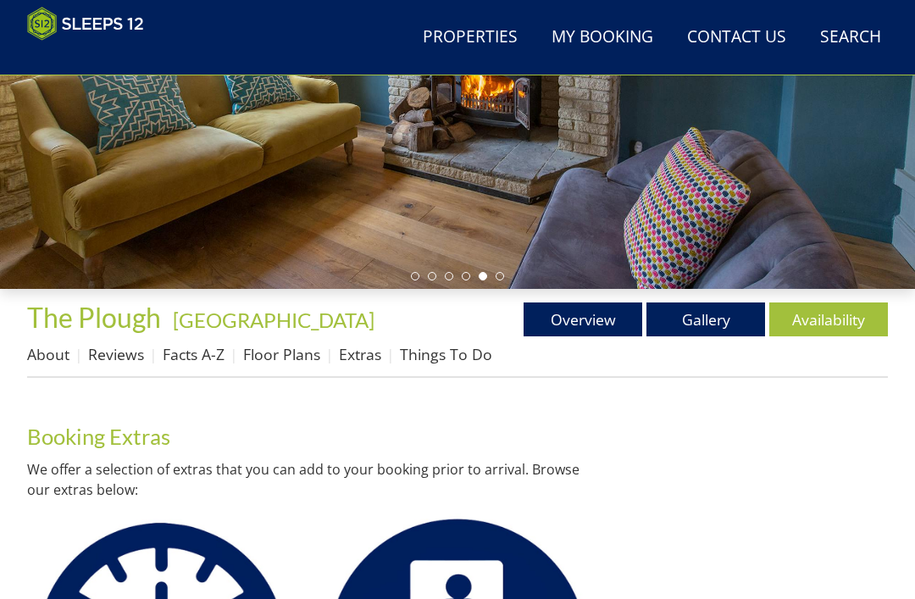
click at [471, 361] on link "Things To Do" at bounding box center [446, 354] width 92 height 20
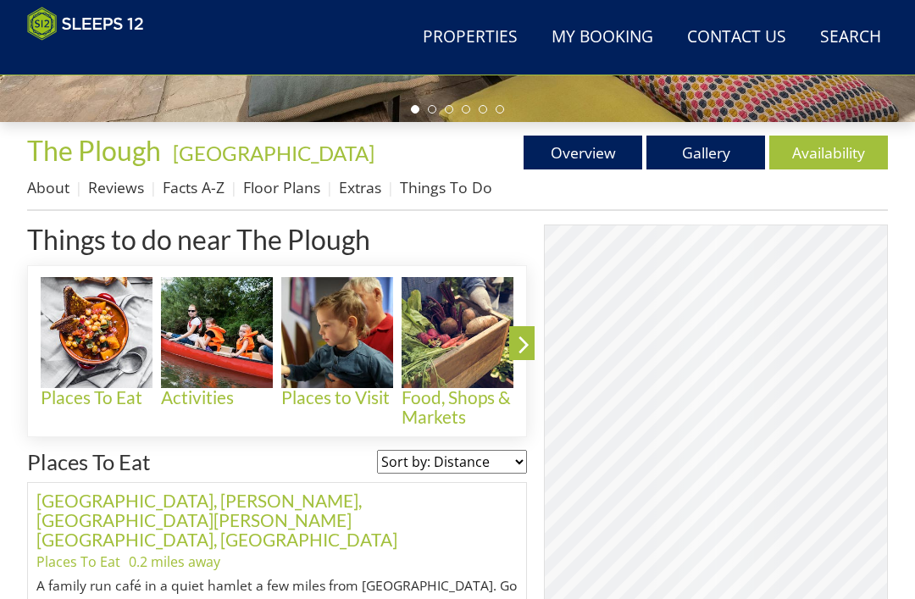
scroll to position [526, 0]
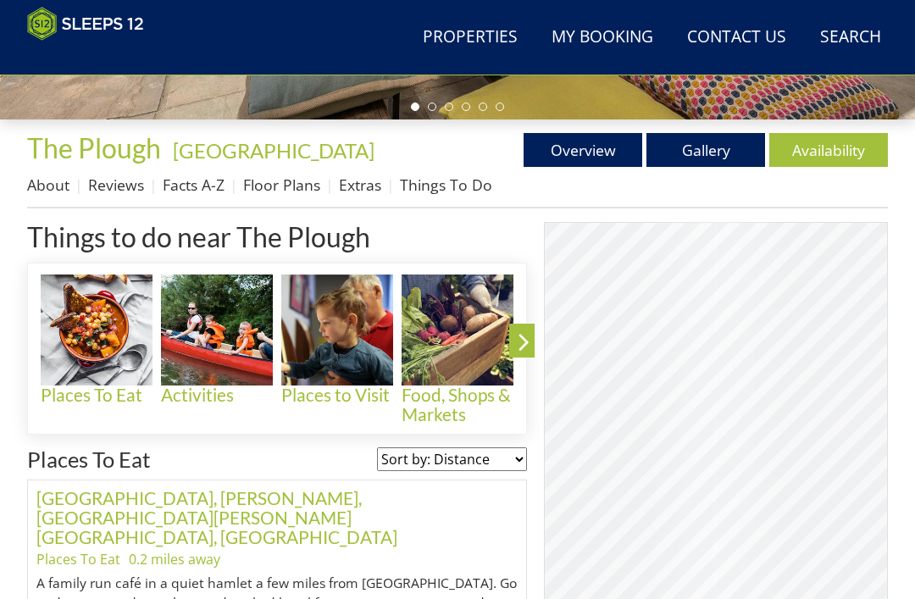
click at [224, 330] on img at bounding box center [217, 331] width 112 height 112
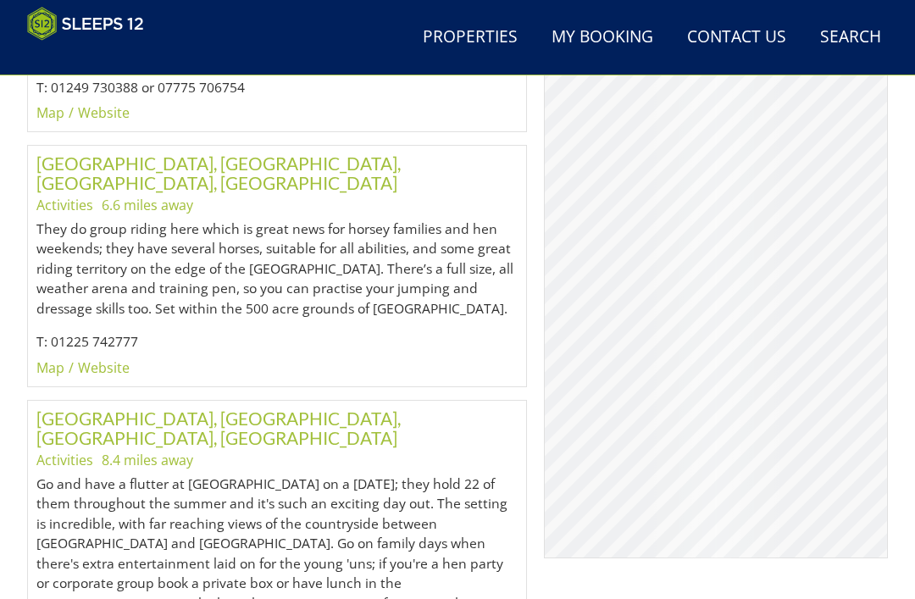
scroll to position [3523, 0]
click at [340, 407] on link "[GEOGRAPHIC_DATA], [GEOGRAPHIC_DATA], [GEOGRAPHIC_DATA], [GEOGRAPHIC_DATA]" at bounding box center [218, 427] width 364 height 41
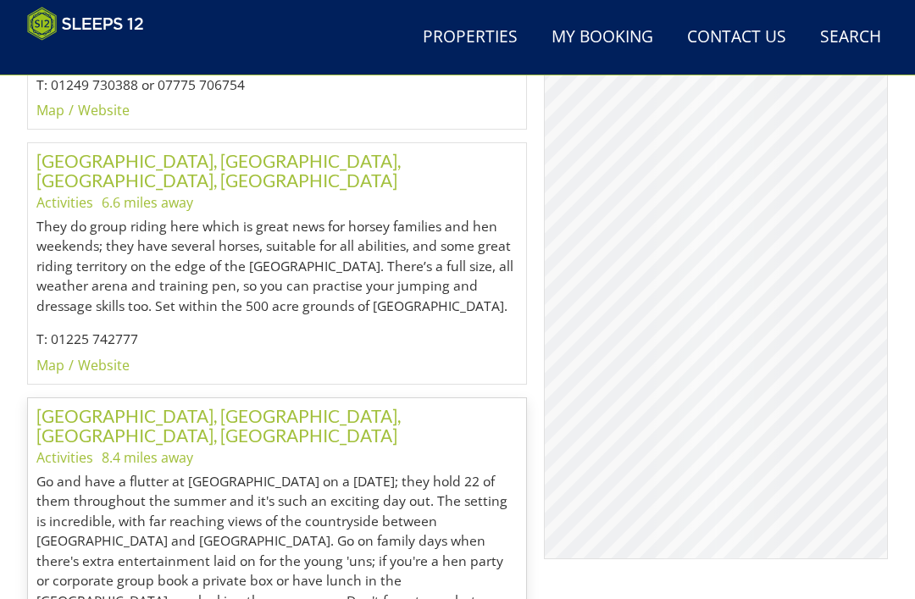
scroll to position [3532, 0]
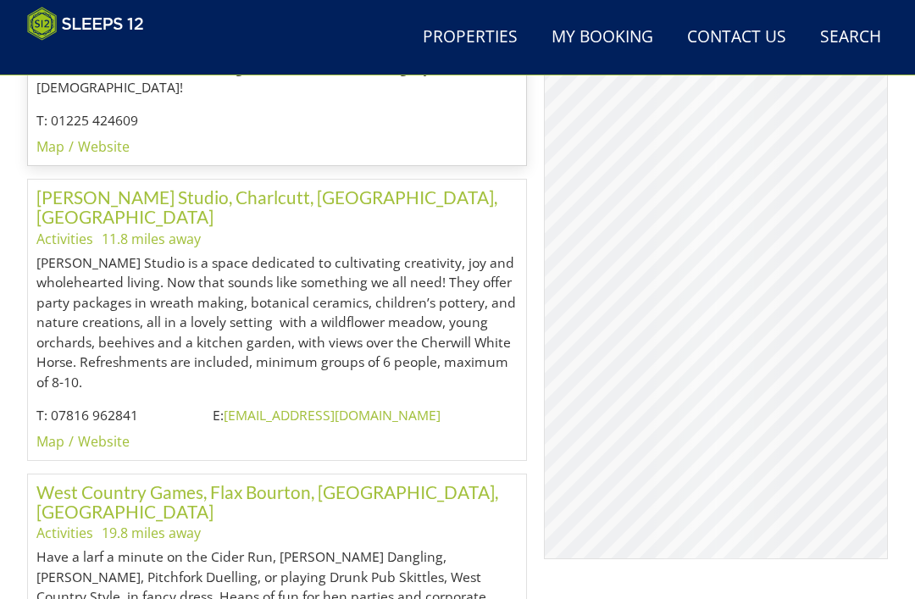
scroll to position [4052, 0]
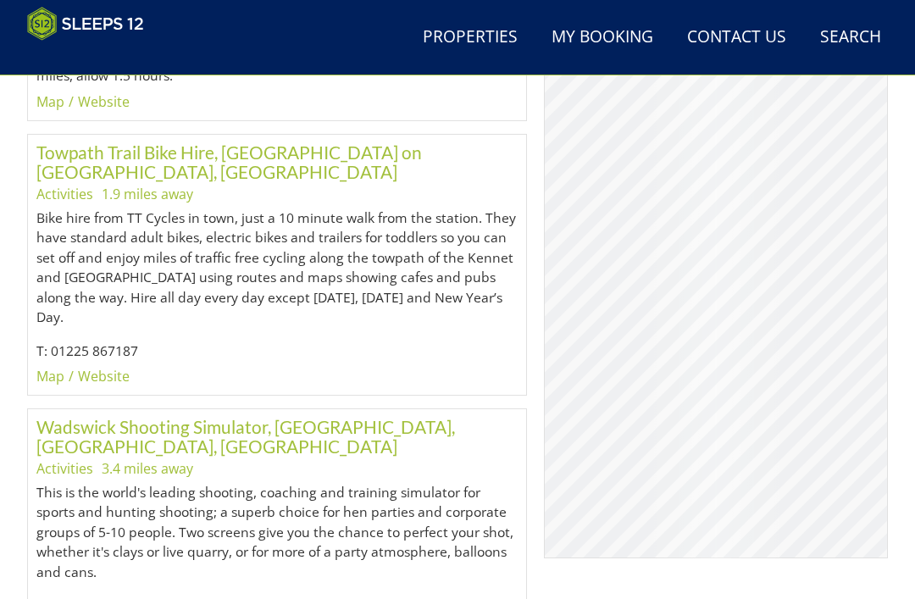
scroll to position [2180, 0]
click at [468, 42] on link "Properties" at bounding box center [470, 38] width 108 height 38
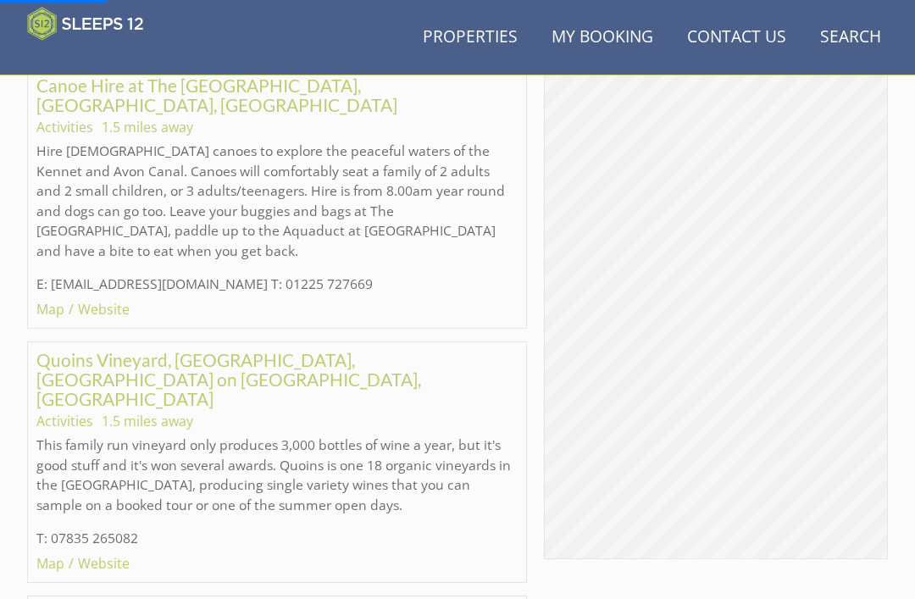
scroll to position [1272, 0]
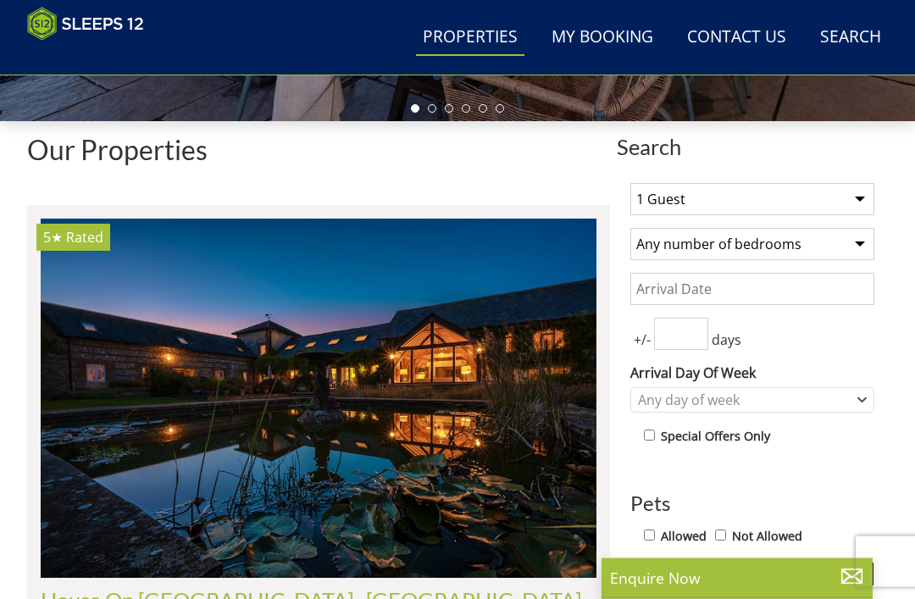
scroll to position [458, 0]
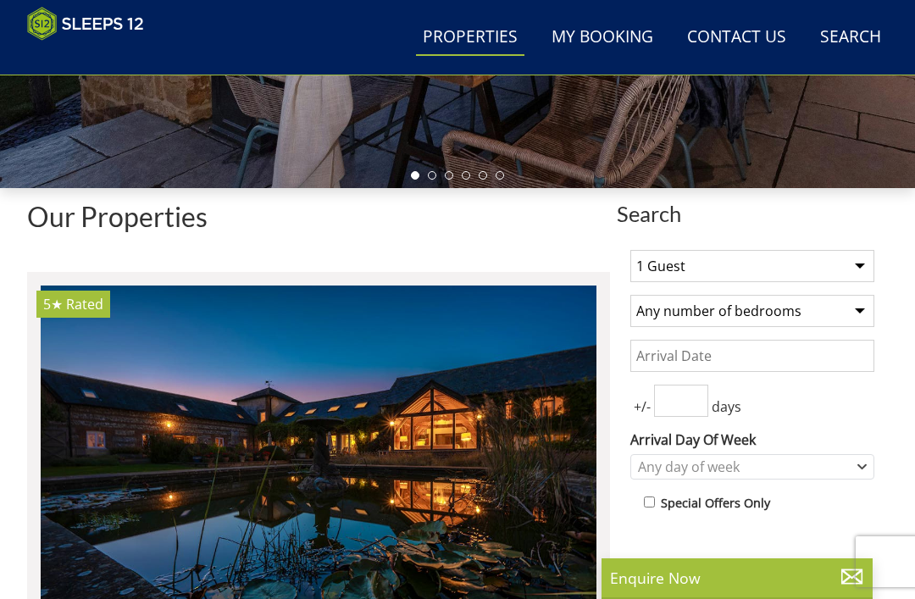
click at [854, 268] on select "1 Guest 2 Guests 3 Guests 4 Guests 5 Guests 6 Guests 7 Guests 8 Guests 9 Guests…" at bounding box center [753, 266] width 244 height 32
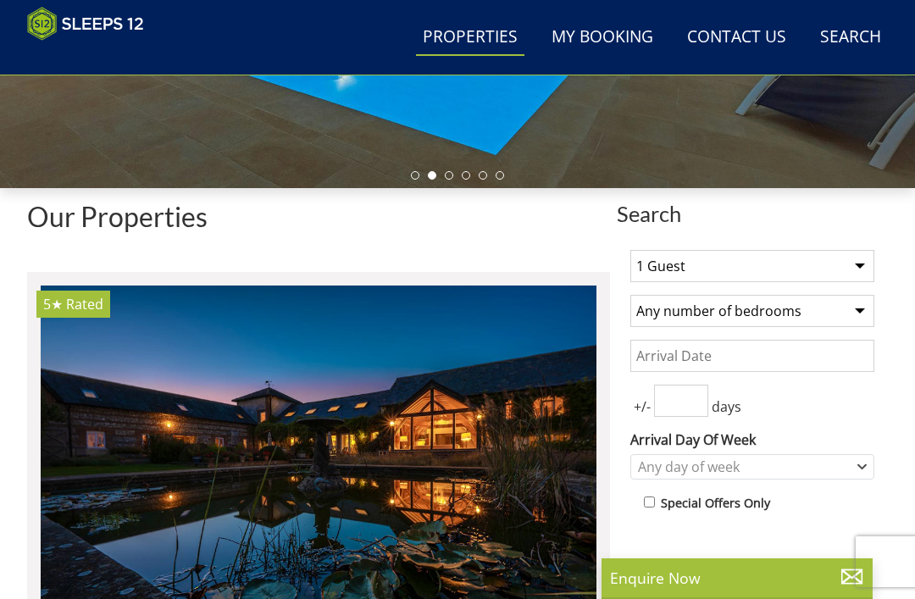
select select "27"
click at [822, 312] on select "Any number of bedrooms 1 Bedroom 2 Bedrooms 3 Bedrooms 4 Bedrooms 5 Bedrooms 6 …" at bounding box center [753, 311] width 244 height 32
click at [804, 357] on input "Date" at bounding box center [753, 356] width 244 height 32
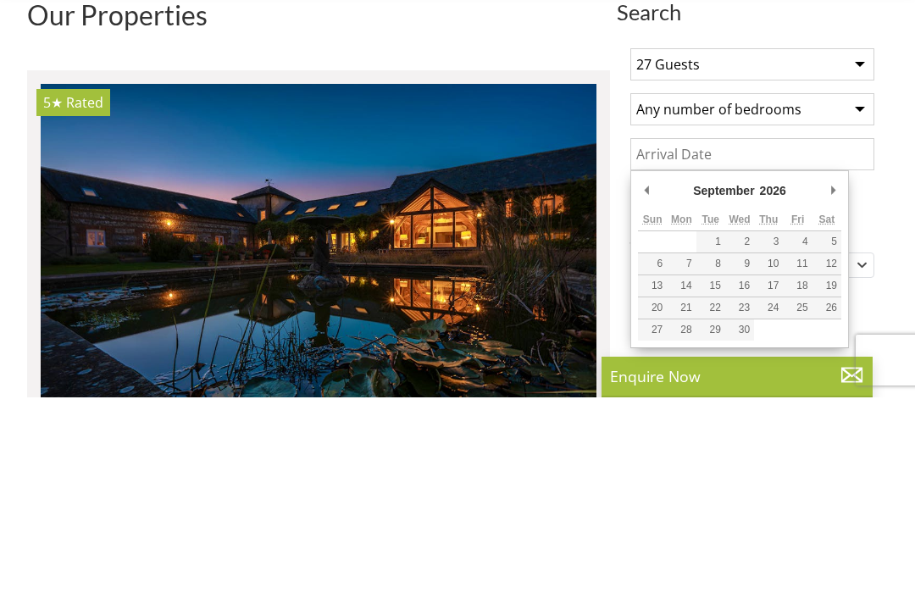
type input "[DATE]"
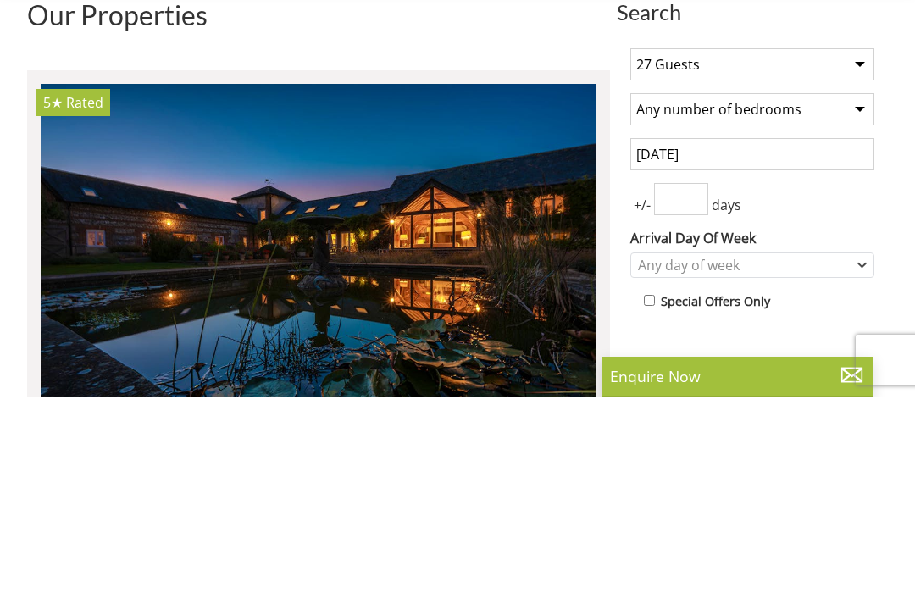
scroll to position [659, 0]
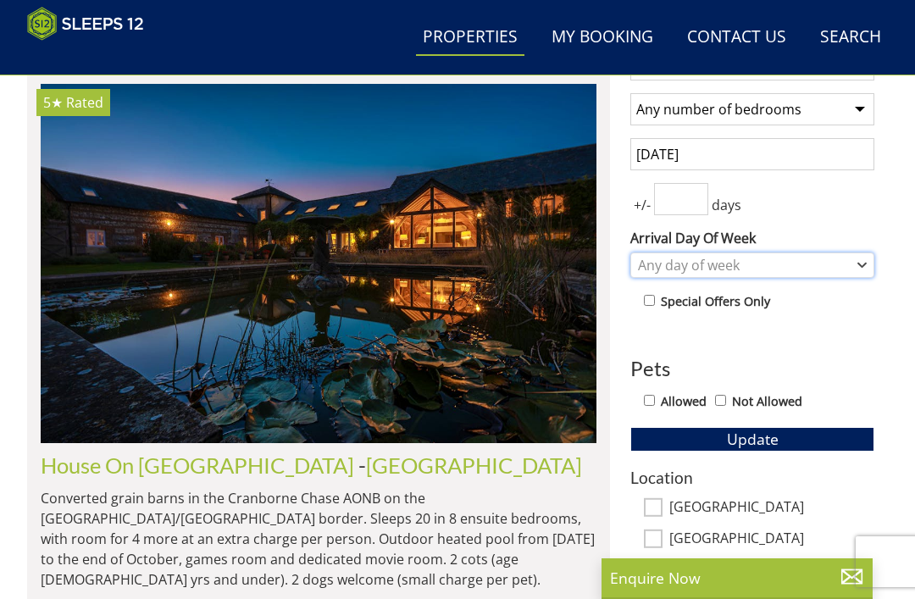
click at [843, 268] on div "Any day of week" at bounding box center [744, 265] width 220 height 19
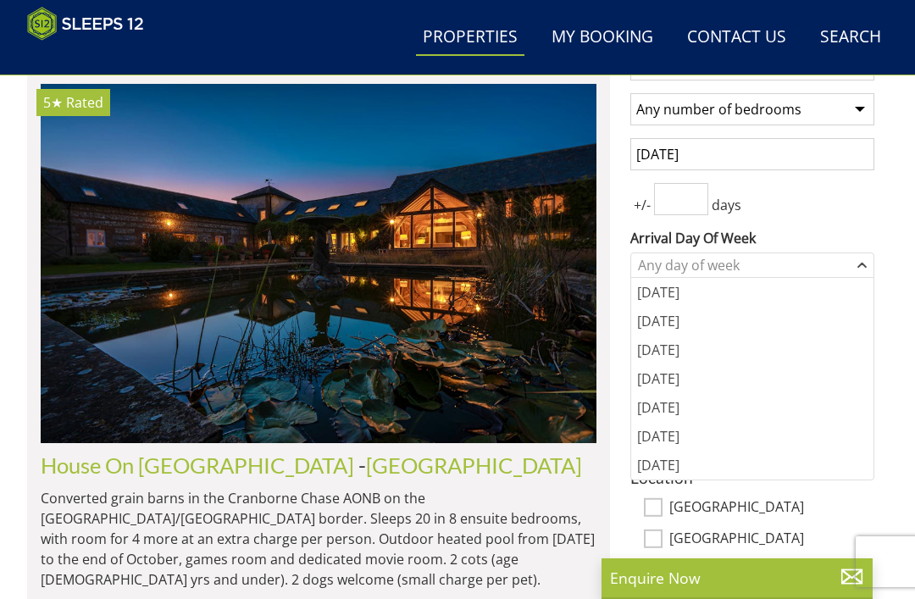
click at [694, 412] on div "[DATE]" at bounding box center [752, 407] width 242 height 29
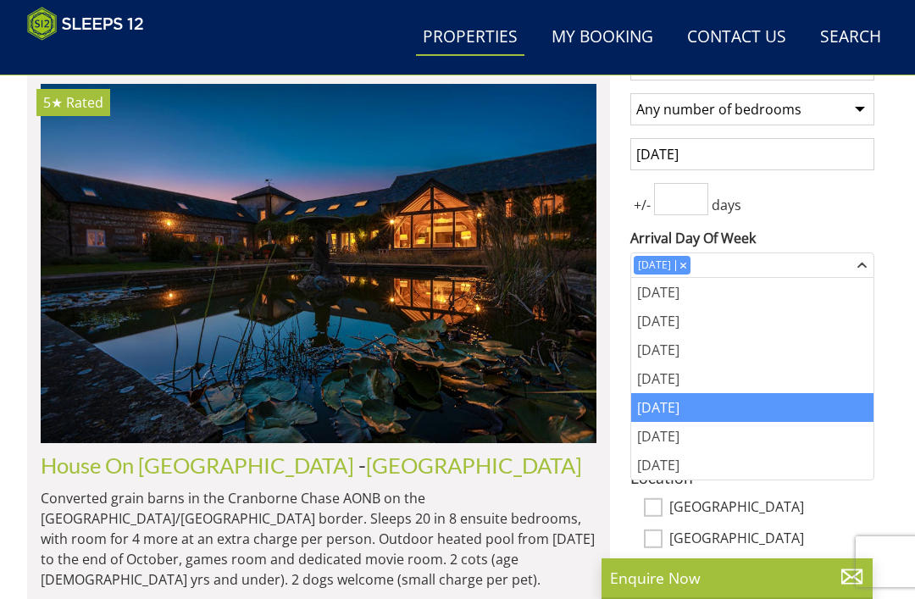
click at [859, 219] on div "1 Guest 2 Guests 3 Guests 4 Guests 5 Guests 6 Guests 7 Guests 8 Guests 9 Guests…" at bounding box center [752, 497] width 271 height 925
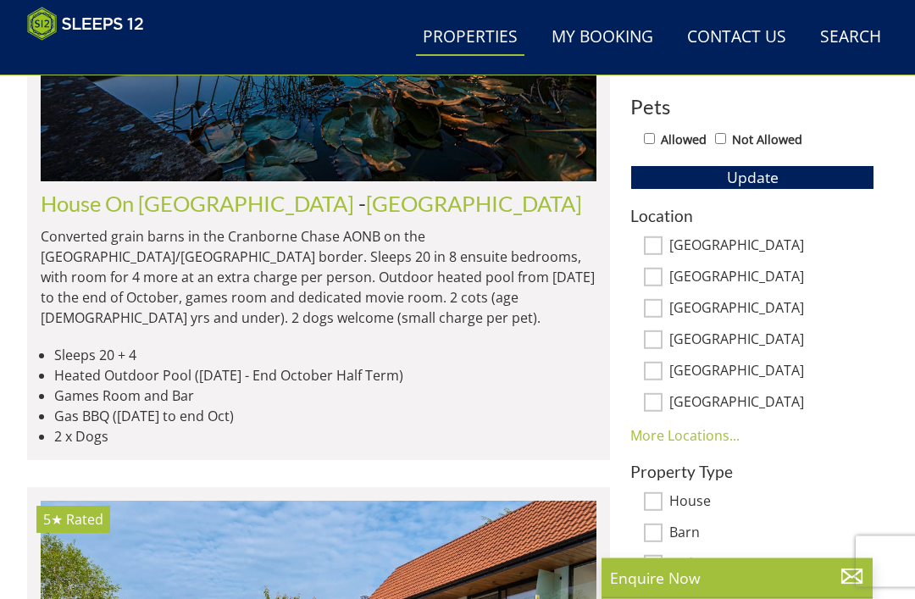
scroll to position [899, 0]
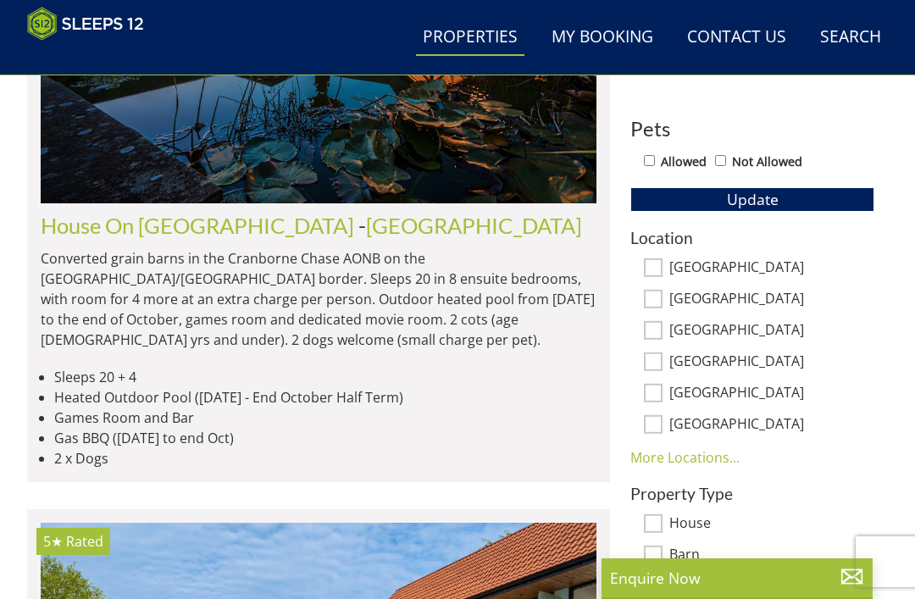
click at [809, 204] on button "Update" at bounding box center [753, 199] width 244 height 24
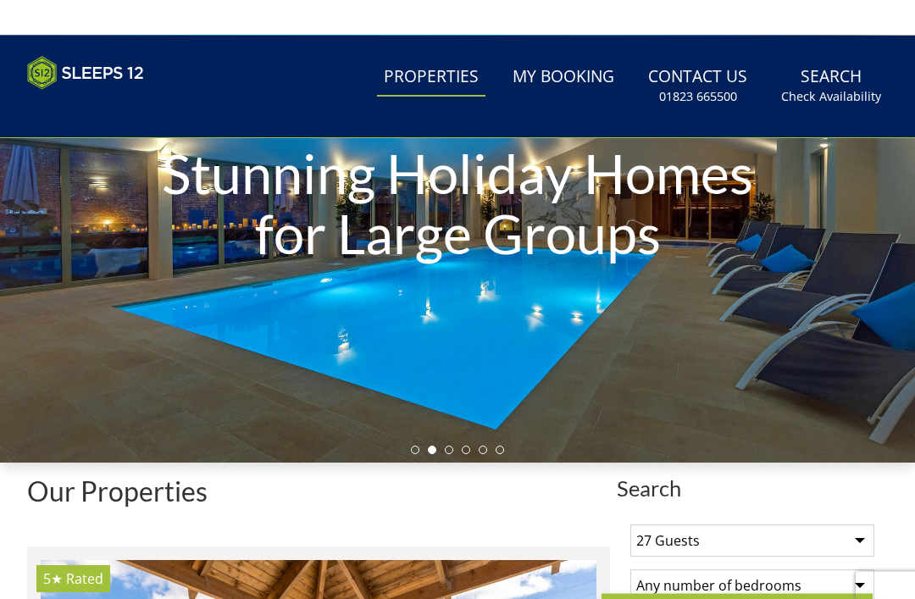
scroll to position [0, 0]
